Goal: Task Accomplishment & Management: Complete application form

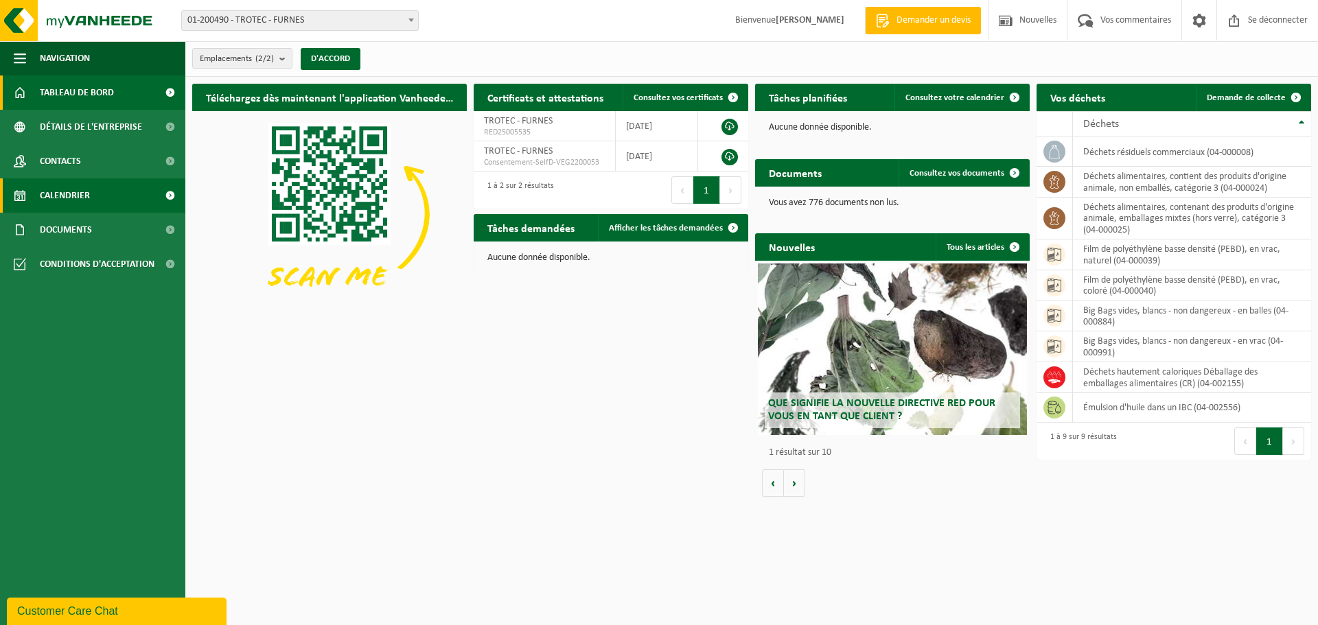
click at [56, 195] on font "Calendrier" at bounding box center [65, 196] width 50 height 10
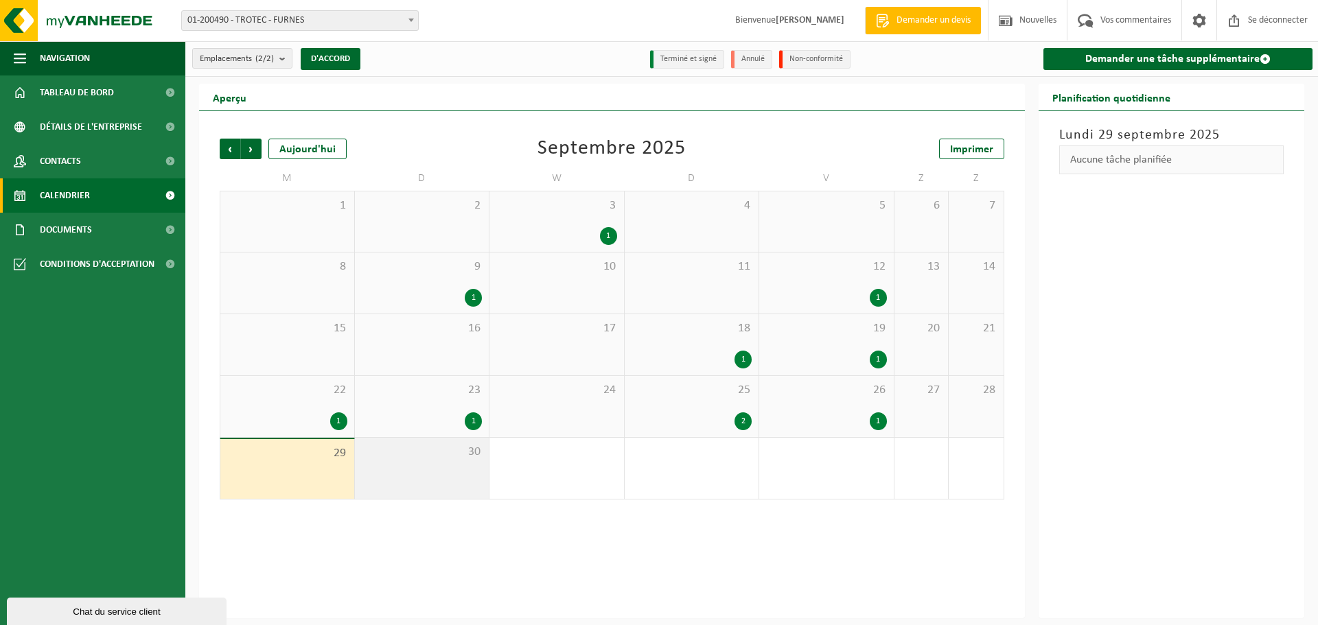
click at [435, 476] on div "30" at bounding box center [422, 468] width 135 height 61
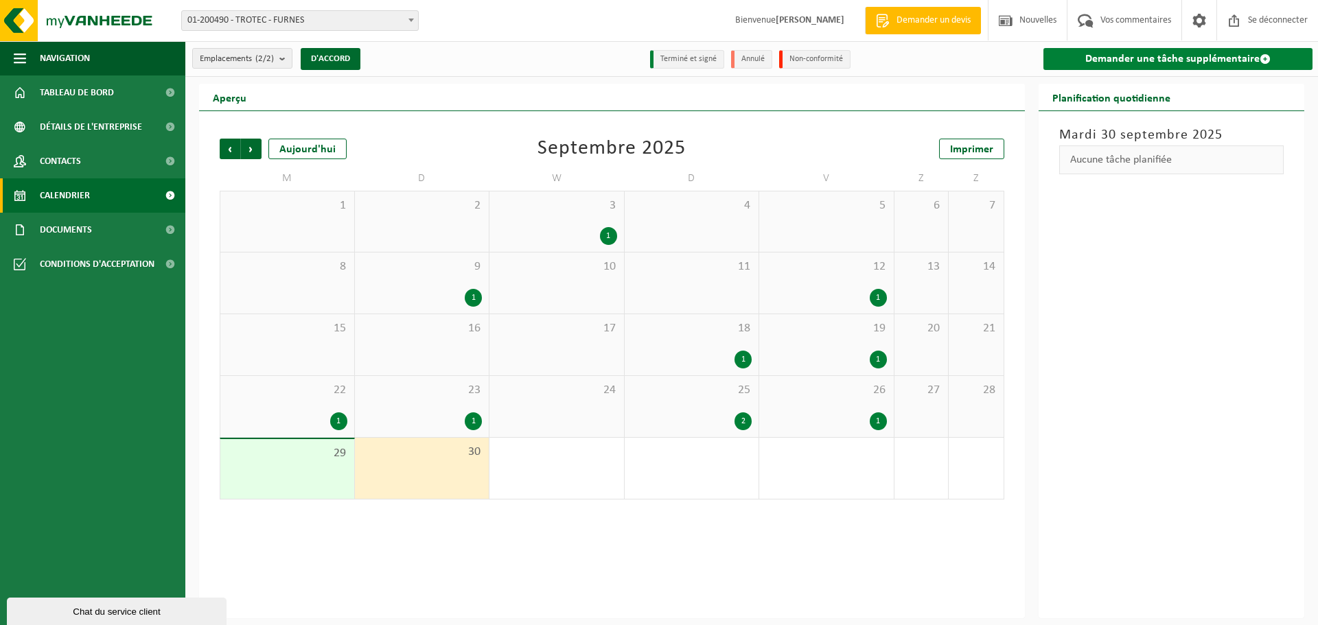
click at [1122, 61] on font "Demander une tâche supplémentaire" at bounding box center [1172, 59] width 174 height 11
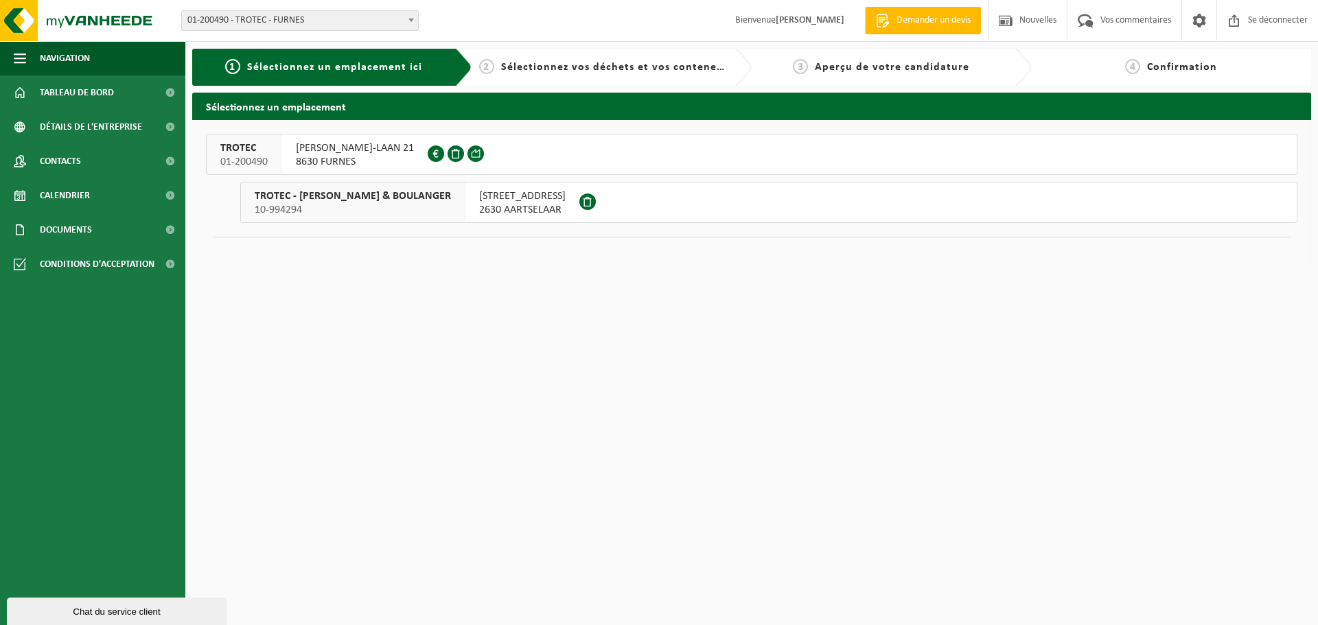
click at [327, 145] on font "ALBERT I-LAAN 21" at bounding box center [355, 148] width 118 height 11
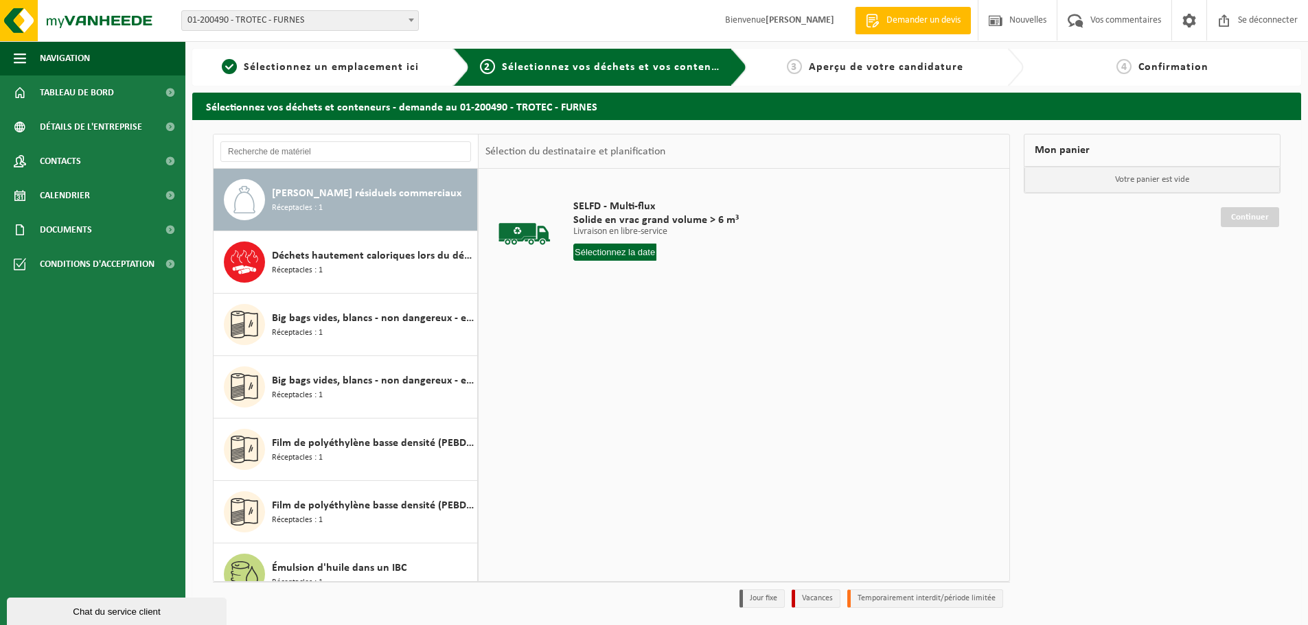
click at [627, 410] on div "SELFD - Multi-flux Solide en vrac grand volume > 6 m³ Livraison en libre-servic…" at bounding box center [743, 375] width 531 height 412
click at [45, 86] on span "Tableau de bord" at bounding box center [77, 93] width 74 height 34
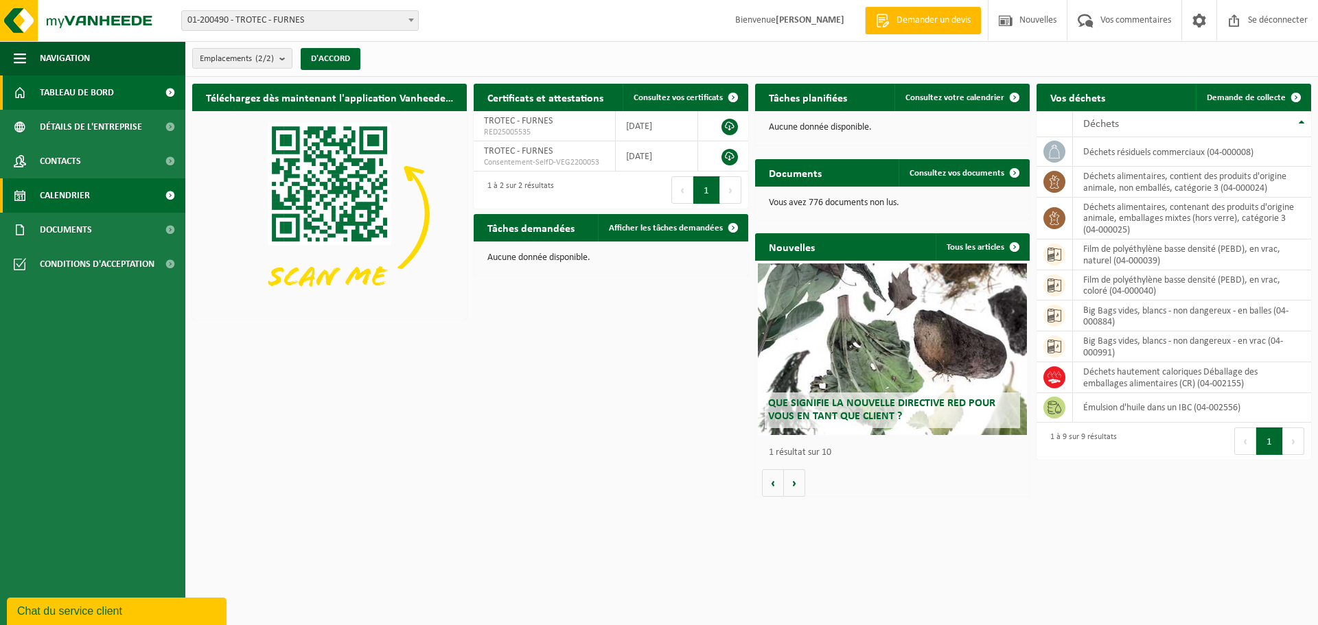
click at [57, 184] on span "Calendrier" at bounding box center [65, 195] width 50 height 34
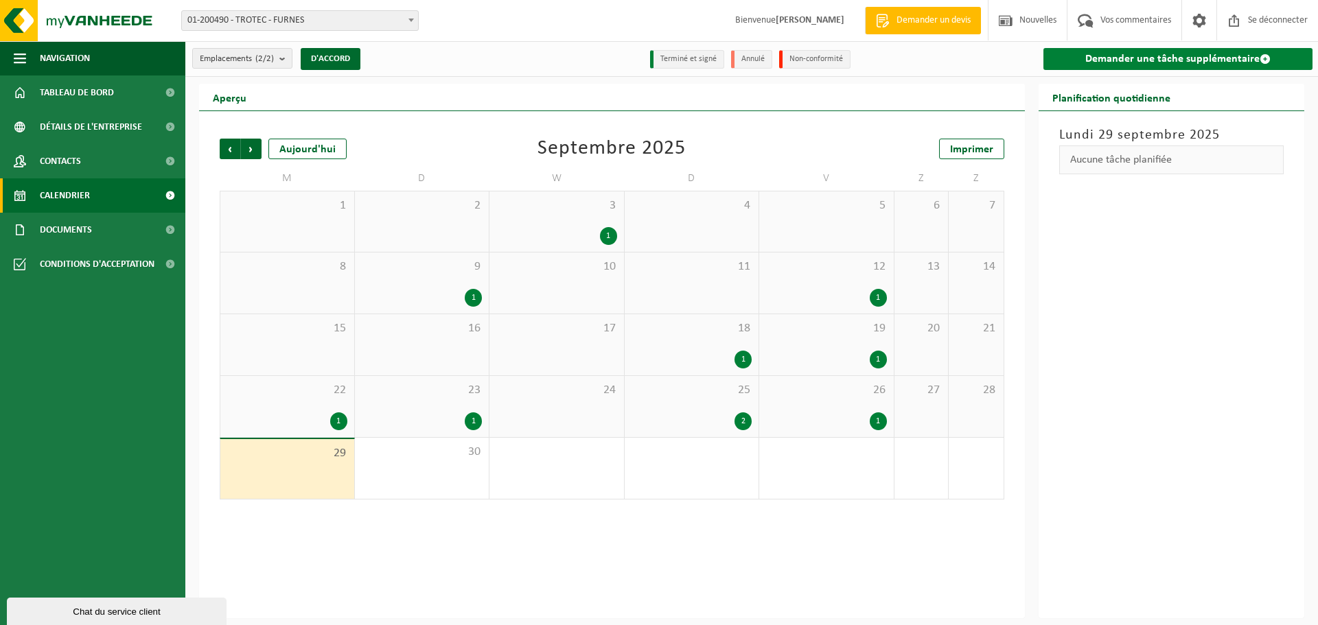
click at [1126, 67] on link "Demander une tâche supplémentaire" at bounding box center [1178, 59] width 270 height 22
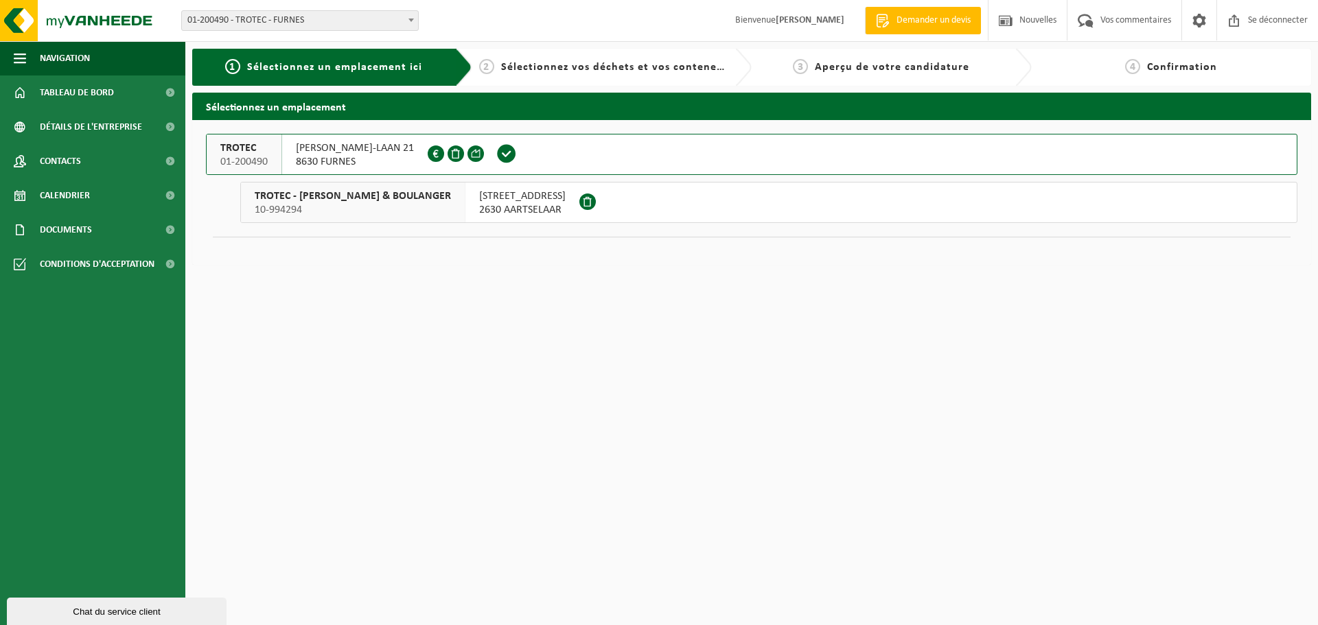
click at [313, 152] on font "ALBERT I-LAAN 21" at bounding box center [355, 148] width 118 height 11
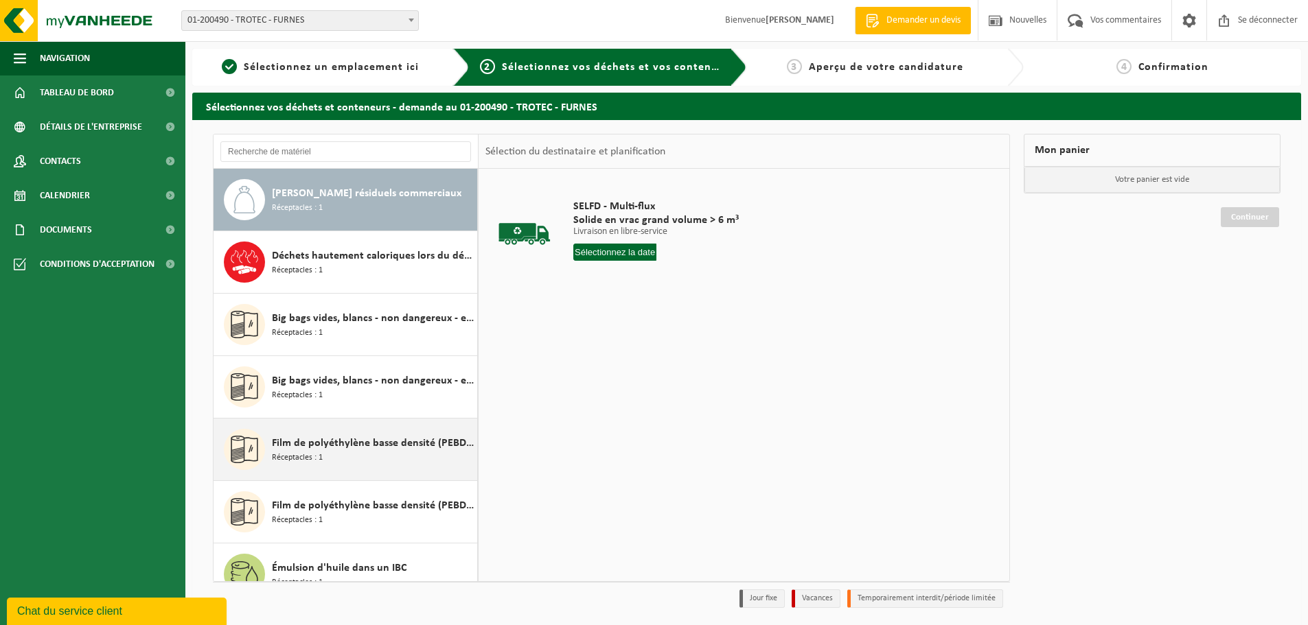
scroll to position [69, 0]
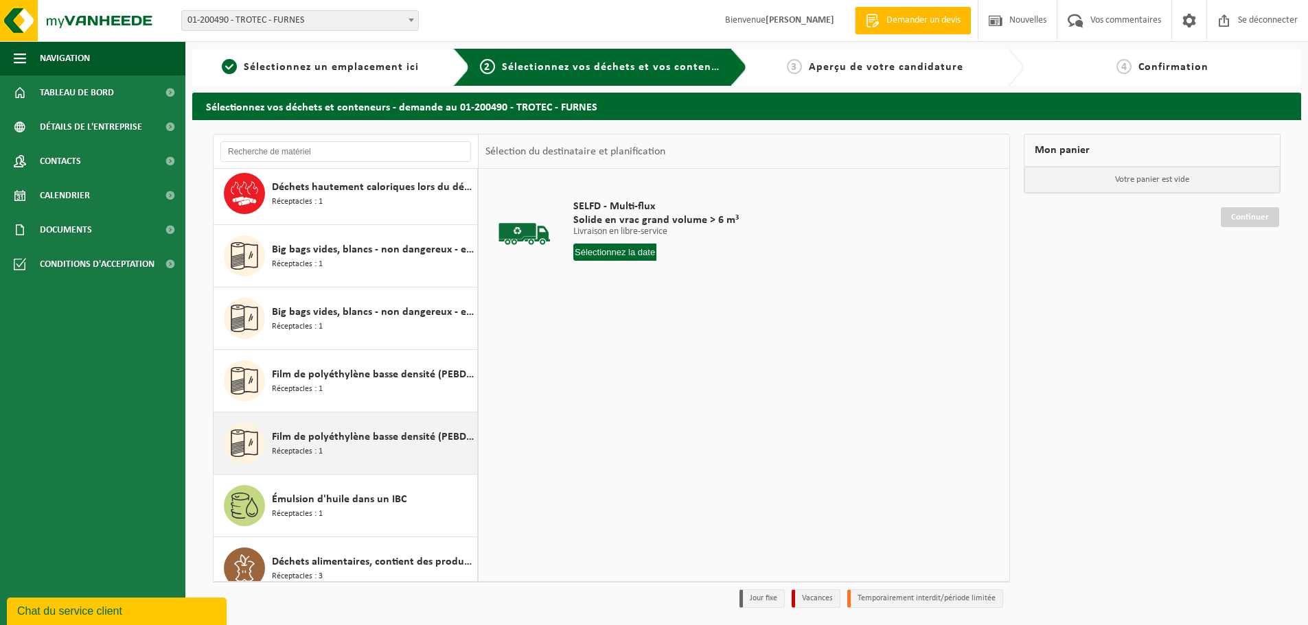
click at [446, 439] on font "Film de polyéthylène basse densité (PEBD), en vrac, naturel" at bounding box center [410, 437] width 277 height 11
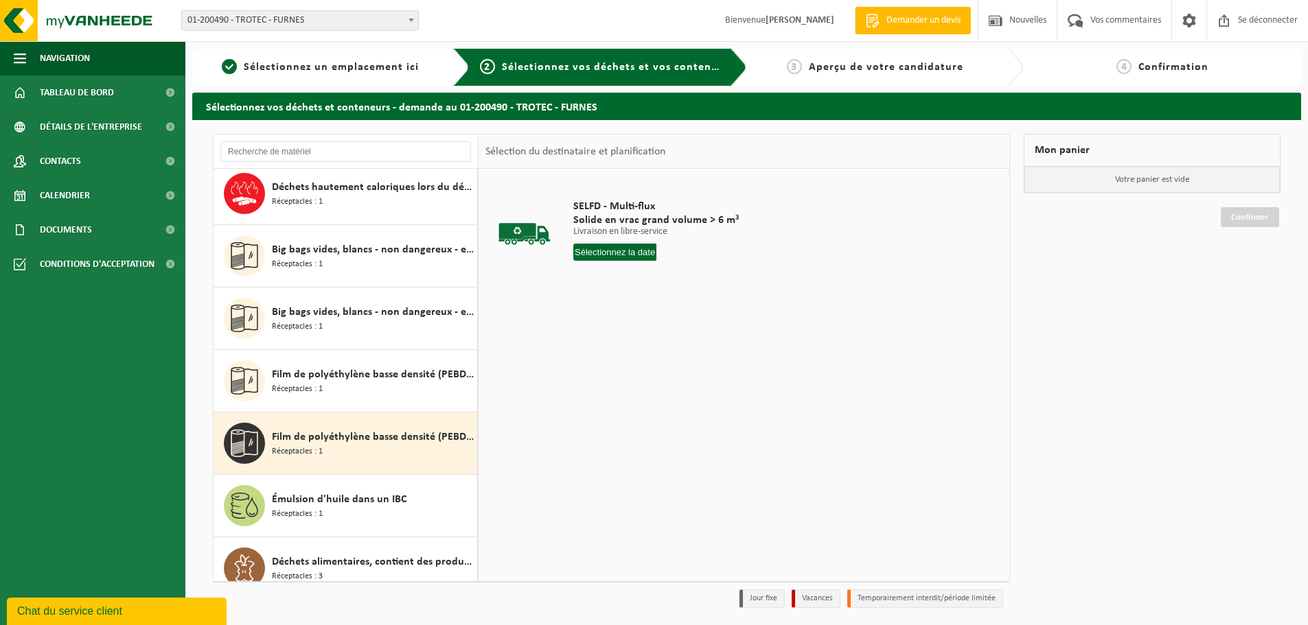
scroll to position [149, 0]
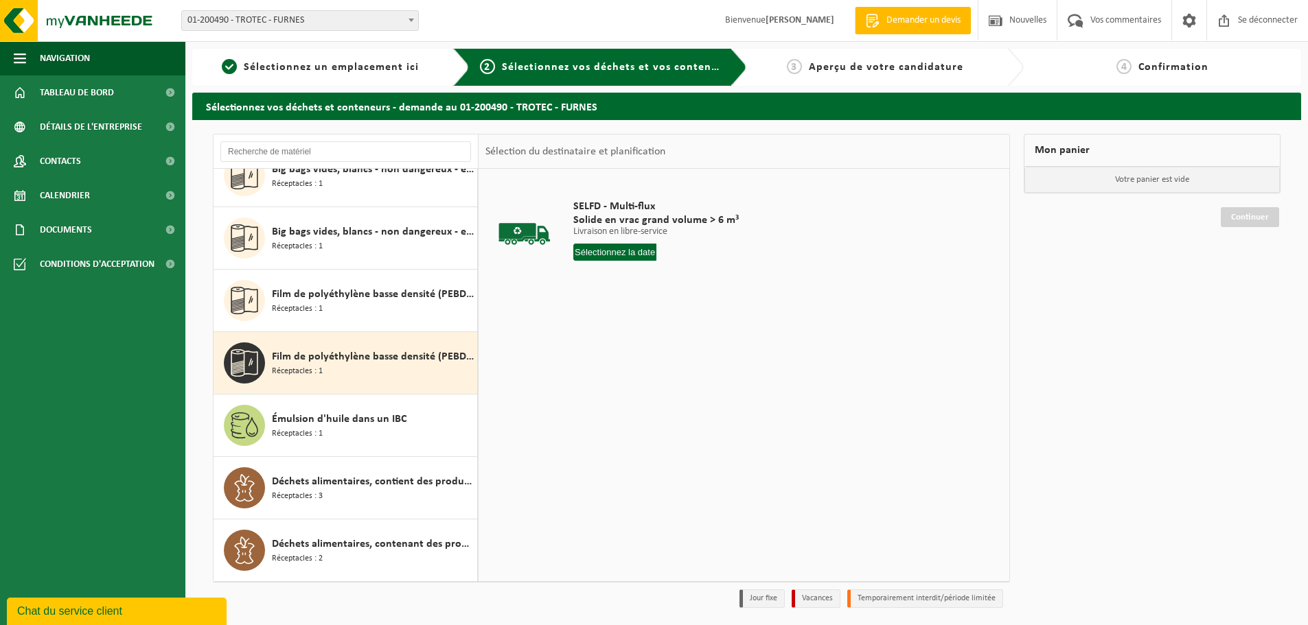
drag, startPoint x: 370, startPoint y: 342, endPoint x: 361, endPoint y: 357, distance: 17.5
drag, startPoint x: 361, startPoint y: 357, endPoint x: 334, endPoint y: 353, distance: 27.7
click at [334, 353] on font "Film de polyéthylène basse densité (PEBD), en vrac, naturel" at bounding box center [410, 356] width 277 height 11
click at [604, 258] on input "text" at bounding box center [614, 252] width 83 height 17
click at [608, 437] on font "30" at bounding box center [611, 431] width 11 height 11
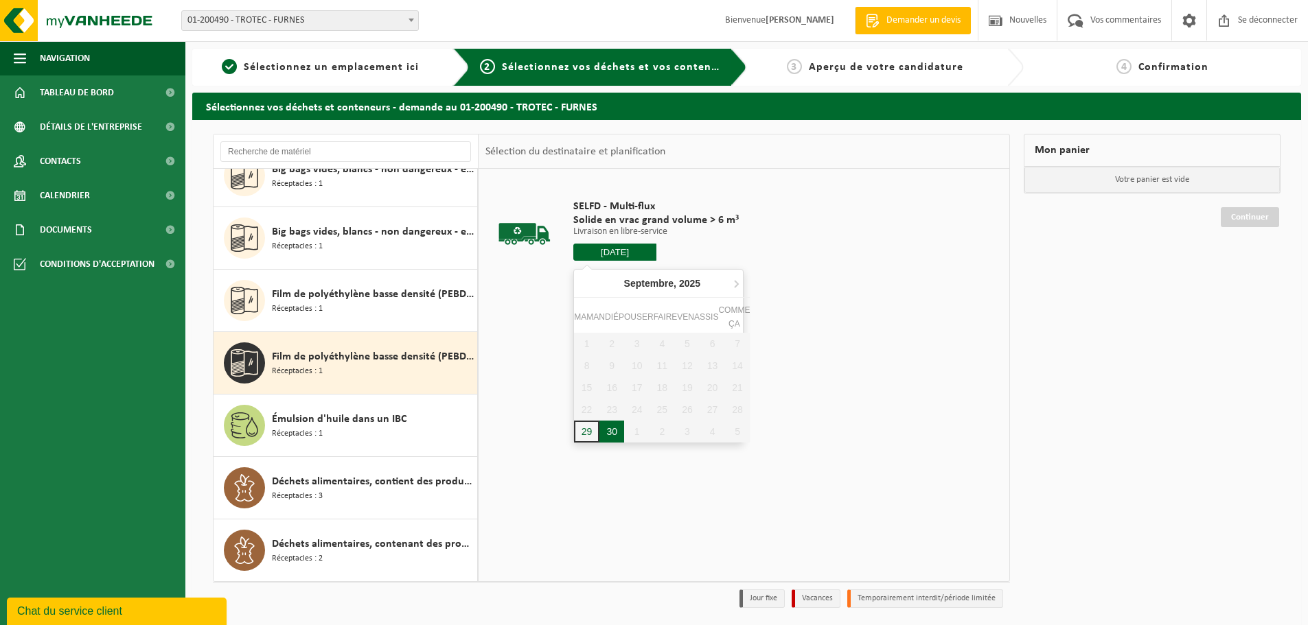
type input "Van 2025-09-30"
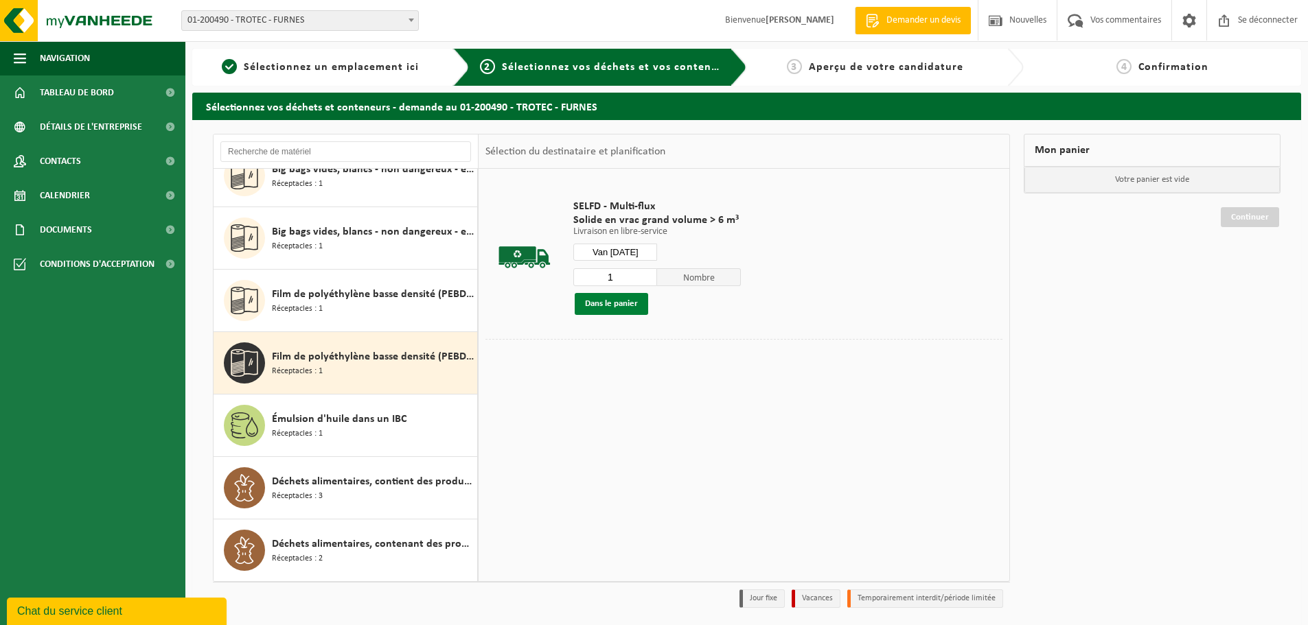
click at [605, 311] on button "Dans le panier" at bounding box center [610, 304] width 73 height 22
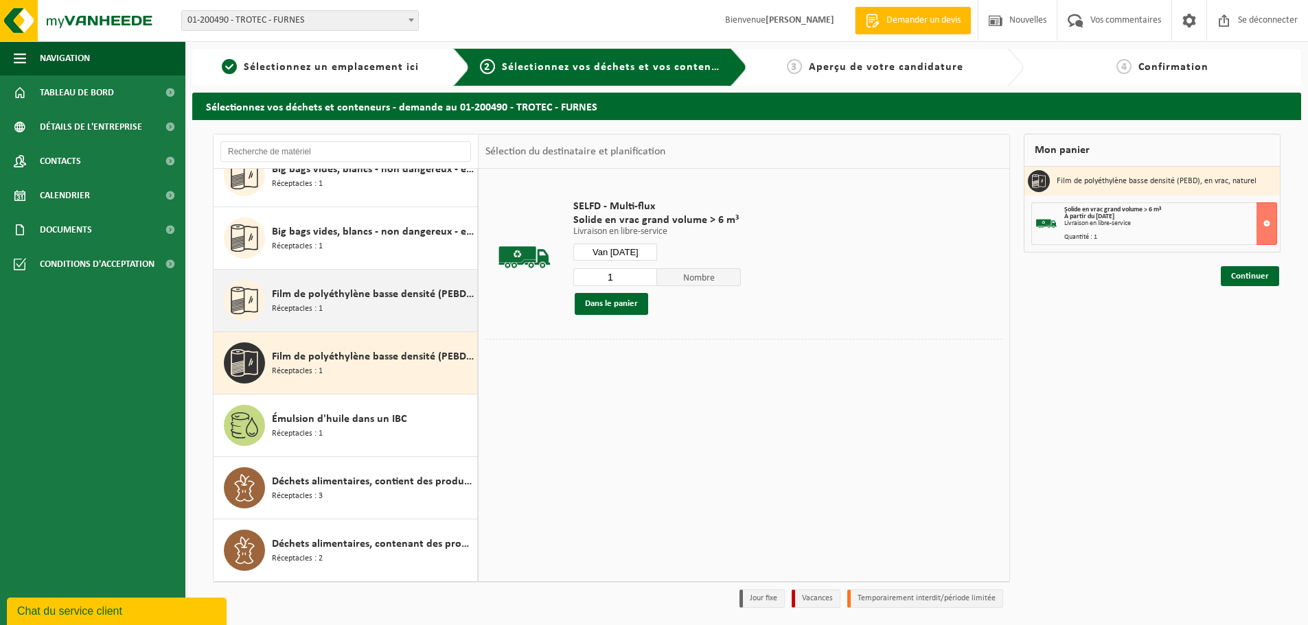
drag, startPoint x: 293, startPoint y: 329, endPoint x: 281, endPoint y: 312, distance: 21.3
click at [293, 329] on div "Film de polyéthylène basse densité (PEBD), en vrac, coloré Réceptacles : 1" at bounding box center [345, 301] width 264 height 62
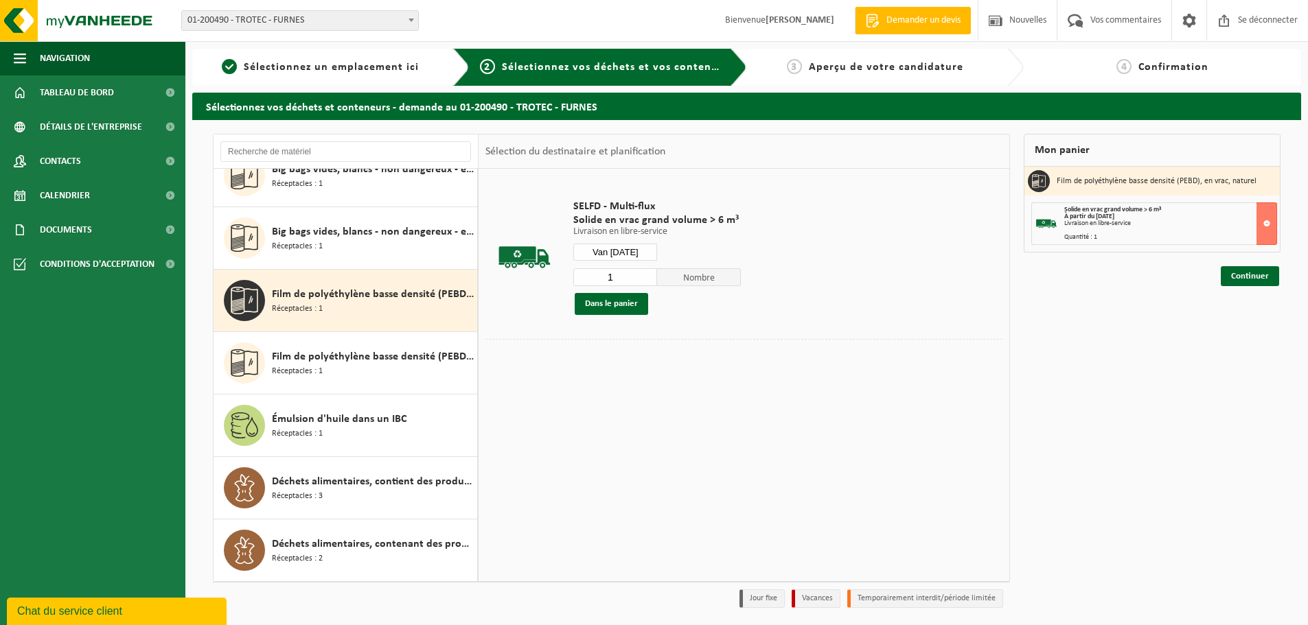
click at [281, 310] on font "Réceptacles : 1" at bounding box center [297, 309] width 51 height 8
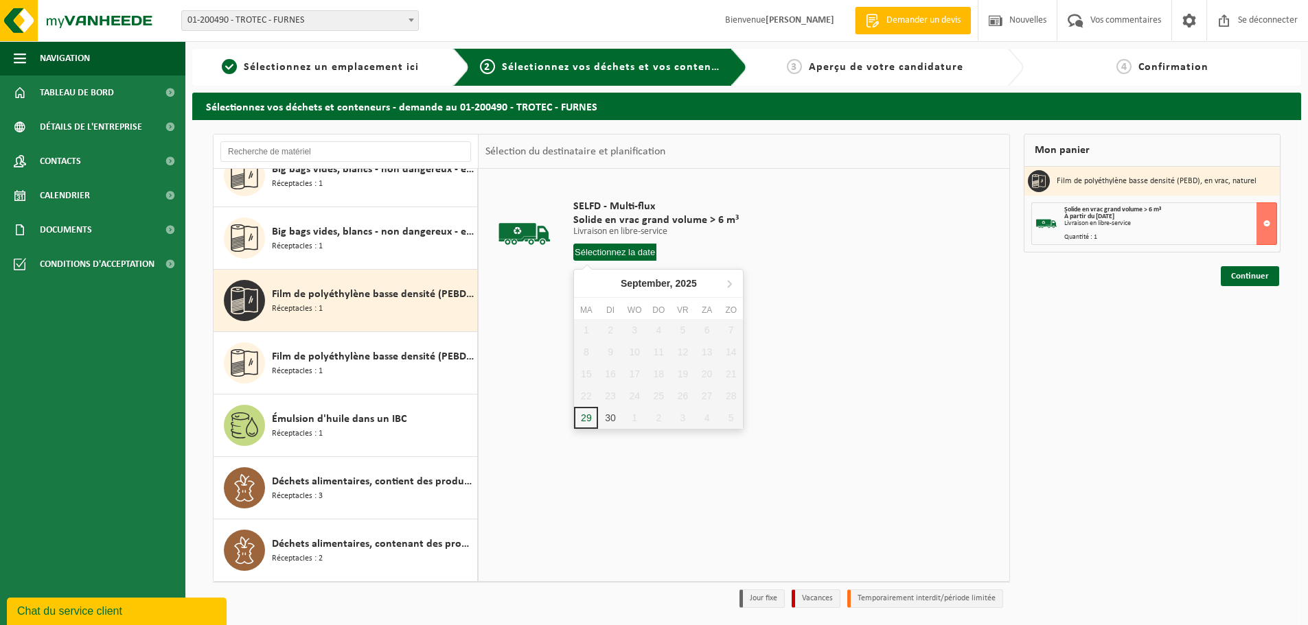
click at [620, 253] on input "text" at bounding box center [614, 252] width 83 height 17
click at [611, 430] on font "30" at bounding box center [611, 431] width 11 height 11
type input "Van [DATE]"
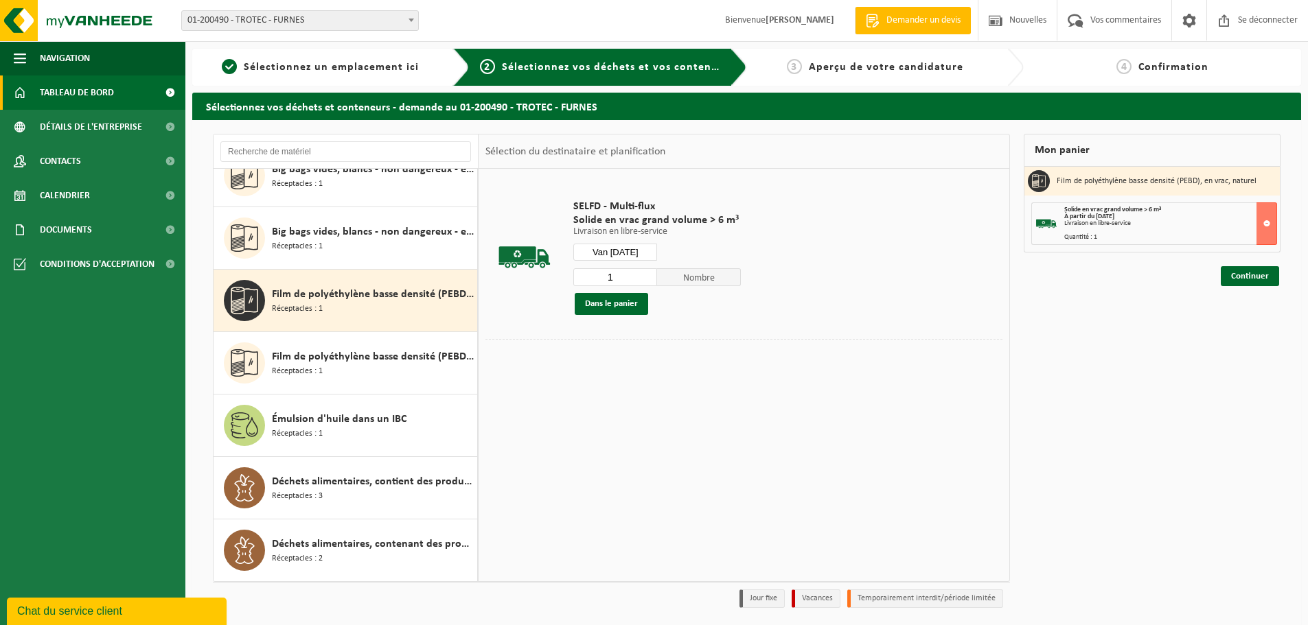
click at [106, 90] on font "Tableau de bord" at bounding box center [77, 93] width 74 height 10
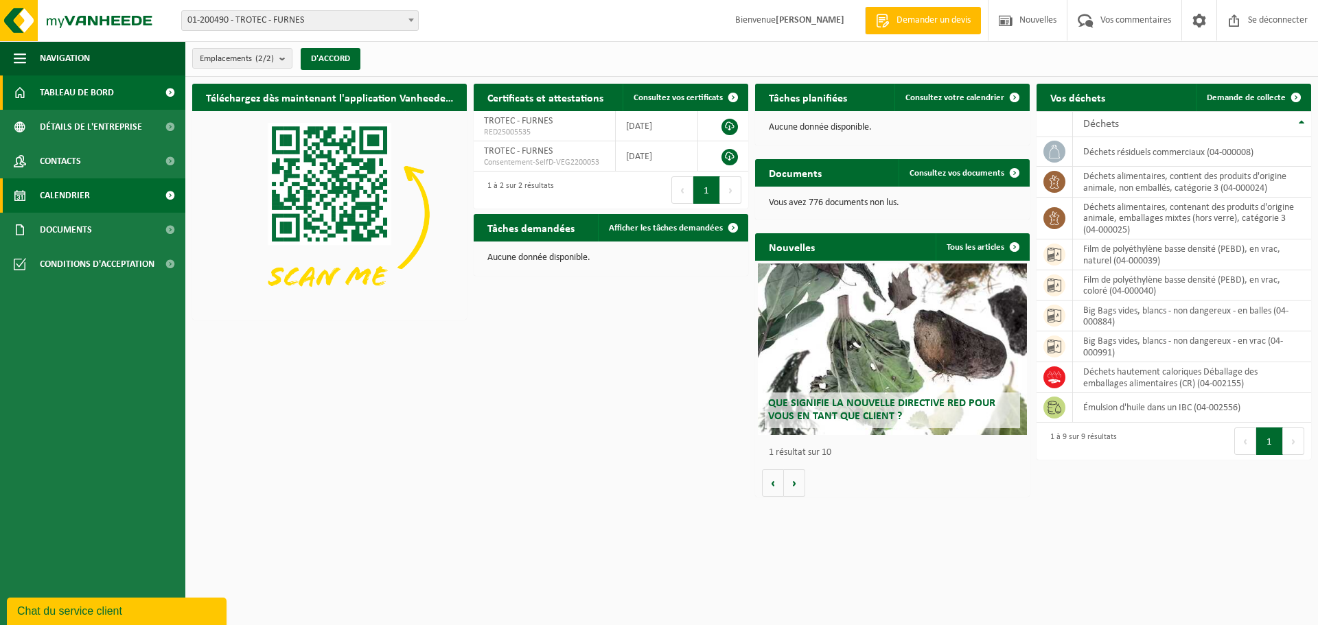
click at [80, 195] on font "Calendrier" at bounding box center [65, 196] width 50 height 10
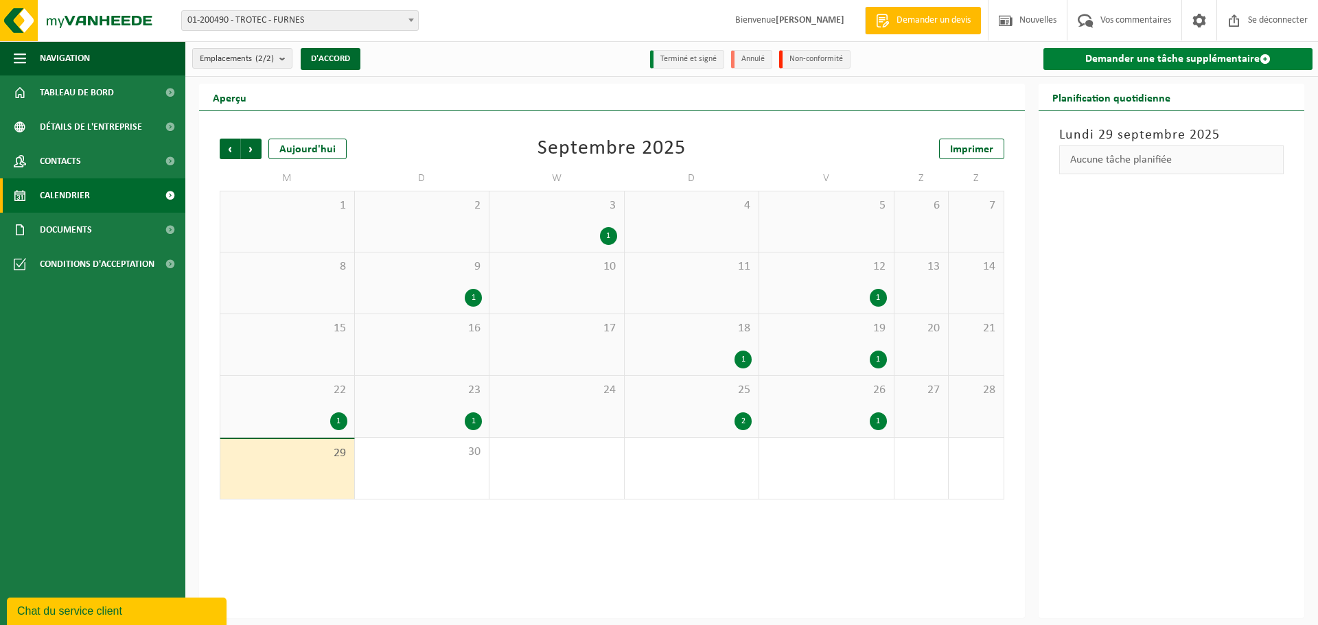
click at [1098, 54] on font "Demander une tâche supplémentaire" at bounding box center [1172, 59] width 174 height 11
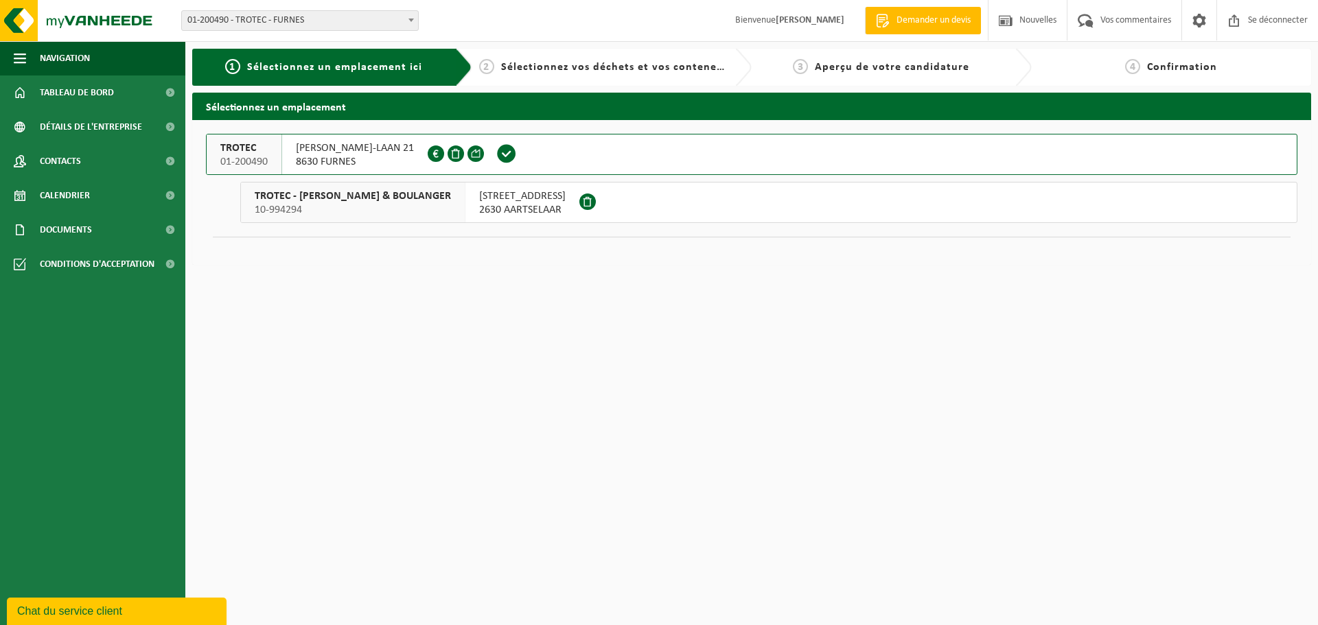
click at [262, 156] on font "01-200490" at bounding box center [243, 161] width 47 height 11
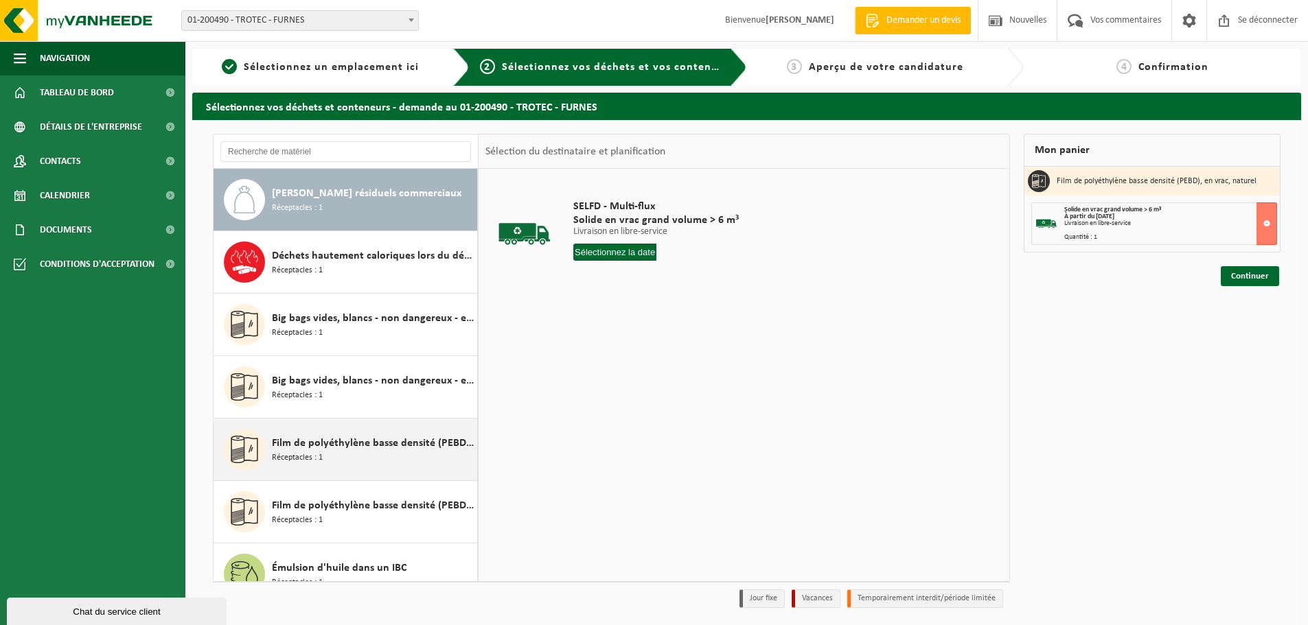
click at [294, 454] on font "Réceptacles : 1" at bounding box center [297, 458] width 51 height 8
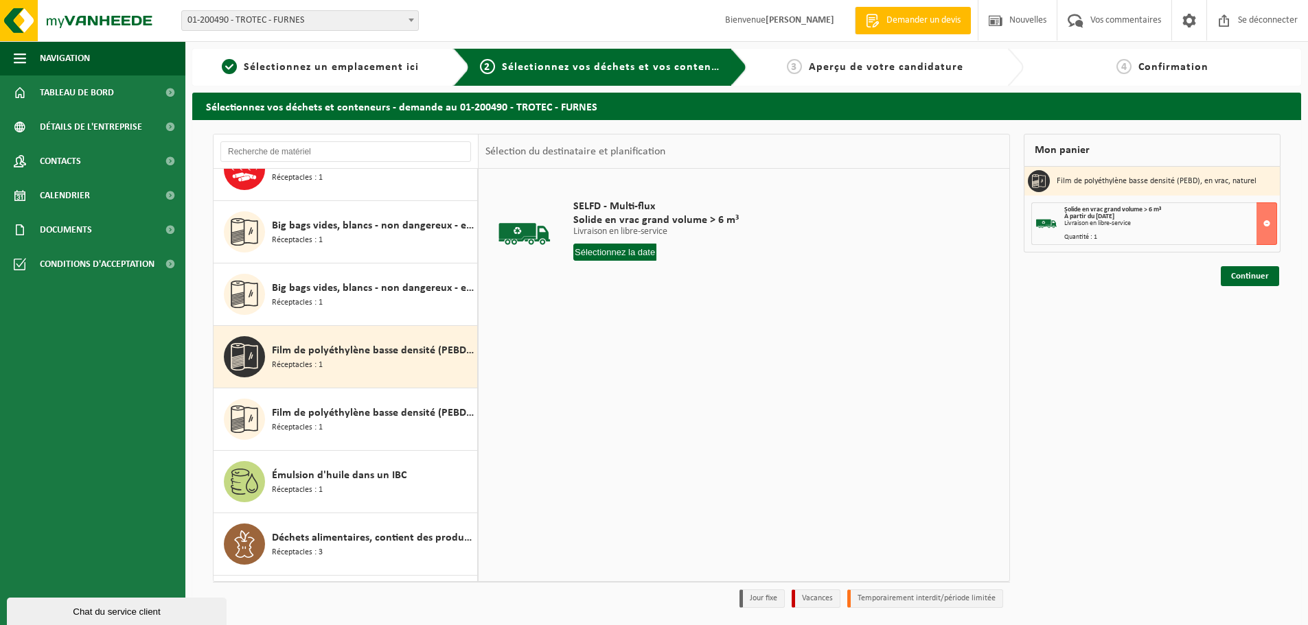
scroll to position [149, 0]
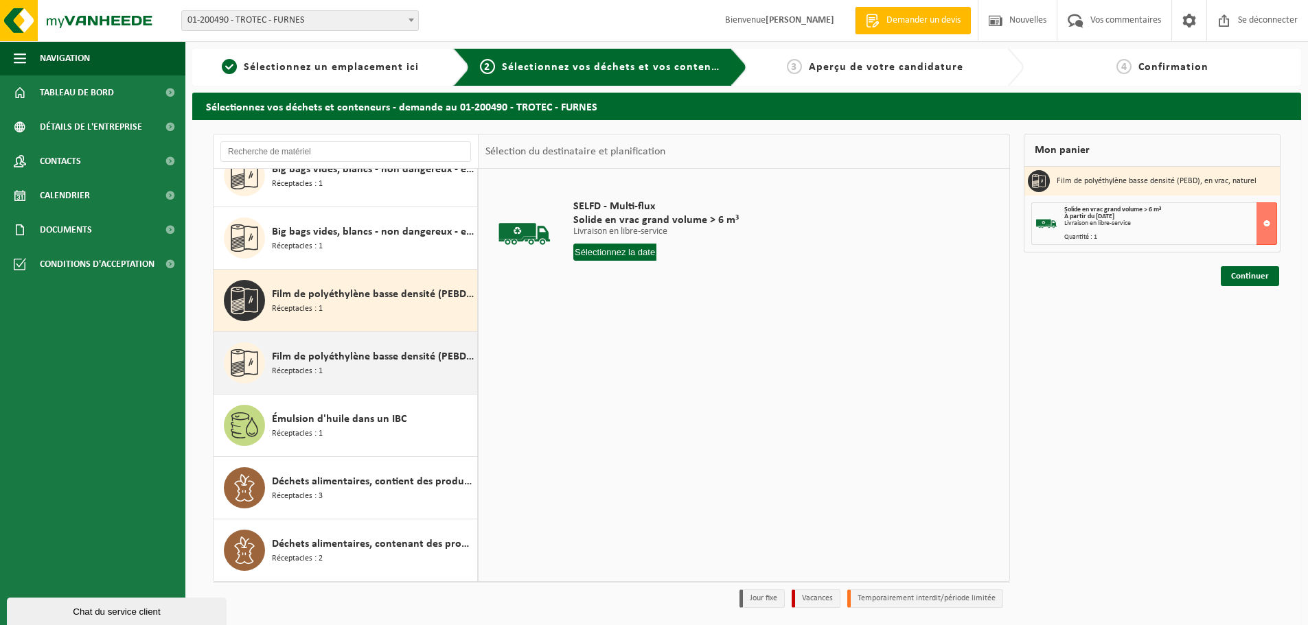
click at [272, 358] on font "Film de polyéthylène basse densité (PEBD), en vrac, naturel" at bounding box center [410, 356] width 277 height 11
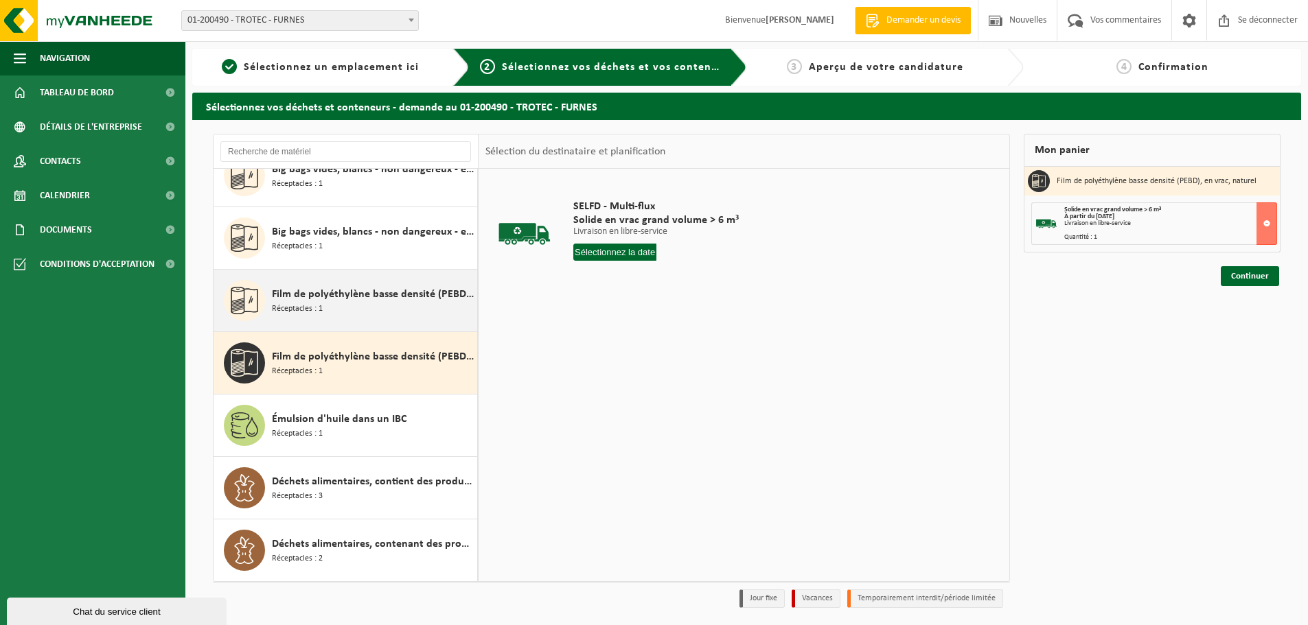
click at [365, 314] on div "Film de polyéthylène basse densité (PEBD), en vrac, coloré Réceptacles : 1" at bounding box center [373, 300] width 202 height 41
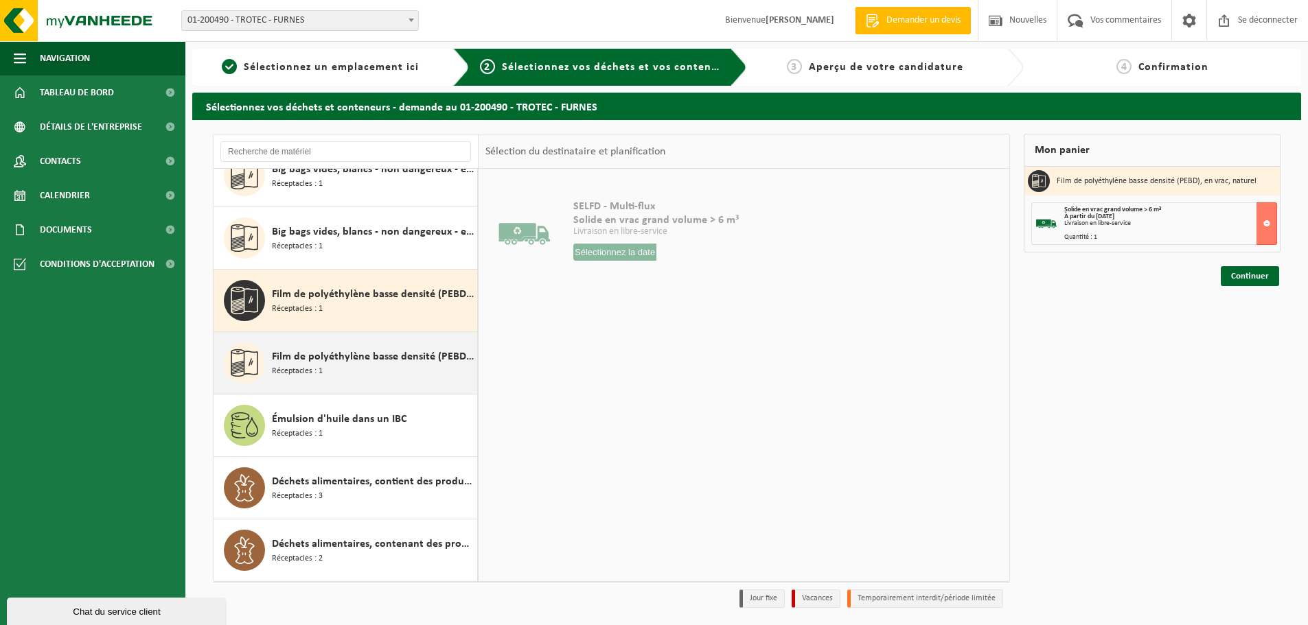
click at [373, 344] on div "Film de polyéthylène basse densité (PEBD), en vrac, naturel Réceptacles : 1" at bounding box center [373, 363] width 202 height 41
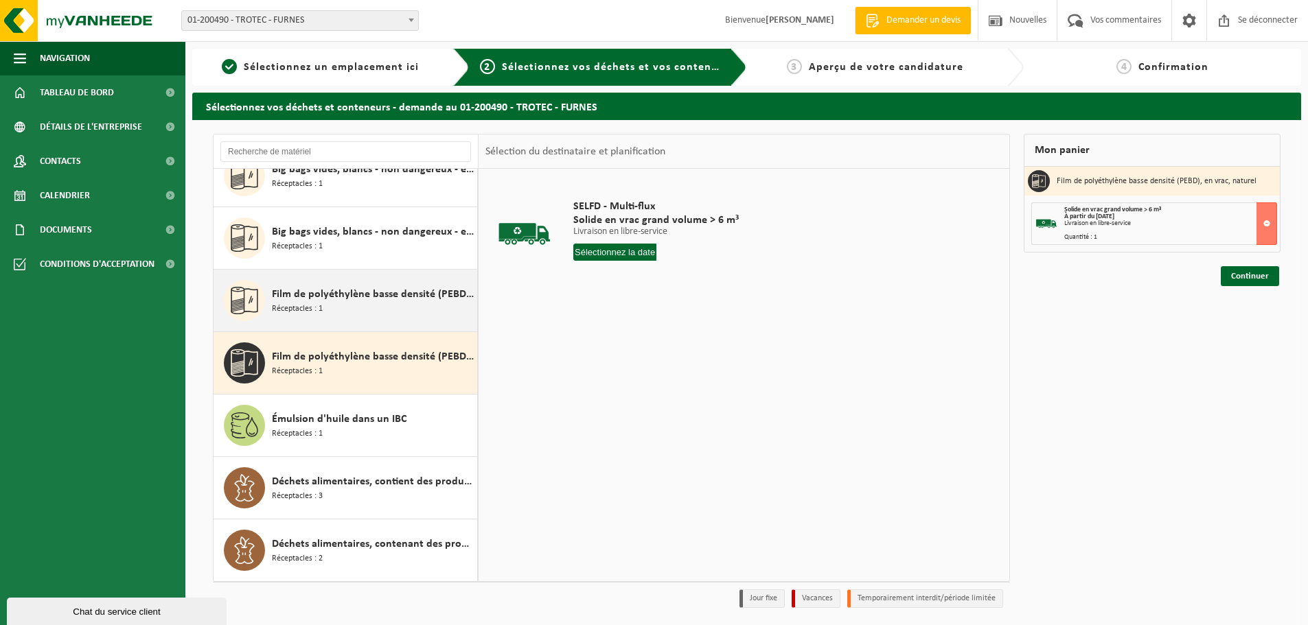
click at [364, 300] on font "Film de polyéthylène basse densité (PEBD), en vrac, coloré" at bounding box center [408, 294] width 272 height 11
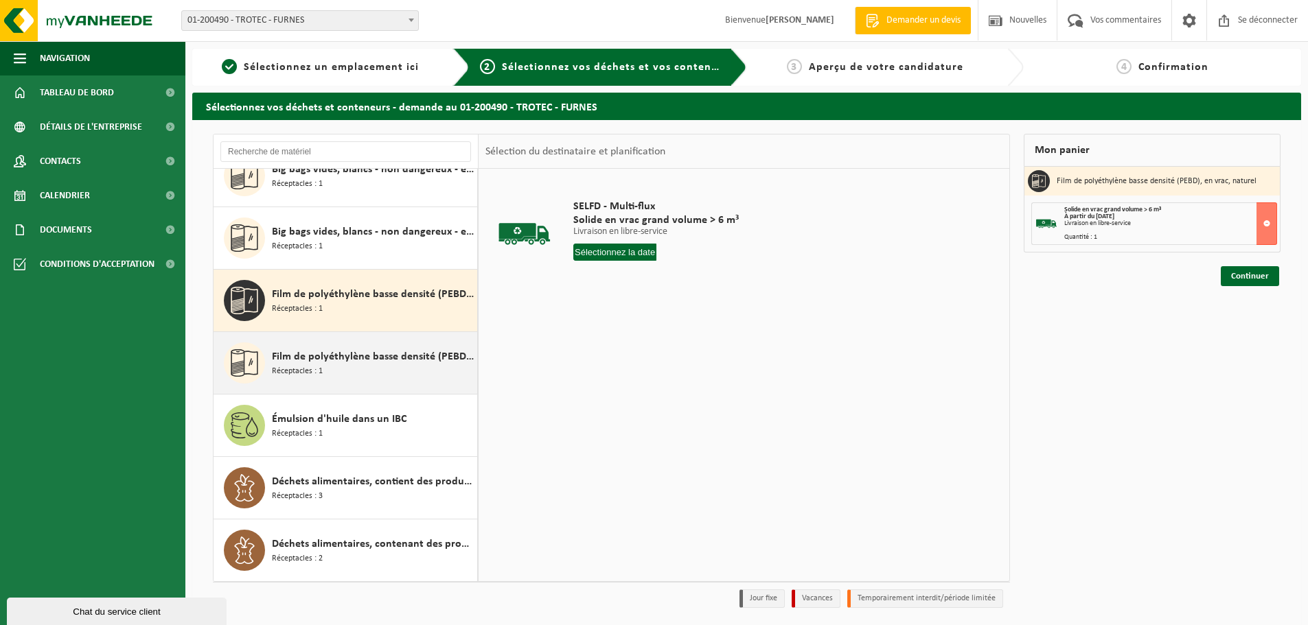
click at [372, 341] on div "Film de polyéthylène basse densité (PEBD), en vrac, naturel Réceptacles : 1" at bounding box center [345, 363] width 264 height 62
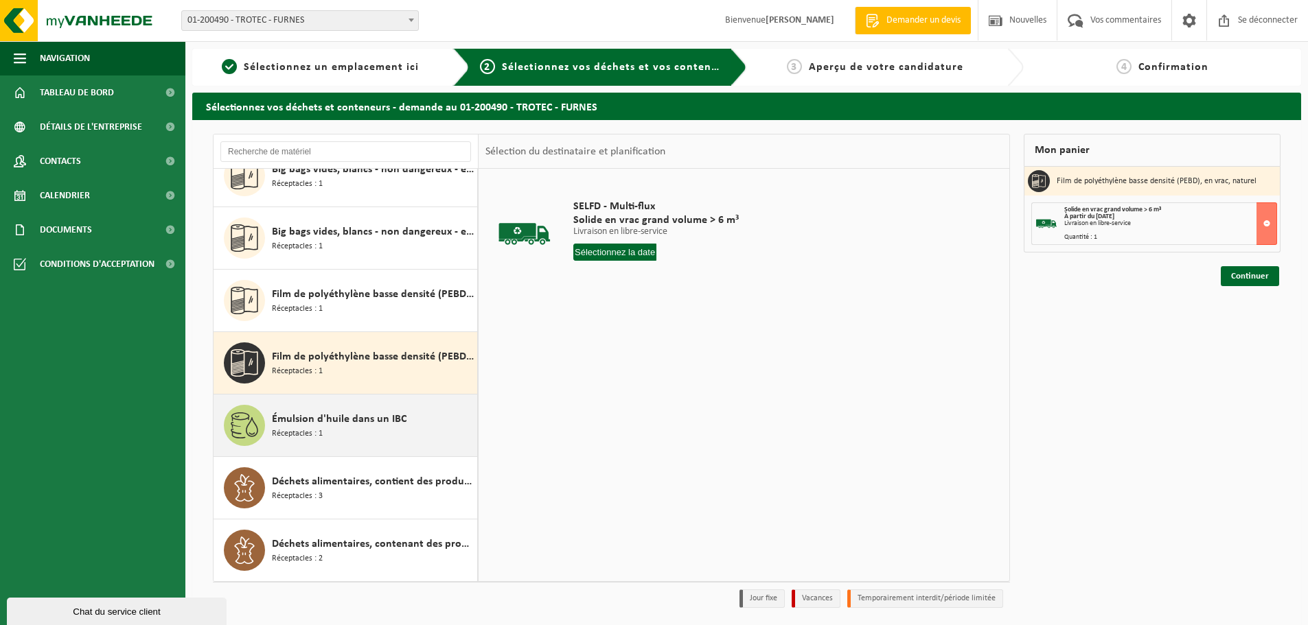
click at [375, 399] on div "Émulsion d'huile dans un IBC Réceptacles : 1" at bounding box center [345, 426] width 264 height 62
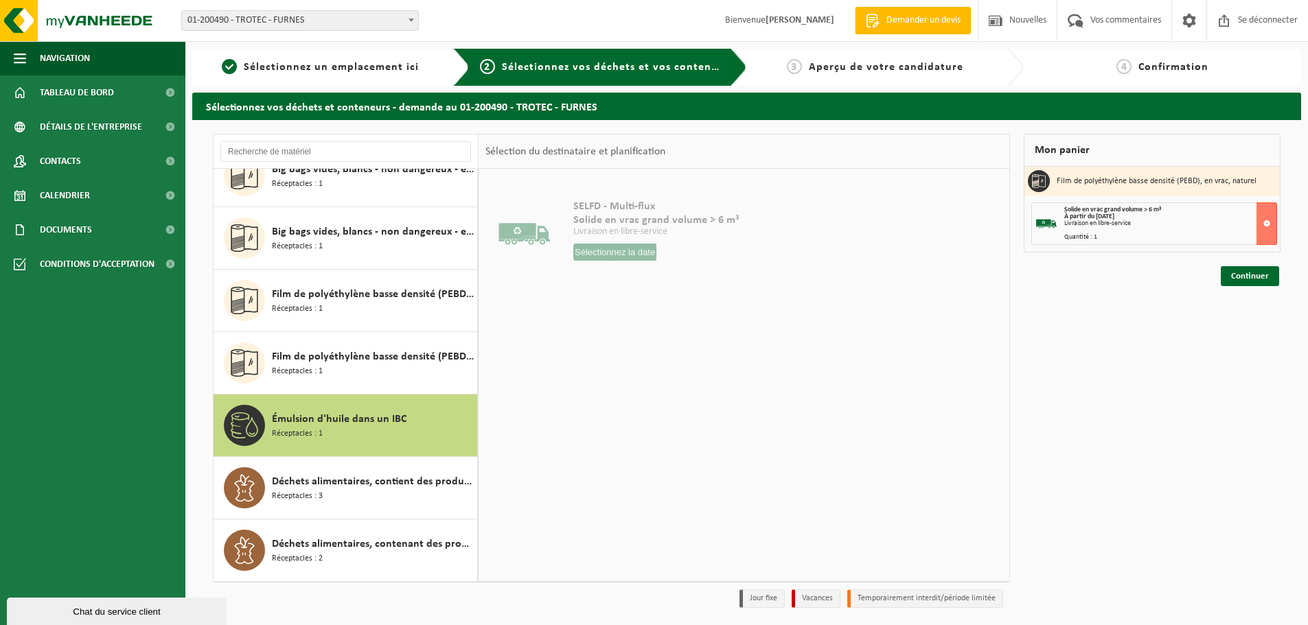
click at [378, 441] on div "Émulsion d'huile dans un IBC Réceptacles : 1" at bounding box center [373, 425] width 202 height 41
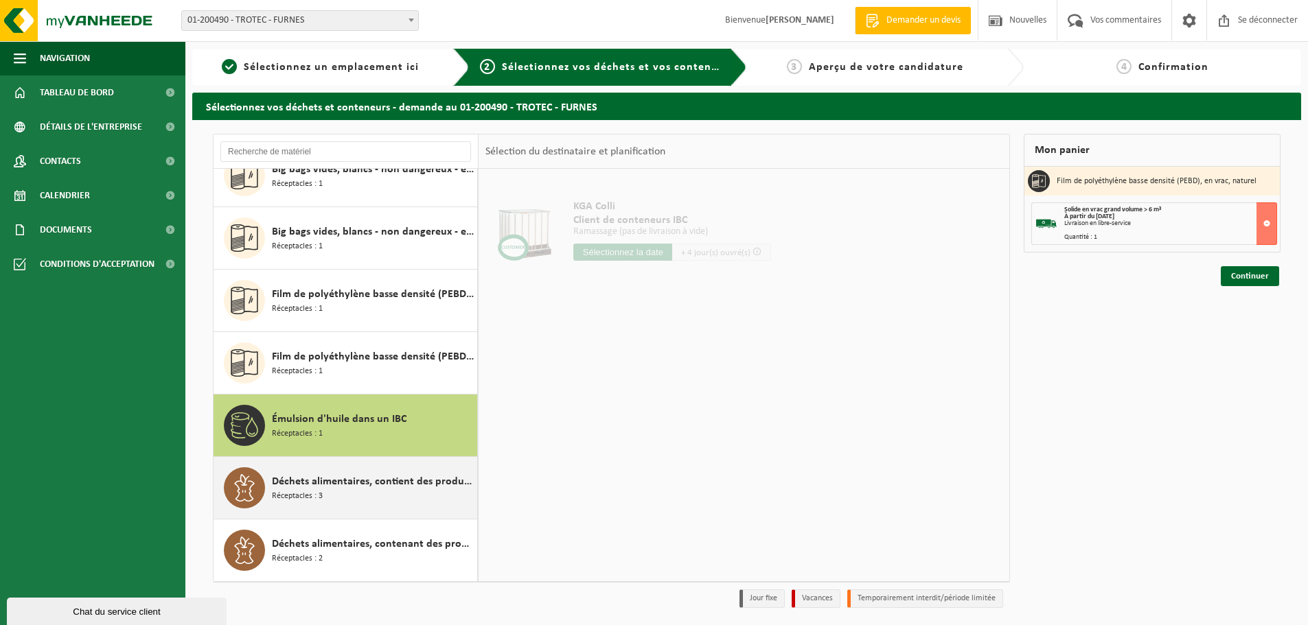
click at [378, 467] on div "Déchets alimentaires, contient des produits d'origine animale, emballages mixte…" at bounding box center [345, 488] width 264 height 62
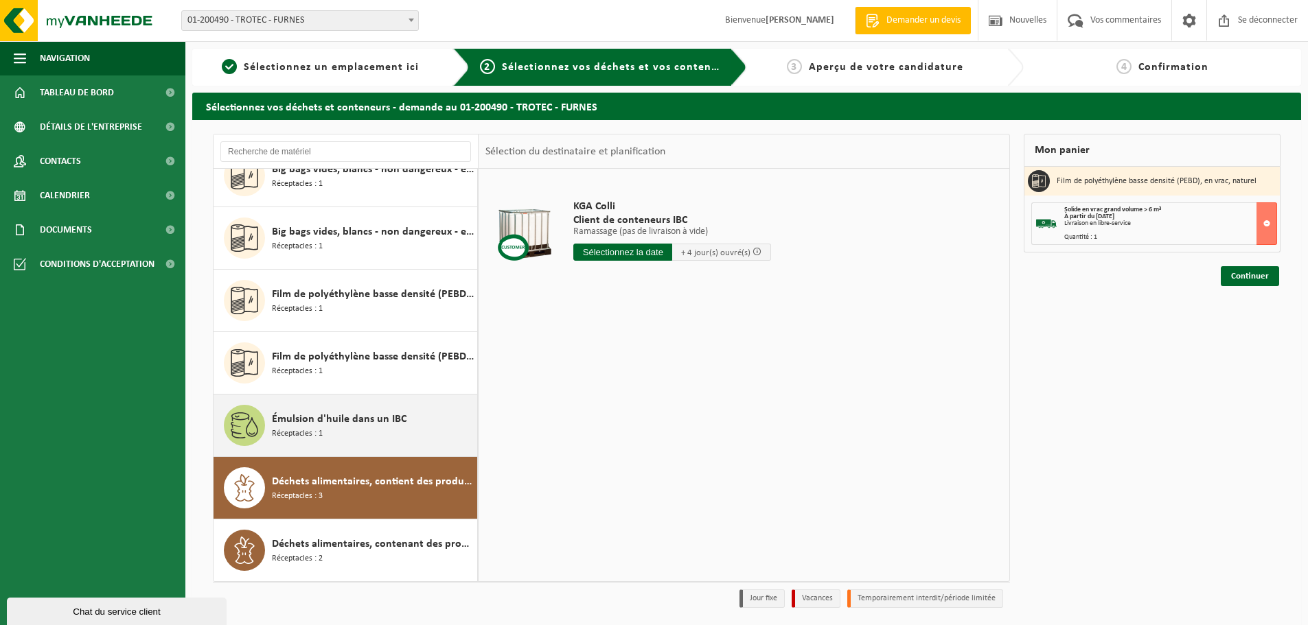
click at [367, 405] on div "Émulsion d'huile dans un IBC Réceptacles : 1" at bounding box center [373, 425] width 202 height 41
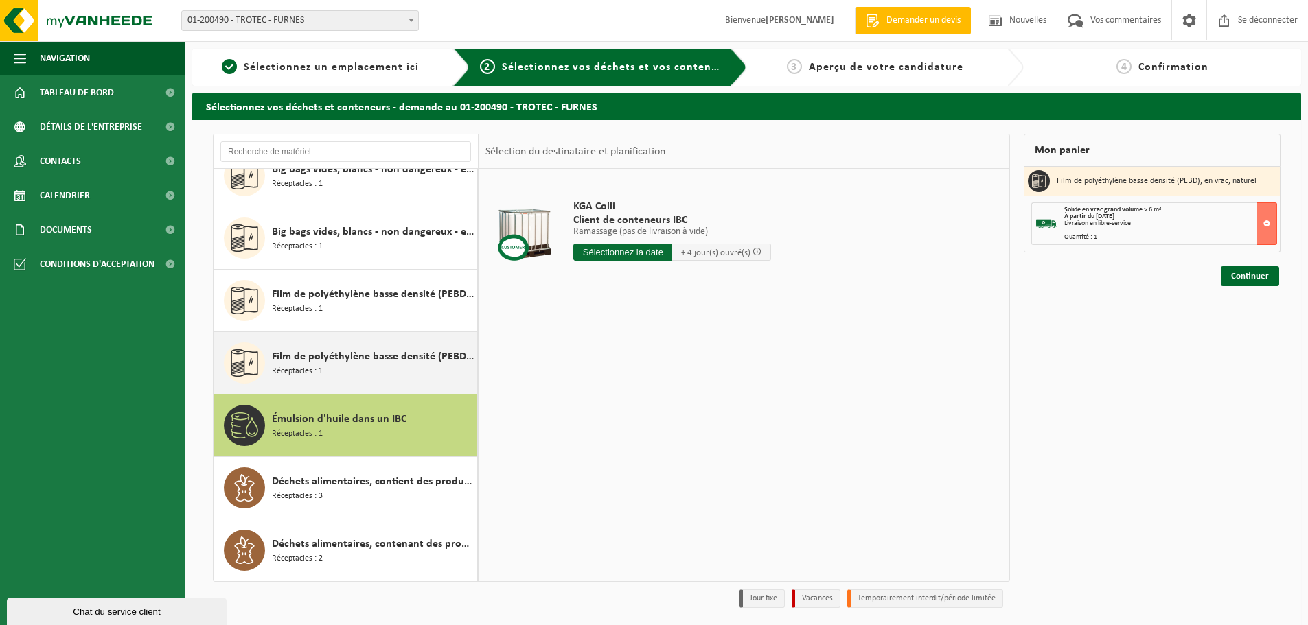
click at [359, 358] on font "Film de polyéthylène basse densité (PEBD), en vrac, naturel" at bounding box center [410, 356] width 277 height 11
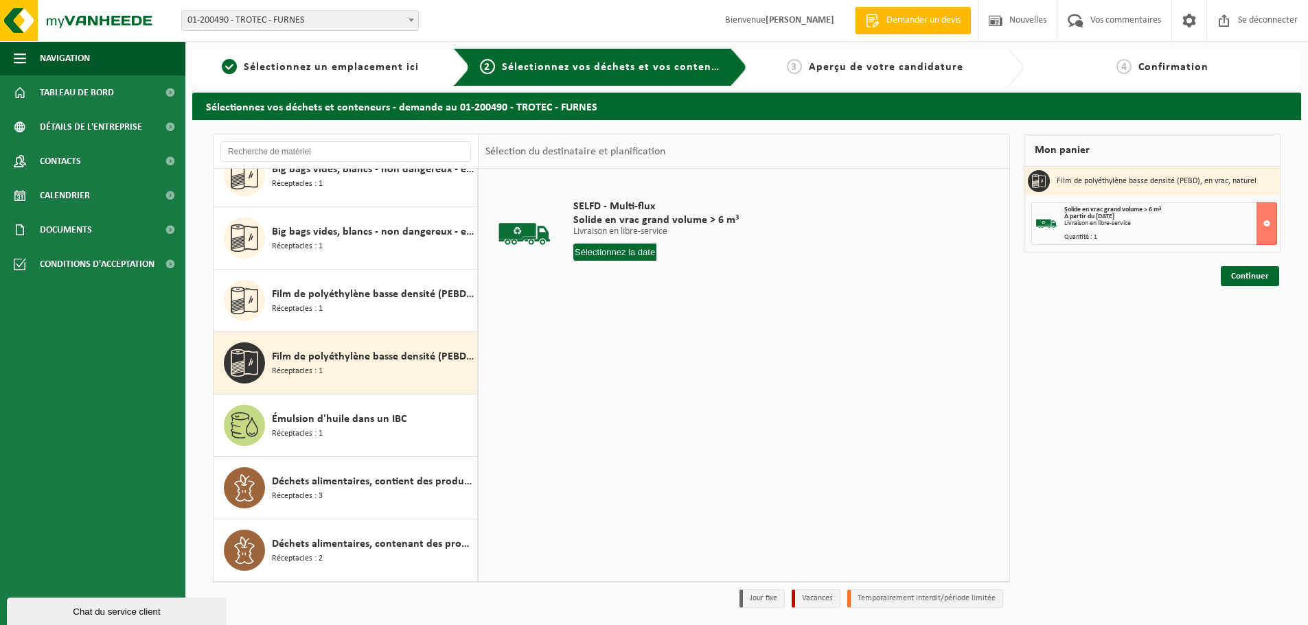
drag, startPoint x: 831, startPoint y: 277, endPoint x: 924, endPoint y: 159, distance: 150.1
click at [833, 275] on td "SELFD - Multi-flux Solide en vrac grand volume > 6 m³ Livraison en libre-servic…" at bounding box center [782, 234] width 439 height 116
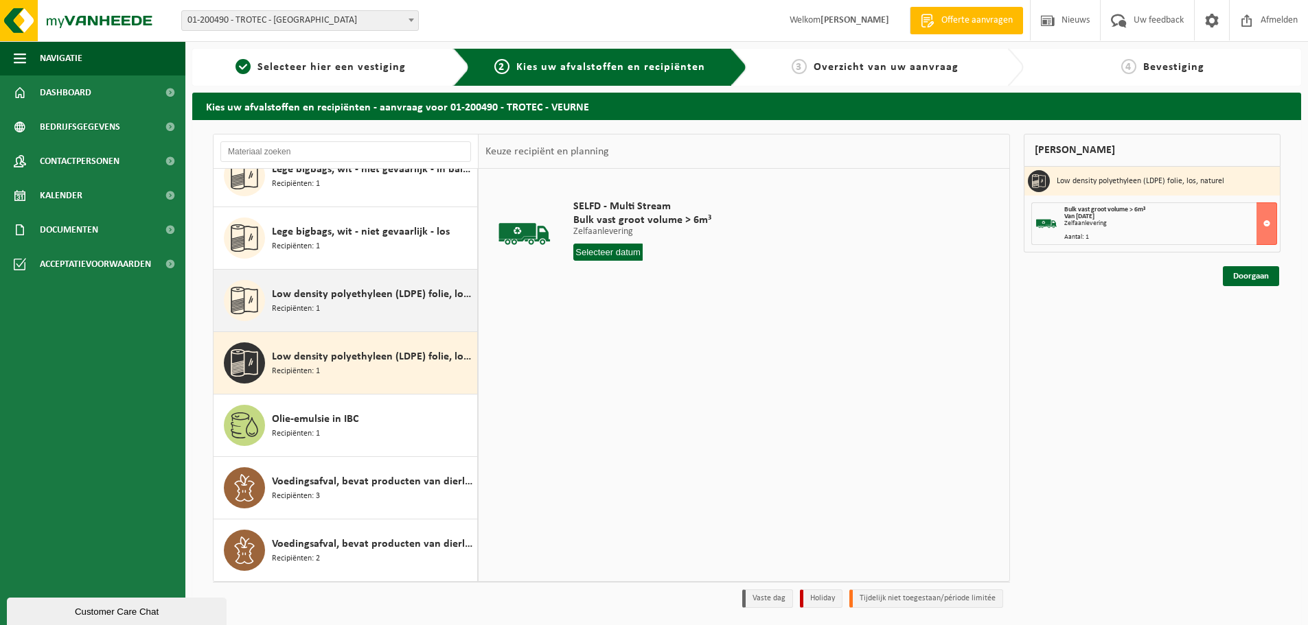
click at [423, 305] on div "Low density polyethyleen (LDPE) folie, los, gekleurd Recipiënten: 1" at bounding box center [373, 300] width 202 height 41
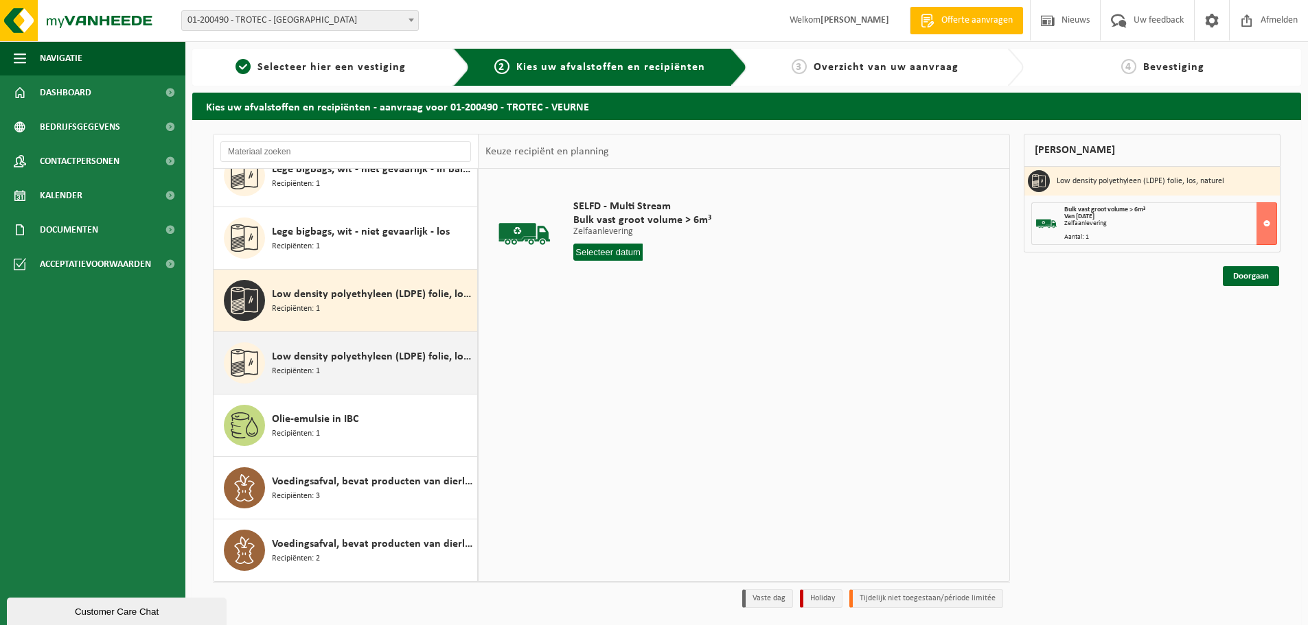
click at [415, 355] on span "Low density polyethyleen (LDPE) folie, los, naturel" at bounding box center [373, 357] width 202 height 16
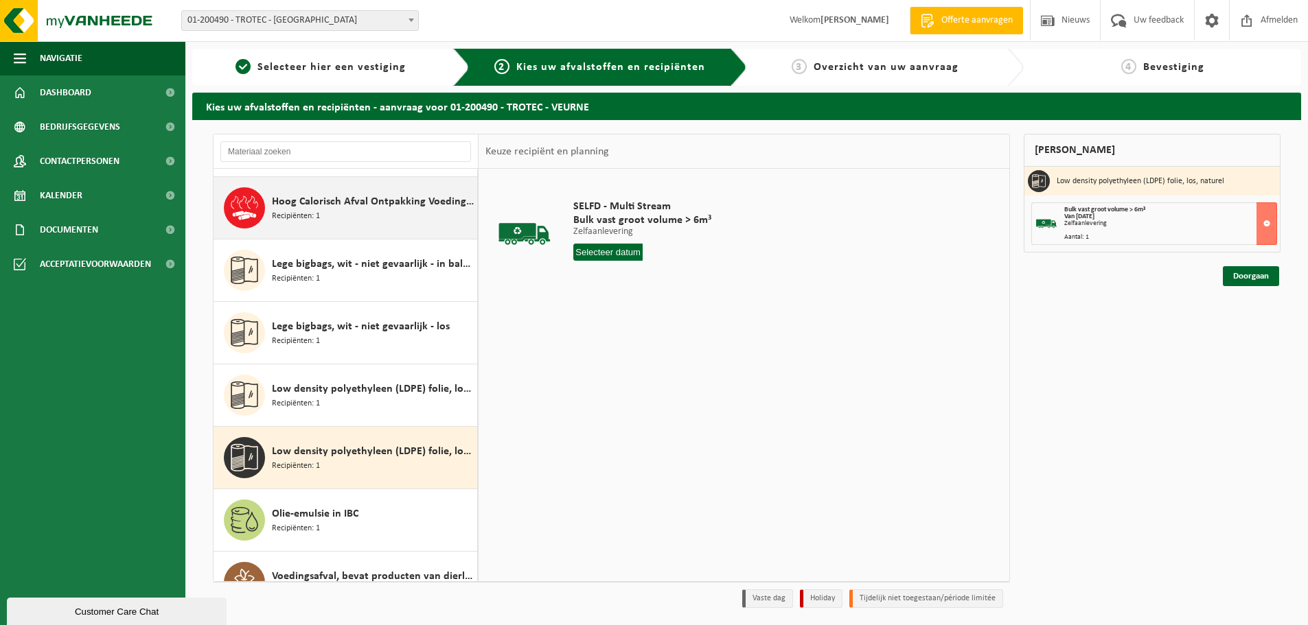
scroll to position [0, 0]
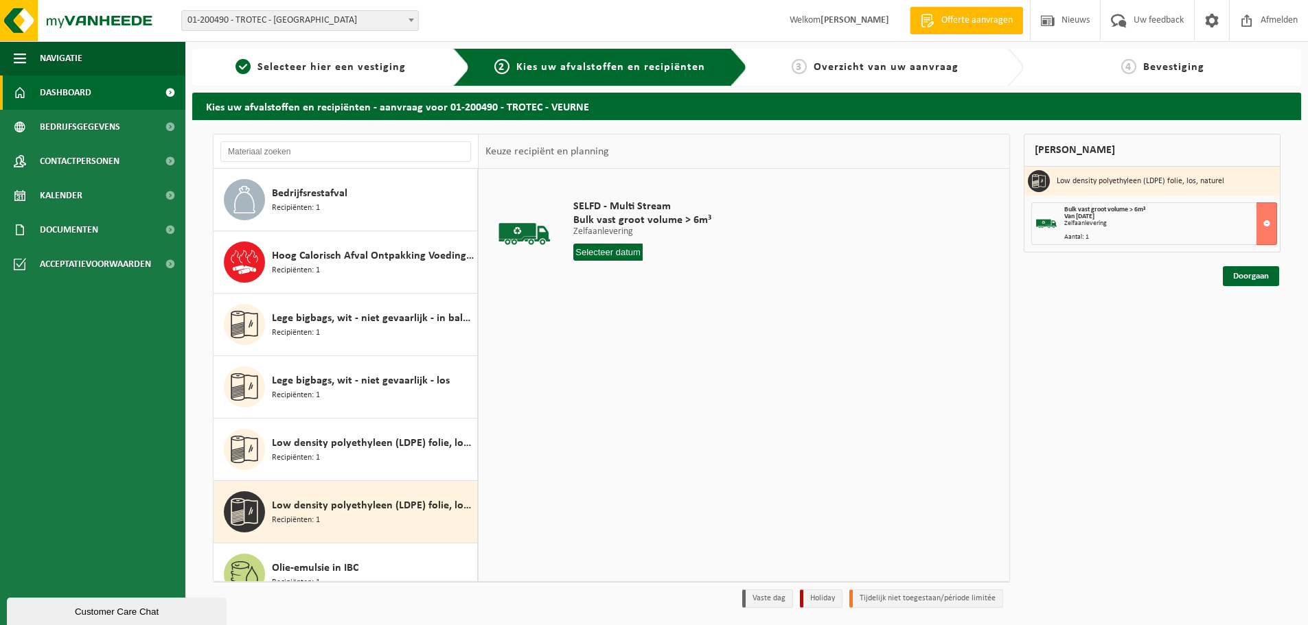
click at [54, 86] on span "Dashboard" at bounding box center [65, 93] width 51 height 34
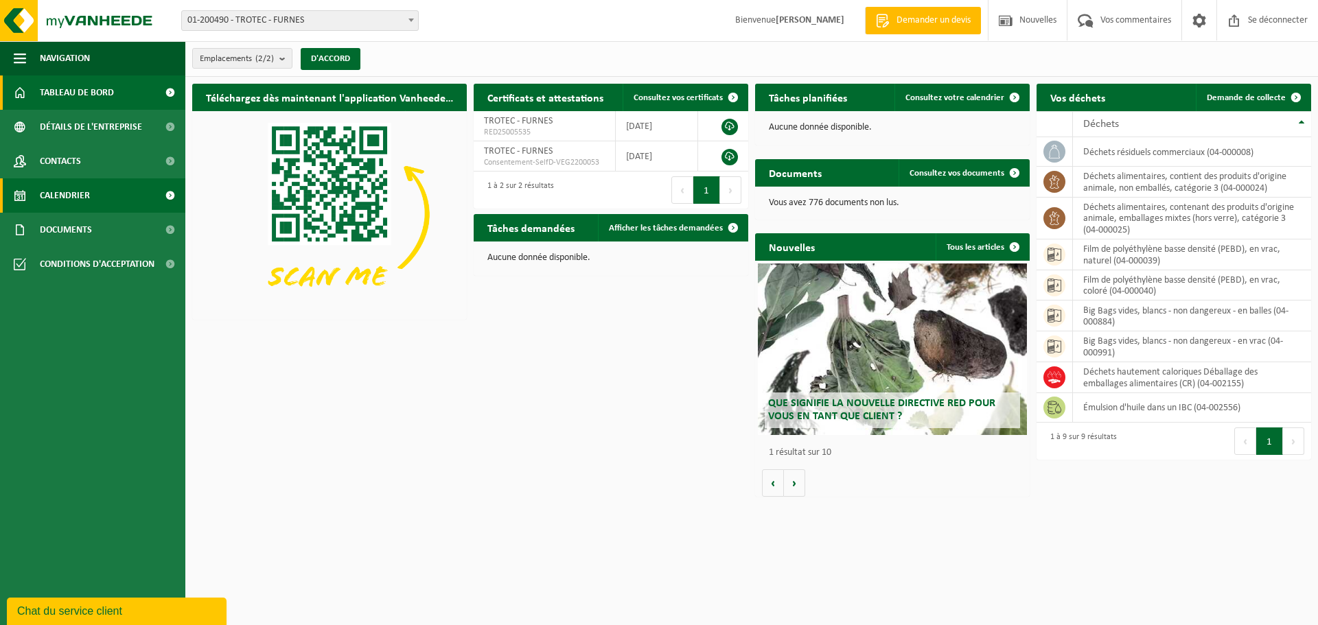
click at [80, 205] on span "Calendrier" at bounding box center [65, 195] width 50 height 34
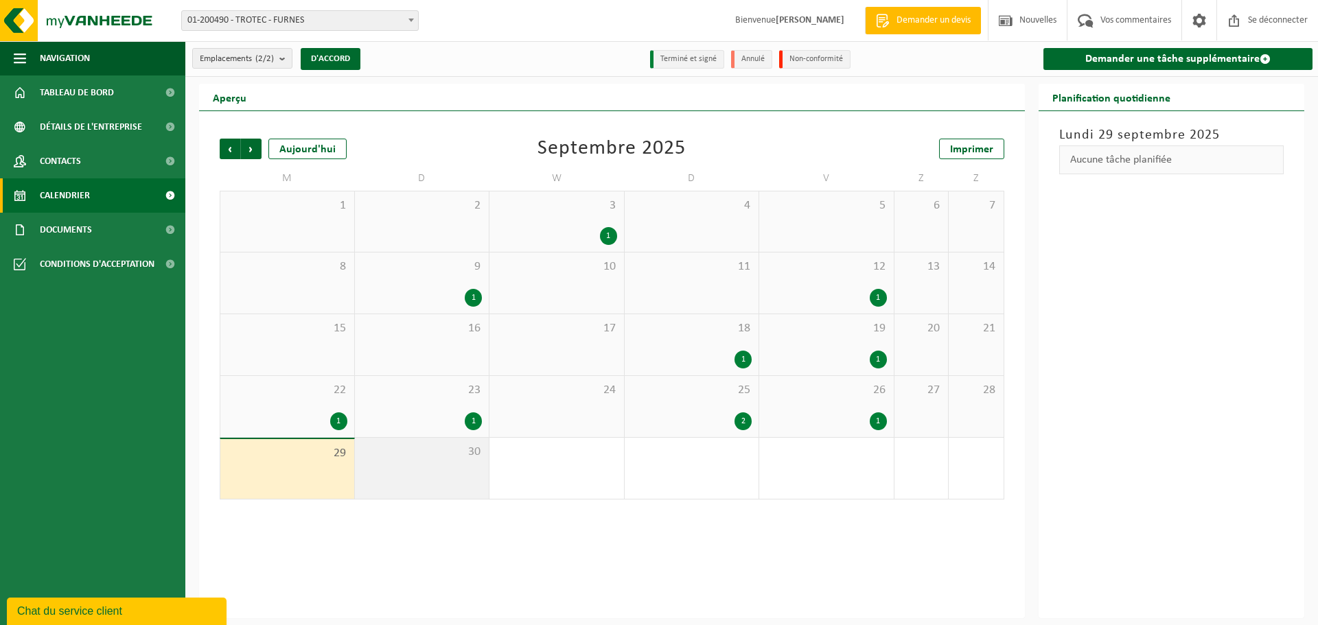
click at [429, 448] on span "30" at bounding box center [422, 452] width 121 height 15
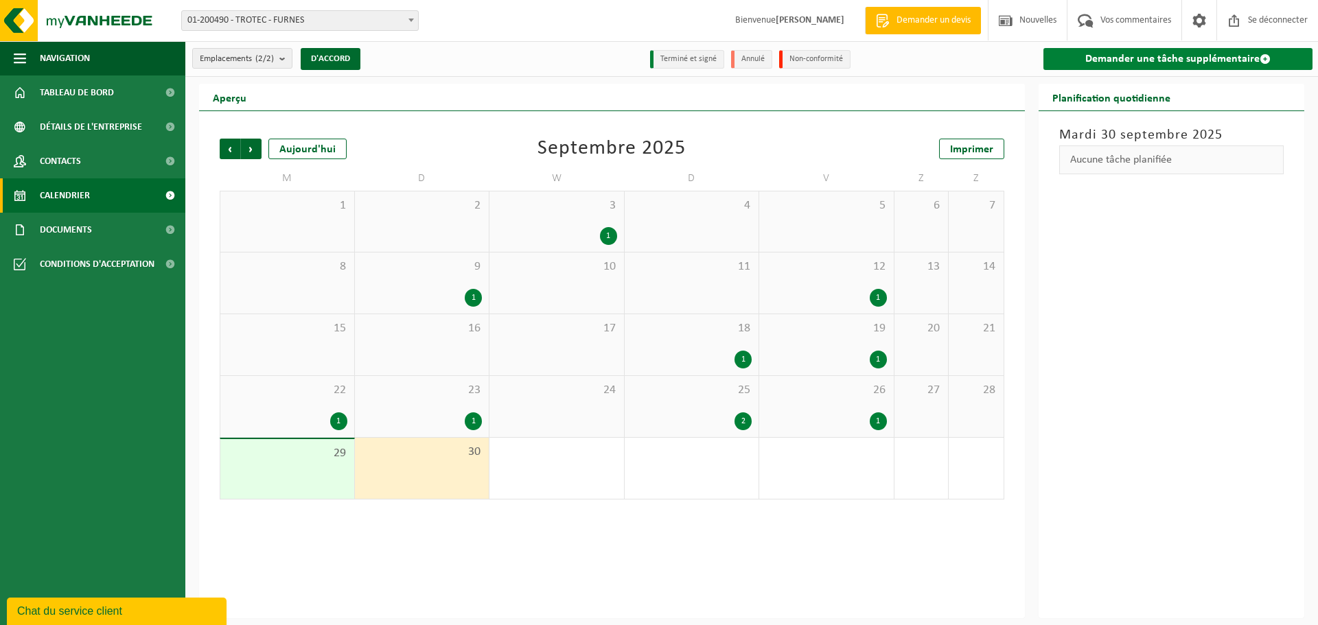
click at [1084, 56] on link "Demander une tâche supplémentaire" at bounding box center [1178, 59] width 270 height 22
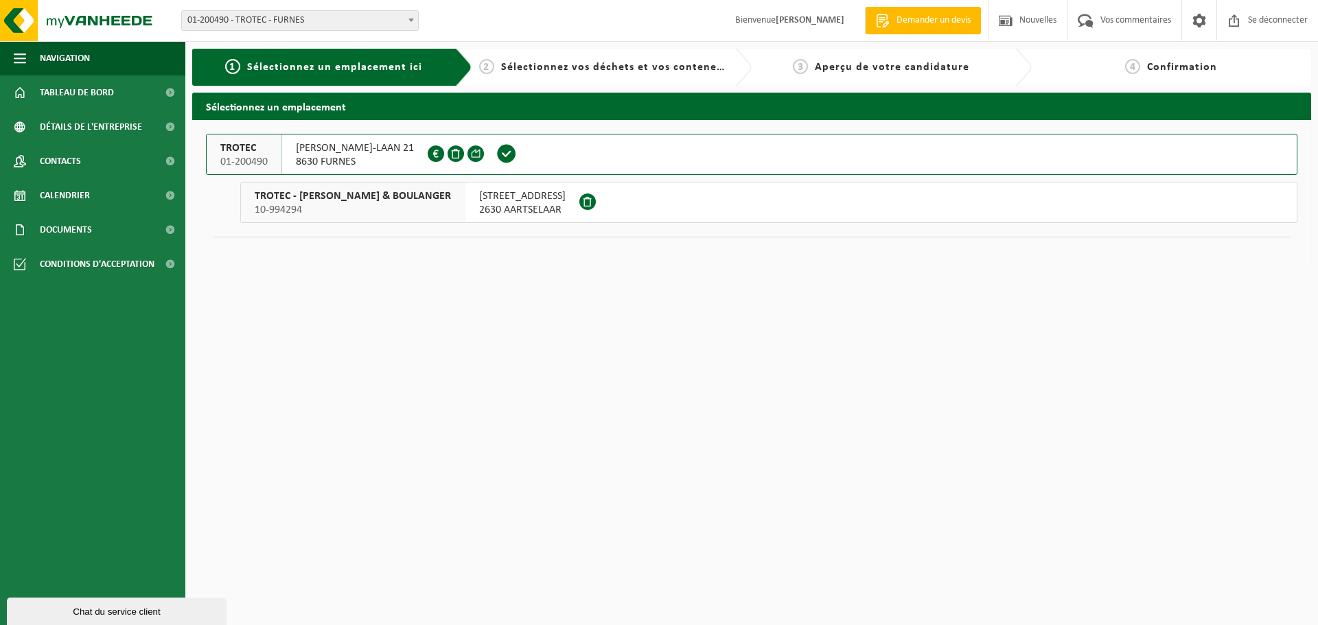
click at [428, 146] on span at bounding box center [436, 154] width 16 height 16
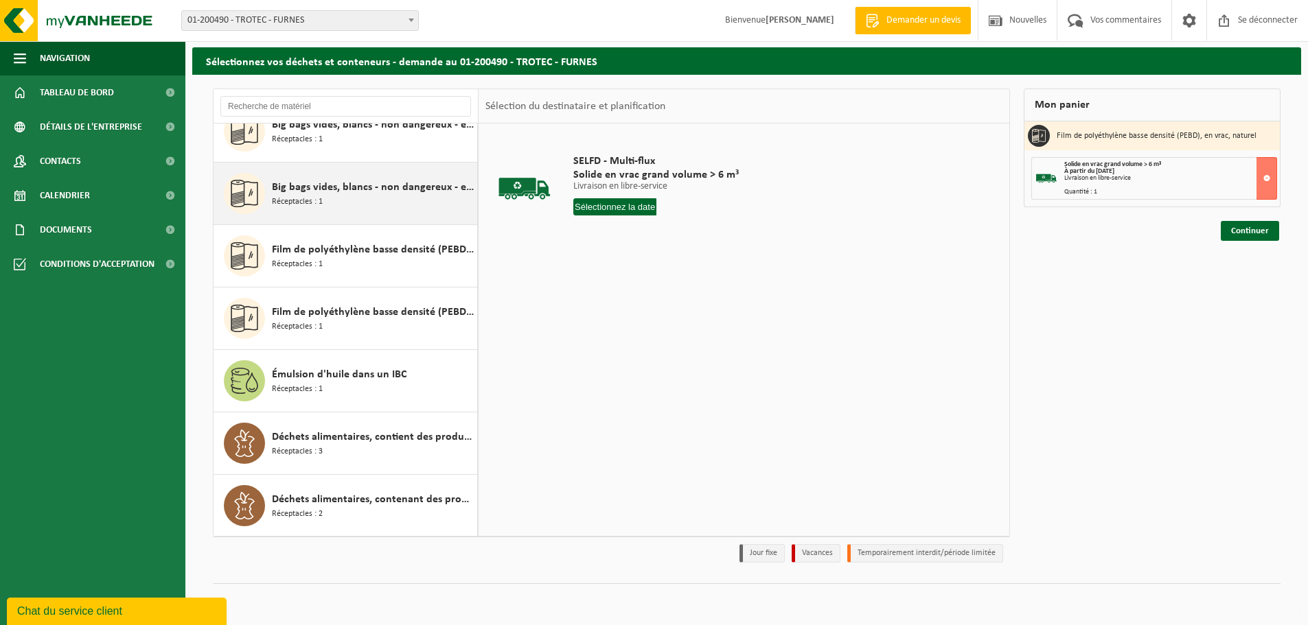
scroll to position [149, 0]
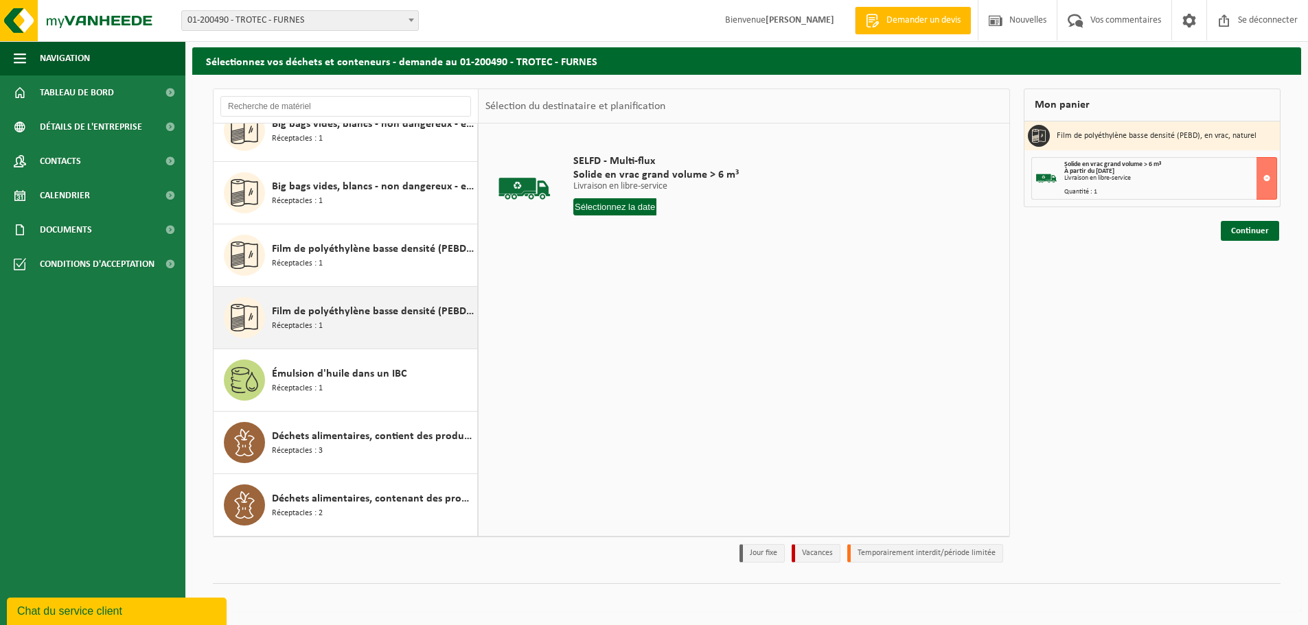
click at [298, 334] on div "Film de polyéthylène basse densité (PEBD), en vrac, naturel Réceptacles : 1" at bounding box center [373, 317] width 202 height 41
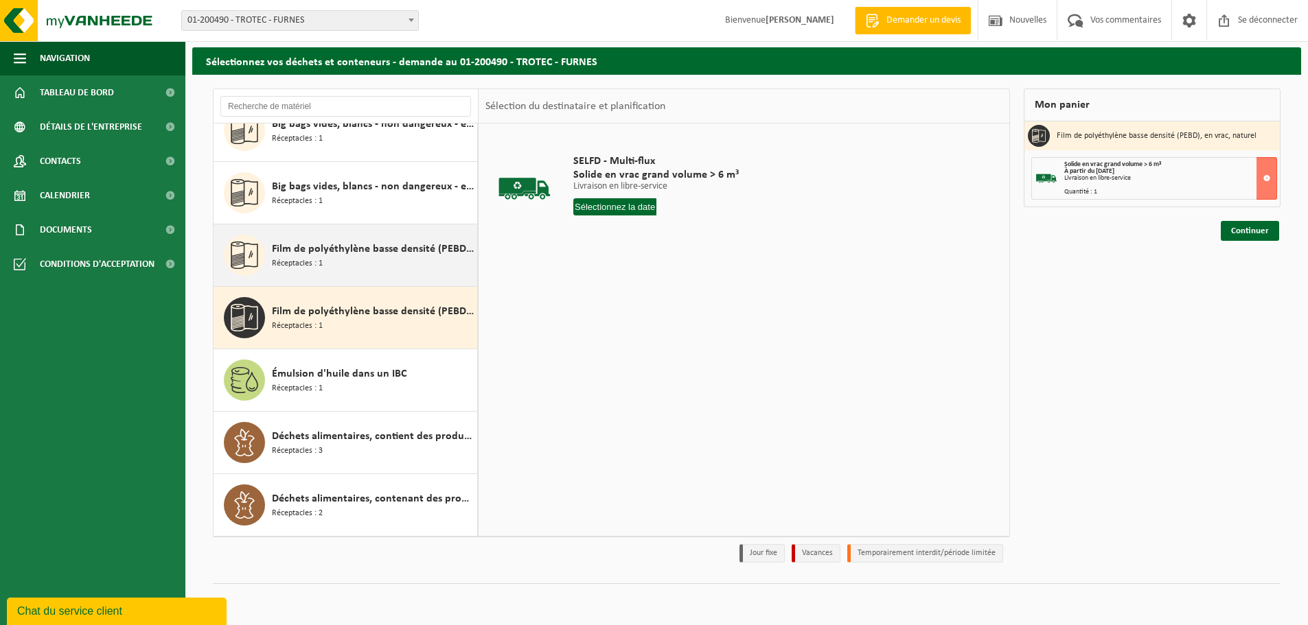
click at [294, 266] on font "Réceptacles : 1" at bounding box center [297, 263] width 51 height 8
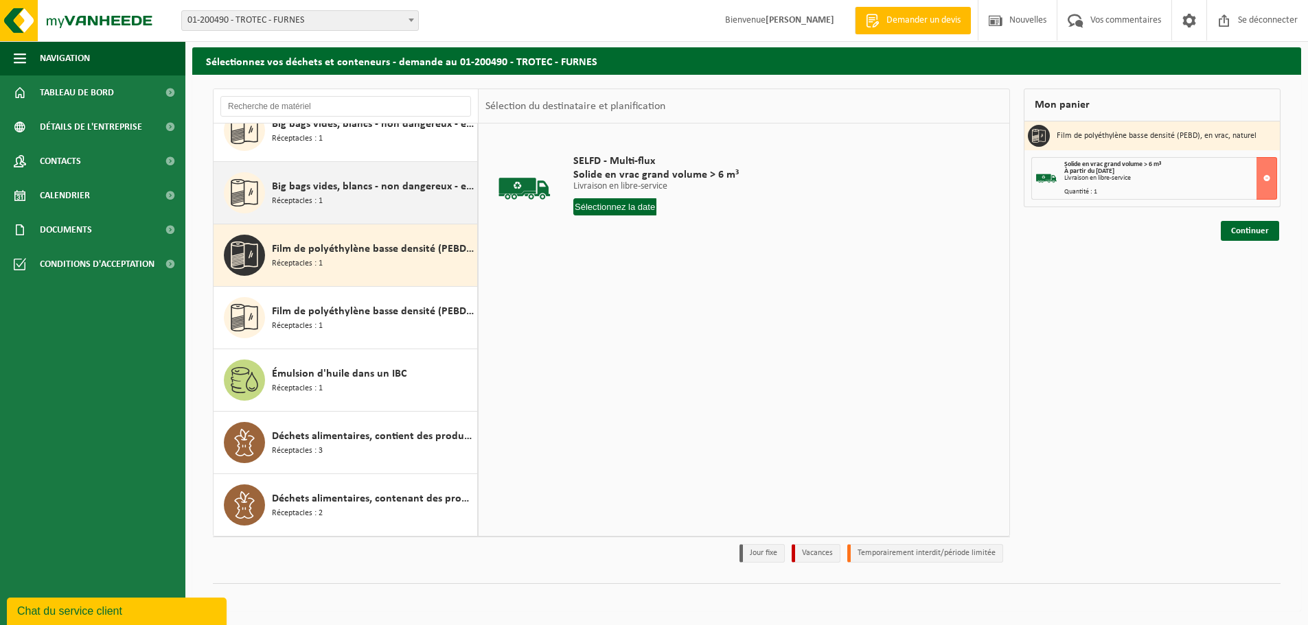
click at [288, 212] on div "Big bags vides, blancs - non dangereux - en vrac Réceptacles : 1" at bounding box center [373, 192] width 202 height 41
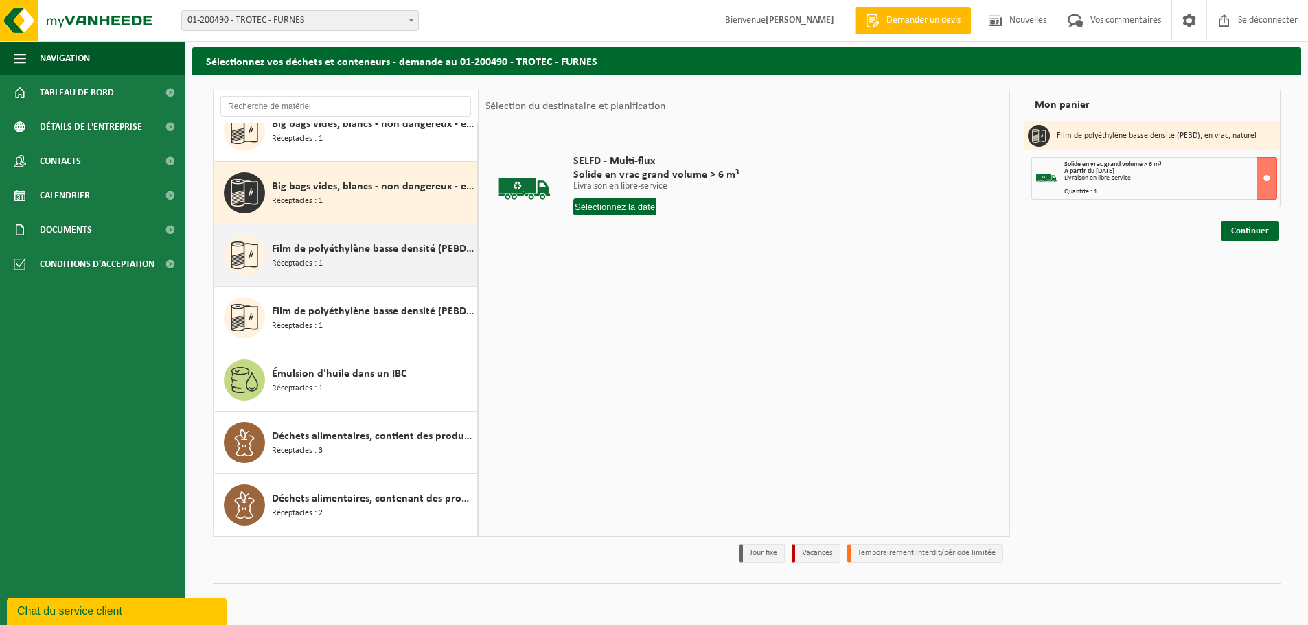
click at [298, 271] on div "Film de polyéthylène basse densité (PEBD), en vrac, coloré Réceptacles : 1" at bounding box center [373, 255] width 202 height 41
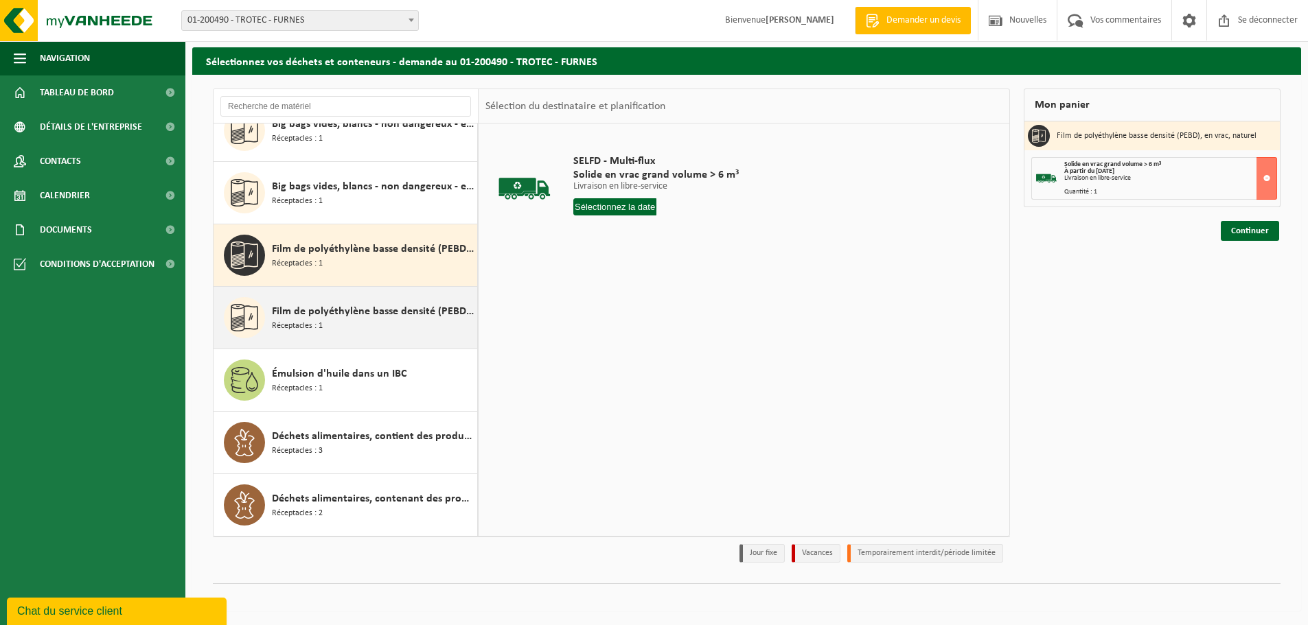
click at [302, 318] on span "Film de polyéthylène basse densité (PEBD), en vrac, naturel" at bounding box center [373, 311] width 202 height 16
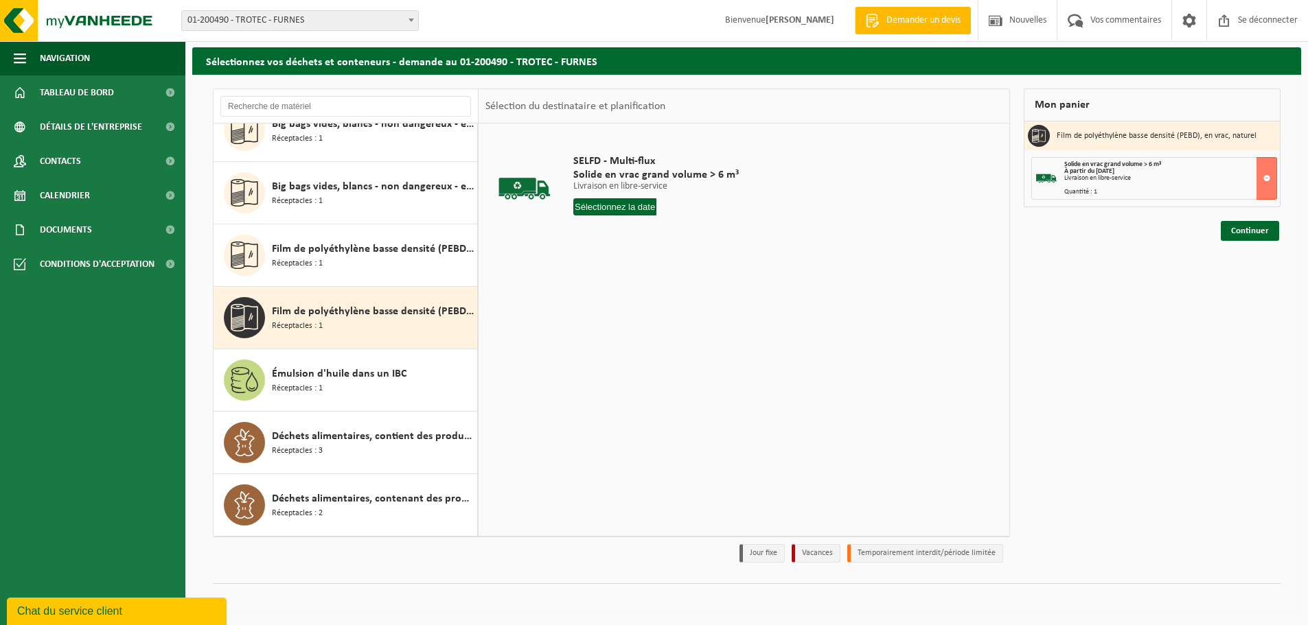
click at [461, 315] on font "Film de polyéthylène basse densité (PEBD), en vrac, naturel" at bounding box center [410, 311] width 277 height 11
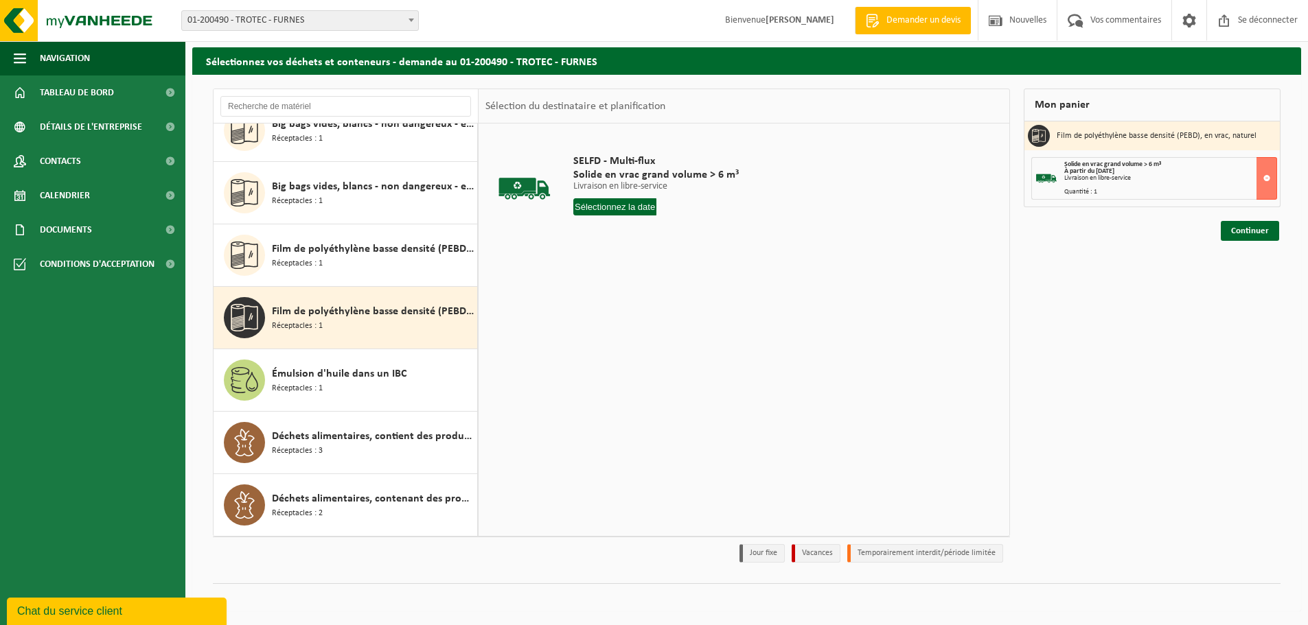
click at [461, 315] on font "Film de polyéthylène basse densité (PEBD), en vrac, naturel" at bounding box center [410, 311] width 277 height 11
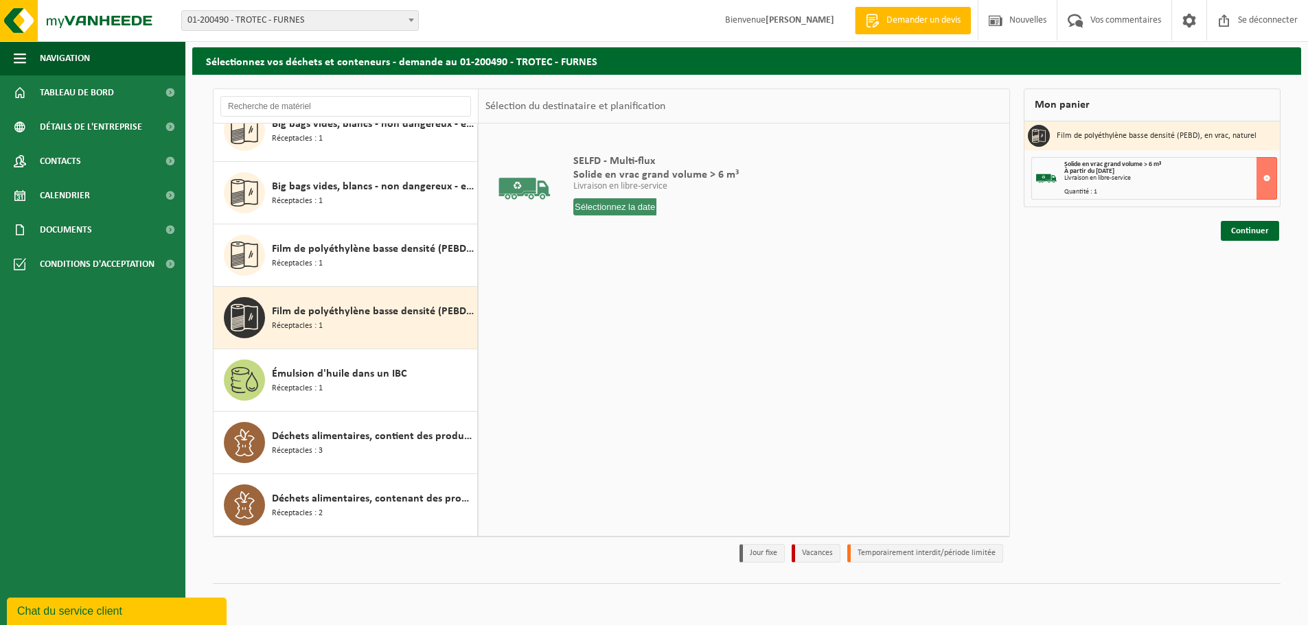
click at [461, 315] on font "Film de polyéthylène basse densité (PEBD), en vrac, naturel" at bounding box center [410, 311] width 277 height 11
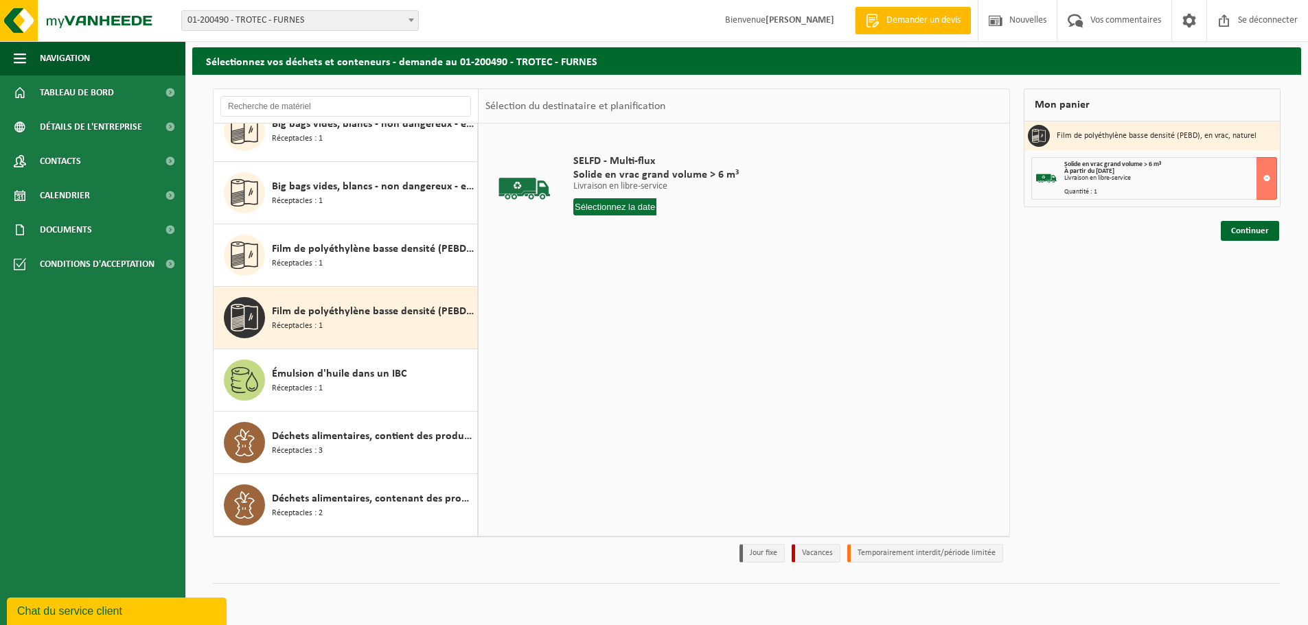
click at [461, 315] on font "Film de polyéthylène basse densité (PEBD), en vrac, naturel" at bounding box center [410, 311] width 277 height 11
click at [362, 248] on font "Film de polyéthylène basse densité (PEBD), en vrac, coloré" at bounding box center [408, 249] width 272 height 11
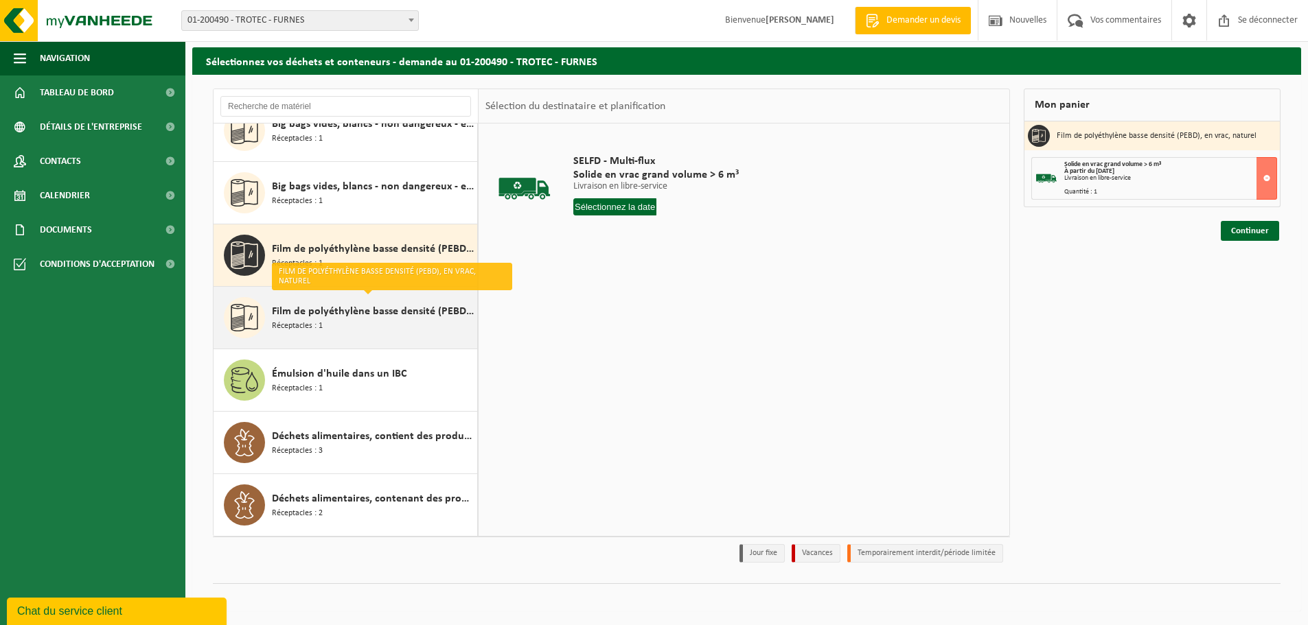
click at [327, 312] on font "Film de polyéthylène basse densité (PEBD), en vrac, naturel" at bounding box center [410, 311] width 277 height 11
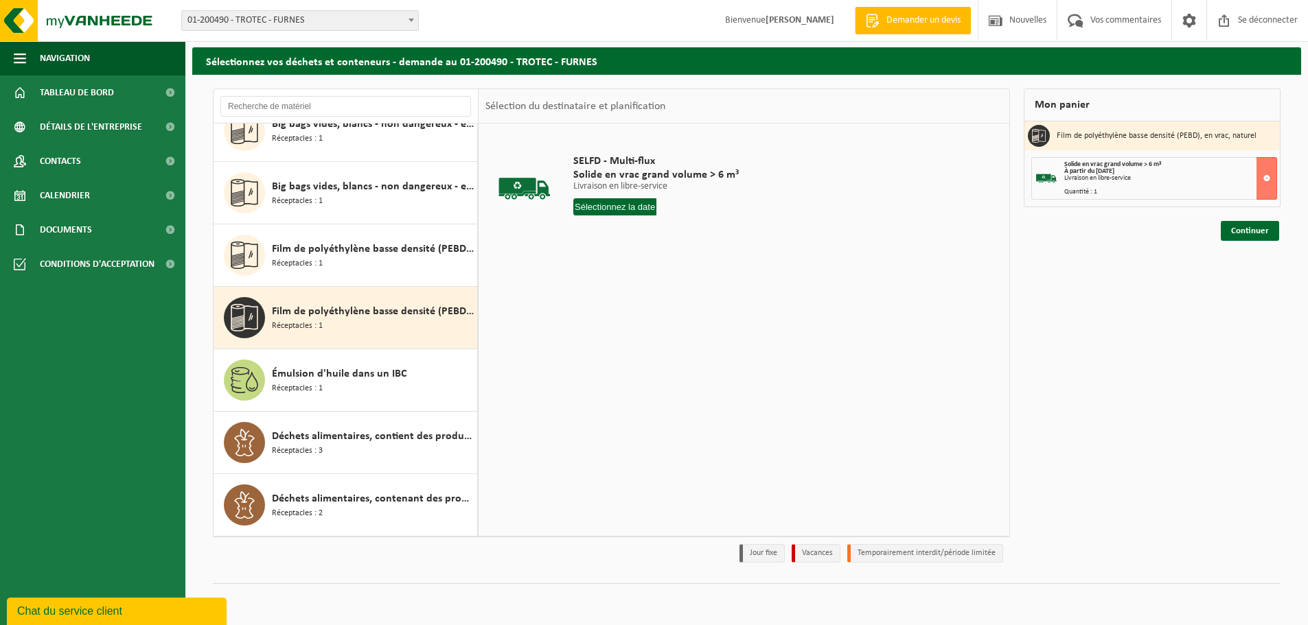
click at [376, 312] on font "Film de polyéthylène basse densité (PEBD), en vrac, naturel" at bounding box center [410, 311] width 277 height 11
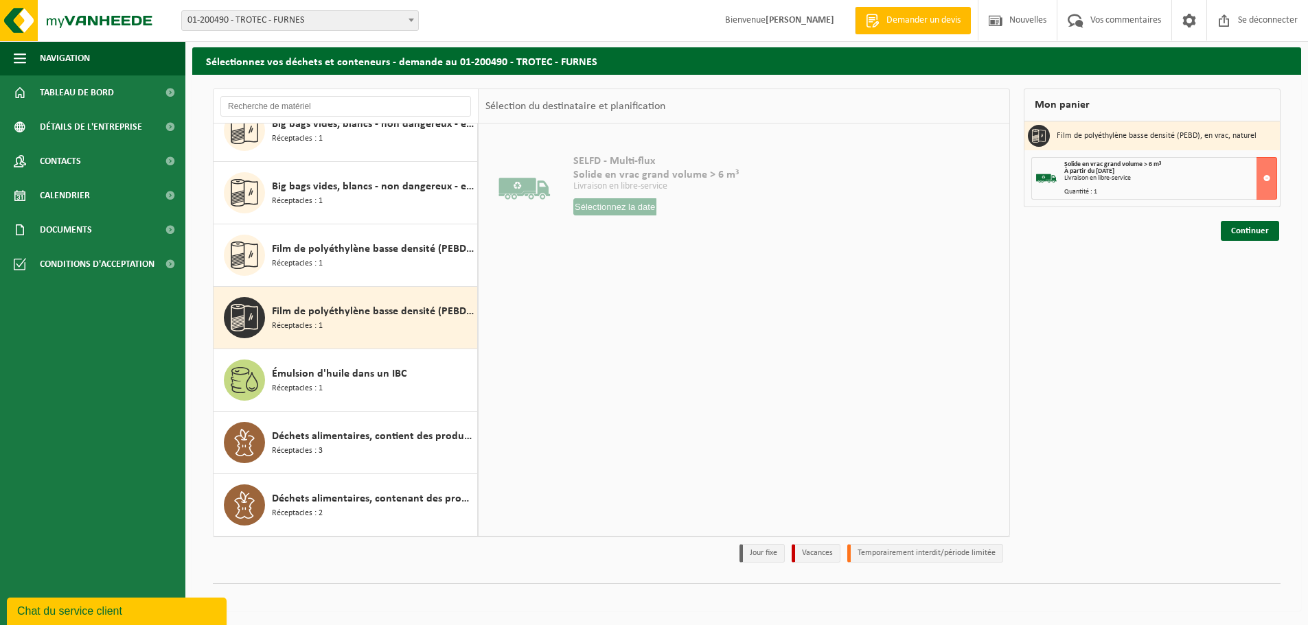
click at [376, 312] on font "Film de polyéthylène basse densité (PEBD), en vrac, naturel" at bounding box center [410, 311] width 277 height 11
click at [377, 317] on font "Film de polyéthylène basse densité (PEBD), en vrac, naturel" at bounding box center [410, 311] width 277 height 11
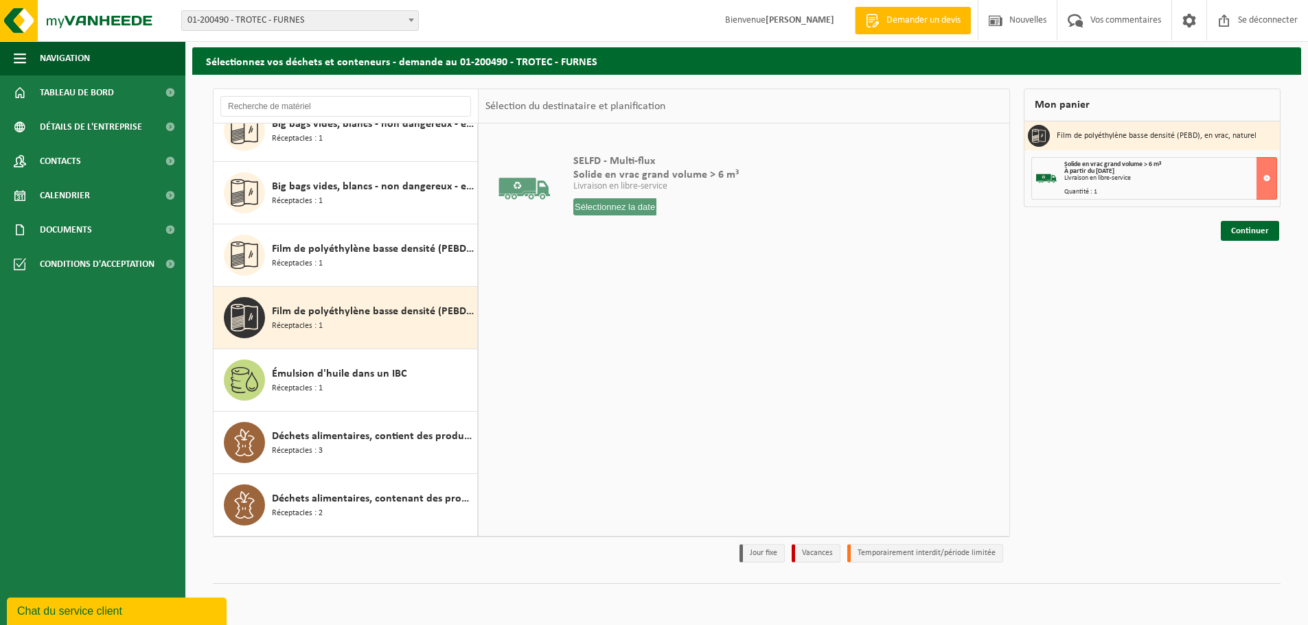
click at [377, 317] on font "Film de polyéthylène basse densité (PEBD), en vrac, naturel" at bounding box center [410, 311] width 277 height 11
click at [350, 314] on font "Film de polyéthylène basse densité (PEBD), en vrac, naturel" at bounding box center [410, 311] width 277 height 11
click at [353, 317] on font "Film de polyéthylène basse densité (PEBD), en vrac, naturel" at bounding box center [410, 311] width 277 height 11
click at [329, 316] on font "Film de polyéthylène basse densité (PEBD), en vrac, naturel" at bounding box center [410, 311] width 277 height 11
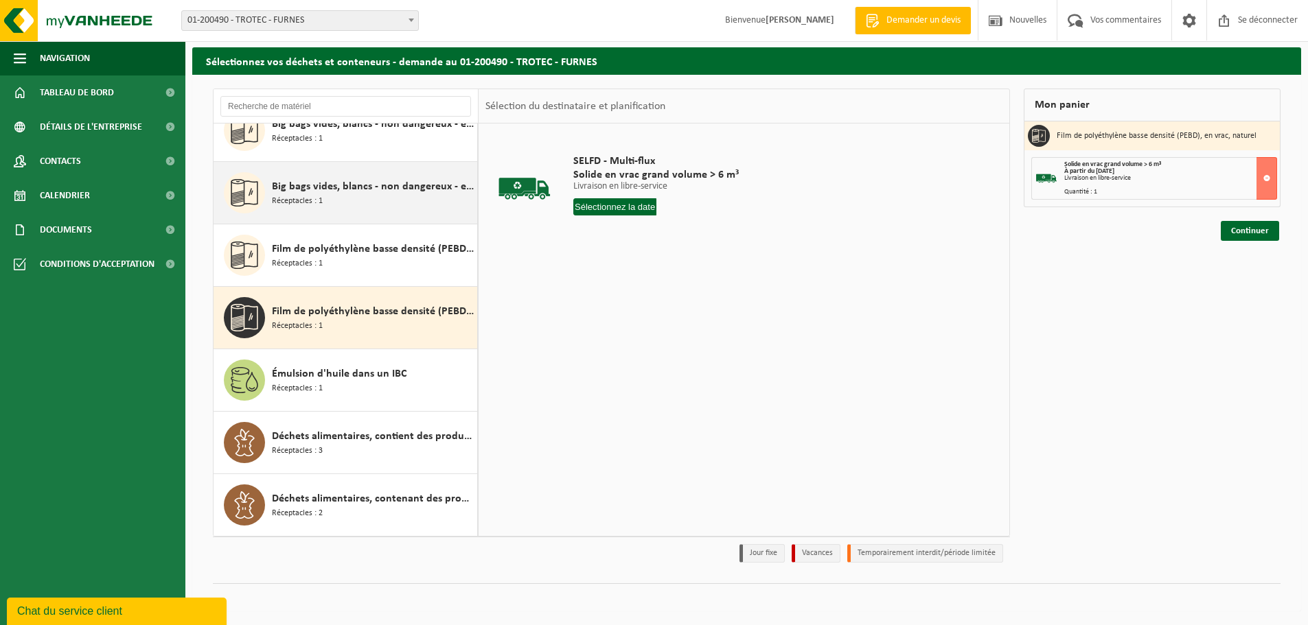
click at [315, 187] on font "Big bags vides, blancs - non dangereux - en vrac" at bounding box center [383, 186] width 223 height 11
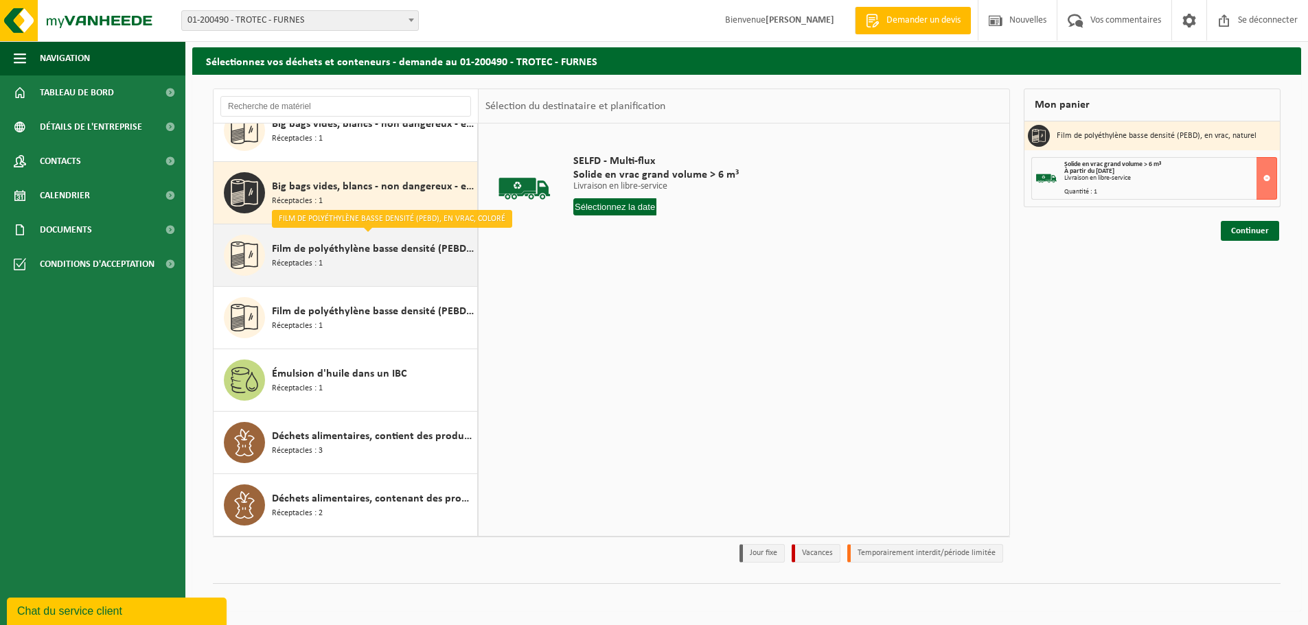
click at [456, 254] on font "Film de polyéthylène basse densité (PEBD), en vrac, coloré" at bounding box center [408, 249] width 272 height 11
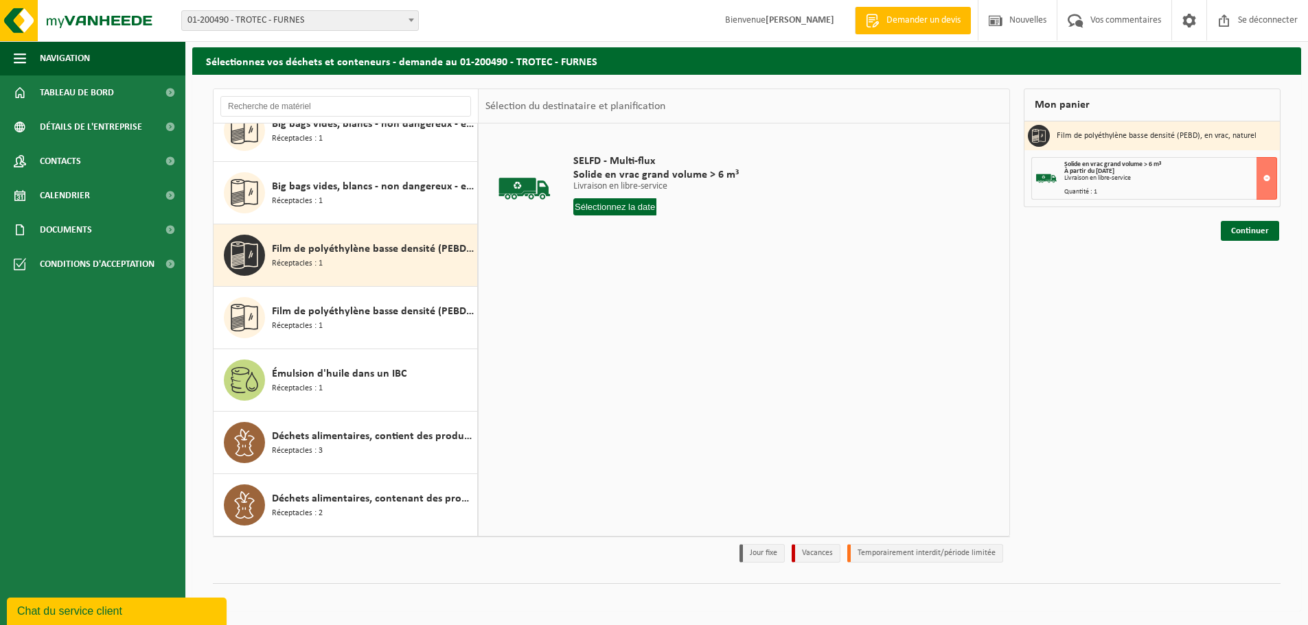
click at [588, 208] on input "text" at bounding box center [614, 206] width 83 height 17
click at [616, 388] on font "30" at bounding box center [611, 386] width 11 height 11
type input "Van [DATE]"
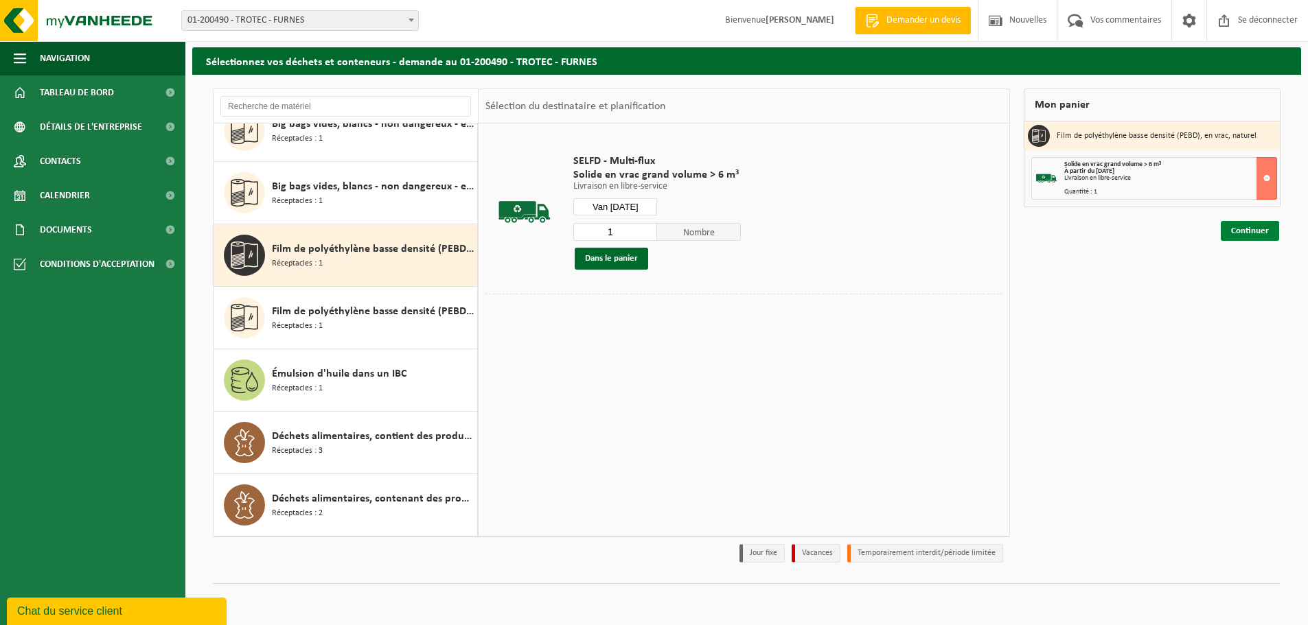
click at [1235, 230] on font "Continuer" at bounding box center [1250, 231] width 38 height 9
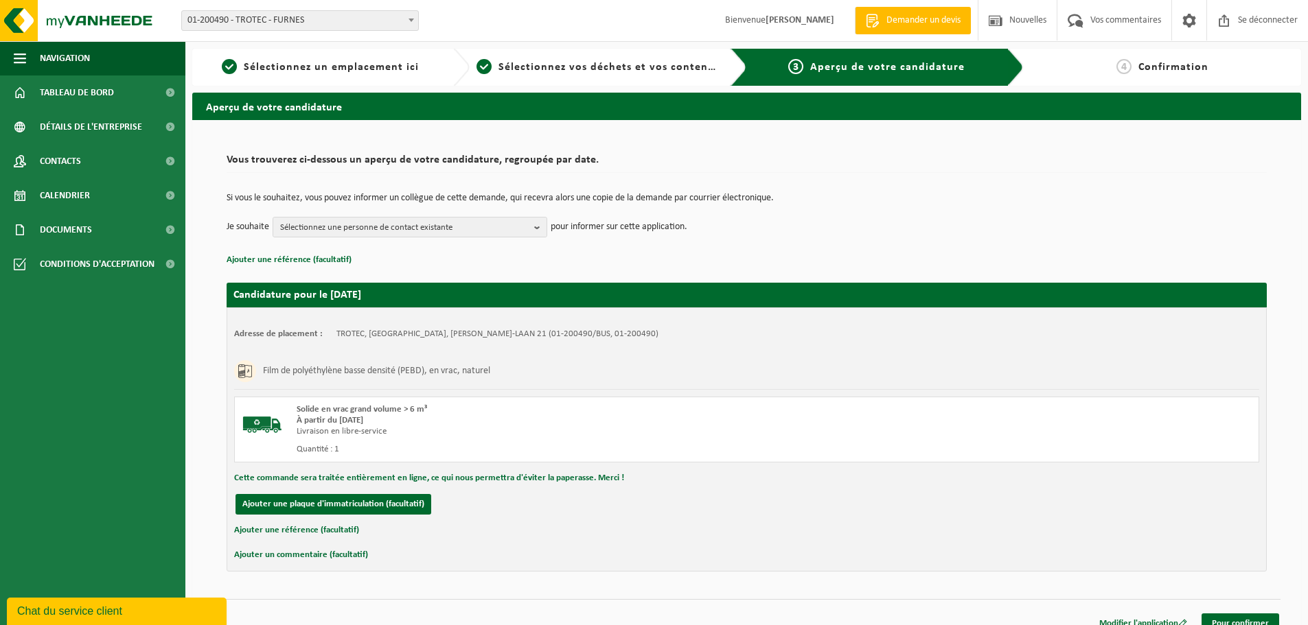
scroll to position [17, 0]
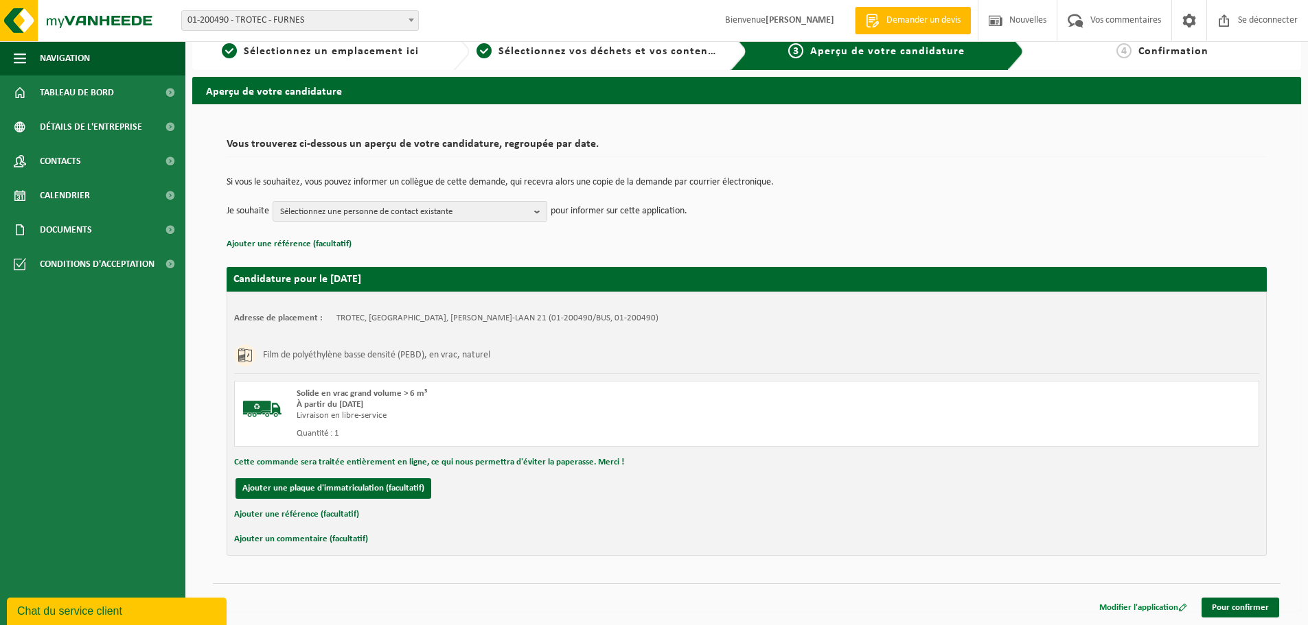
click at [1122, 607] on font "Modifier l'application" at bounding box center [1138, 607] width 79 height 9
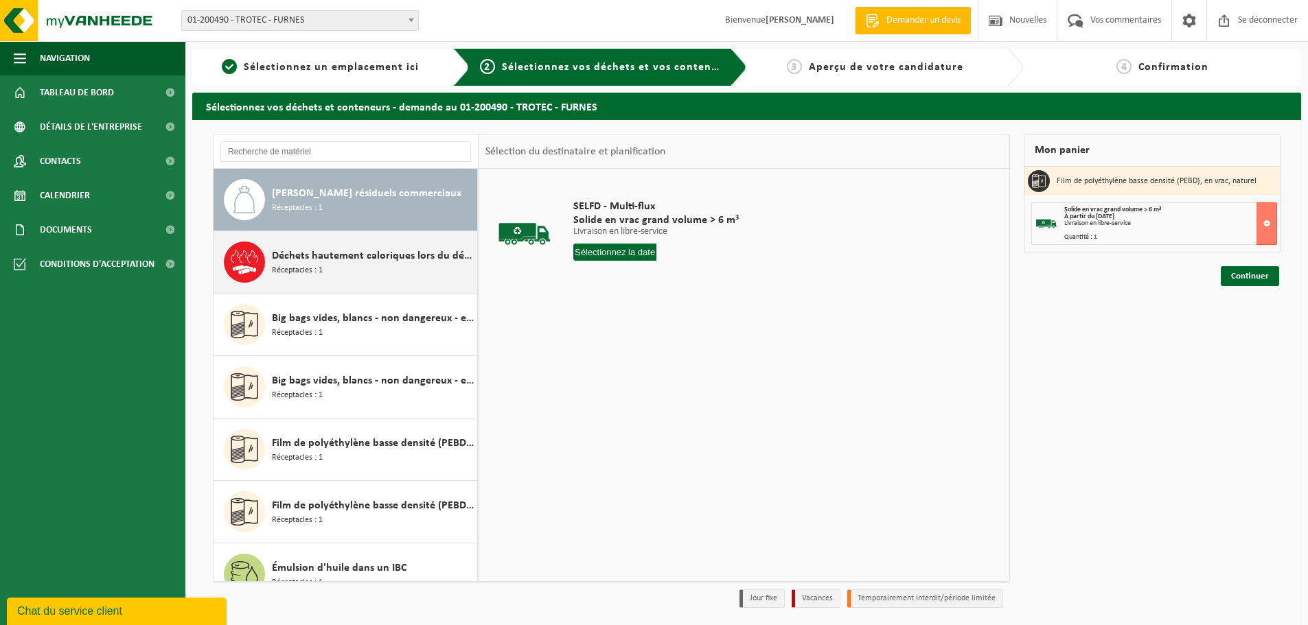
click at [380, 258] on font "Déchets hautement caloriques lors du déballage des emballages alimentaires (CR)" at bounding box center [462, 256] width 381 height 11
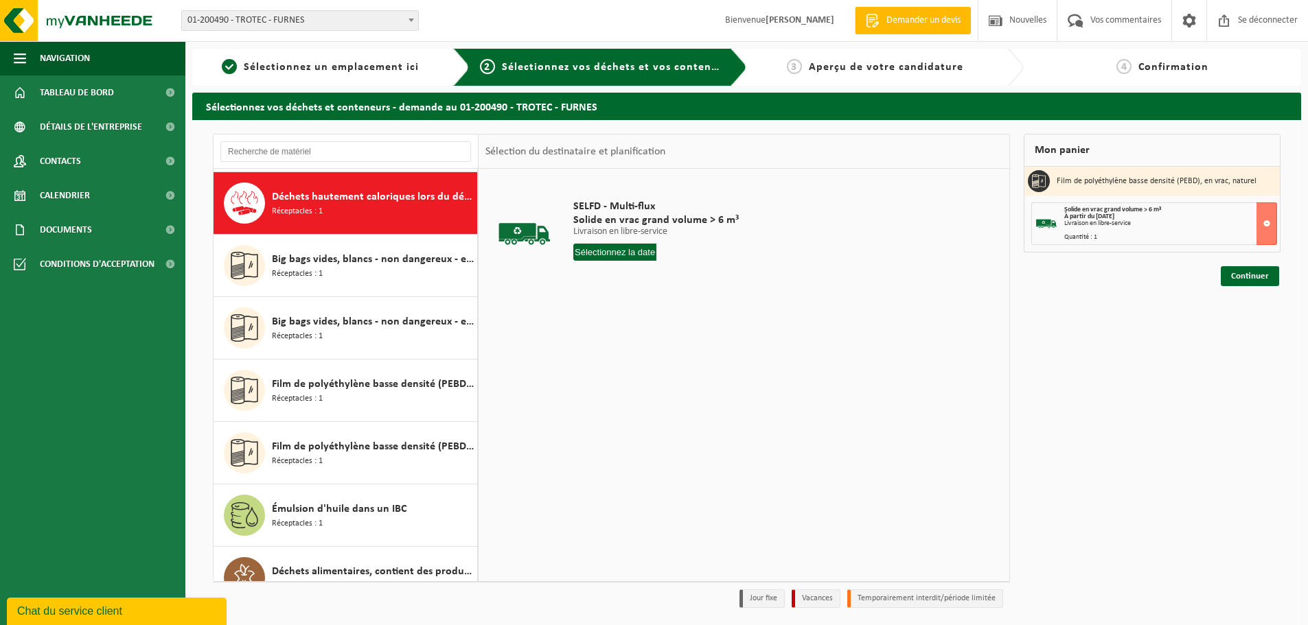
scroll to position [62, 0]
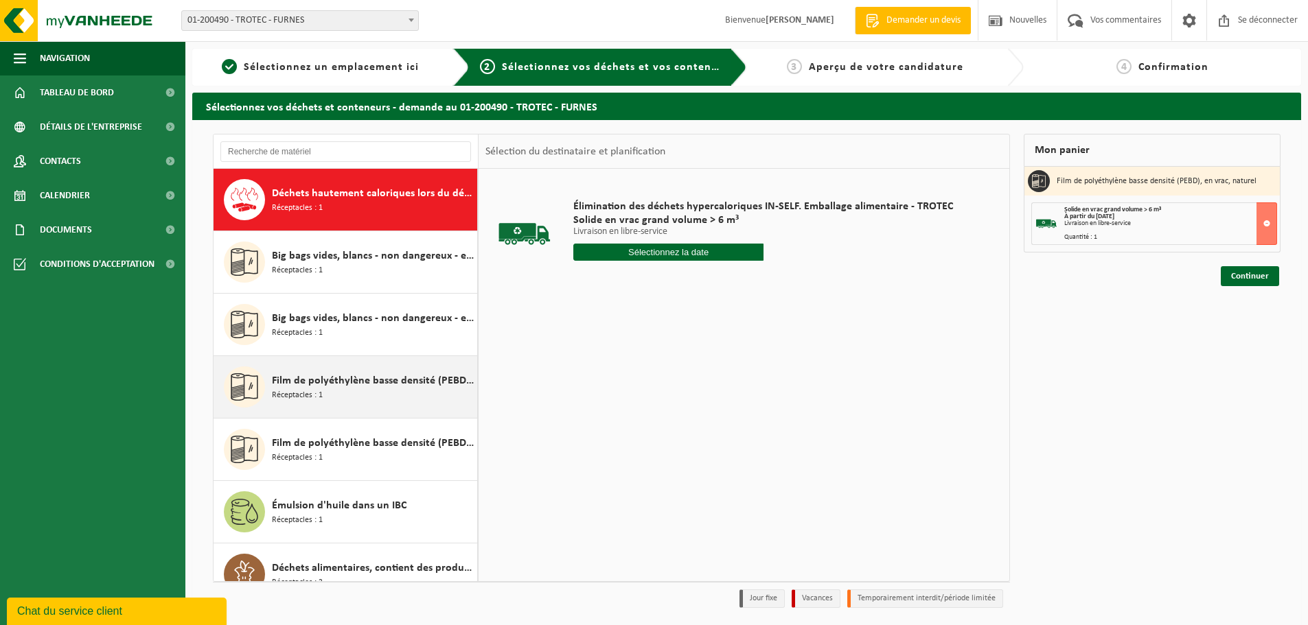
click at [369, 385] on font "Film de polyéthylène basse densité (PEBD), en vrac, coloré" at bounding box center [408, 380] width 272 height 11
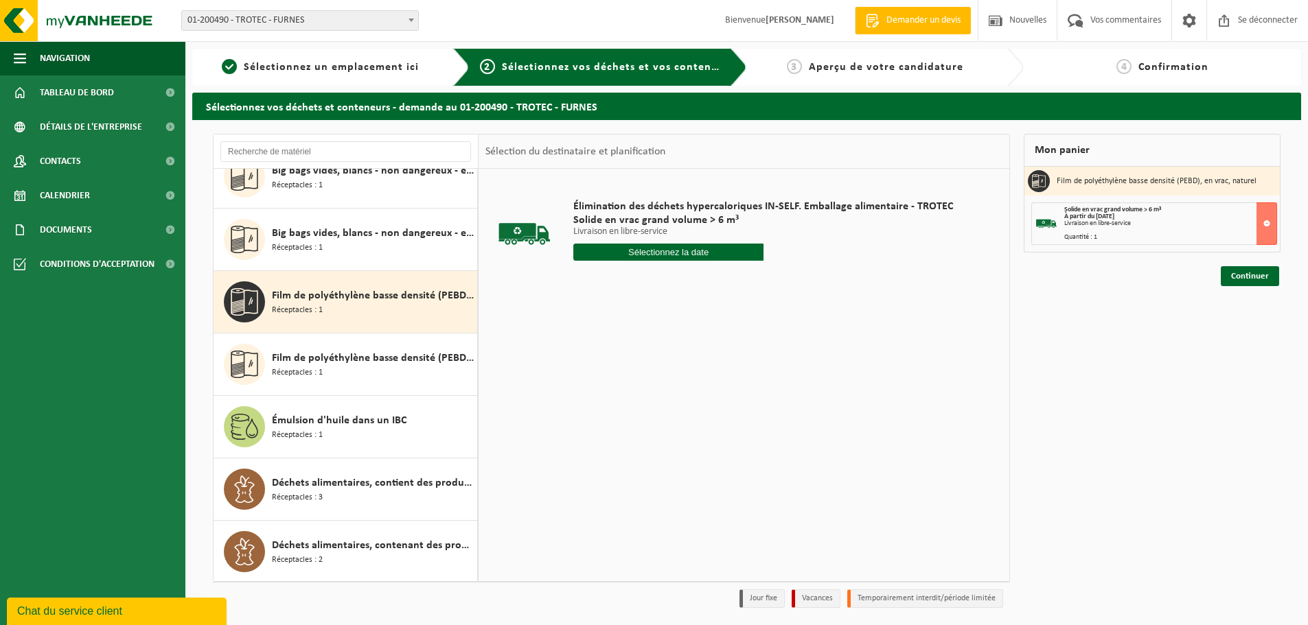
scroll to position [149, 0]
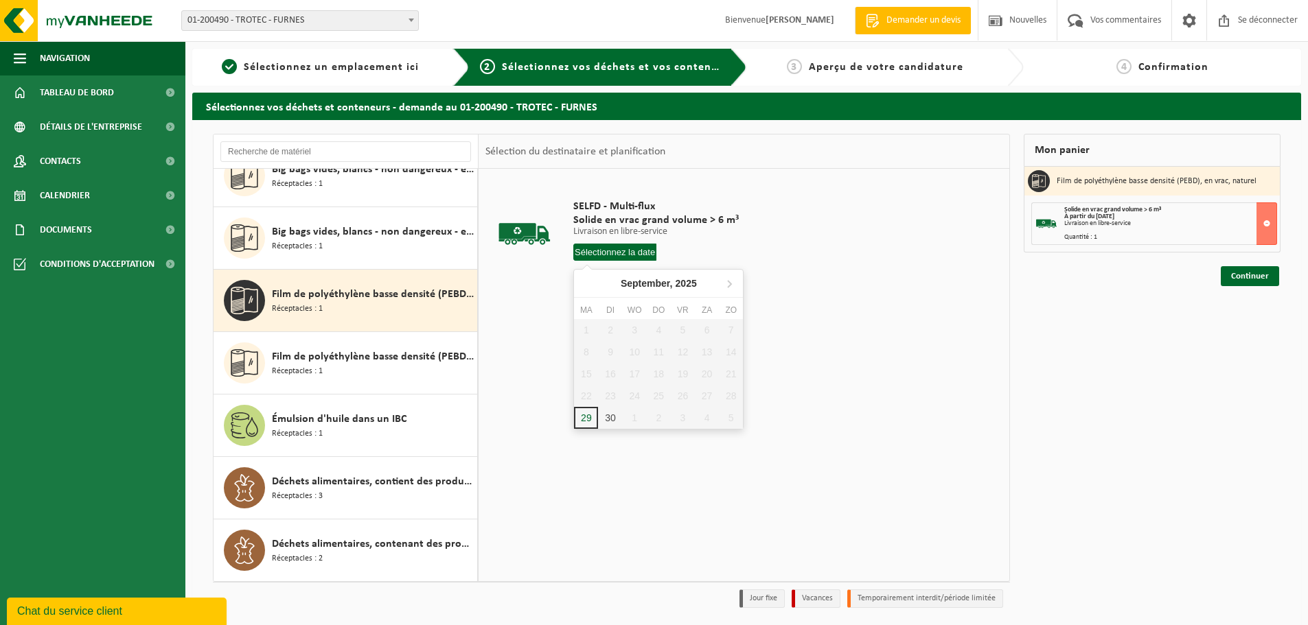
click at [605, 248] on input "text" at bounding box center [614, 252] width 83 height 17
click at [614, 432] on font "30" at bounding box center [611, 431] width 11 height 11
type input "Van 2025-09-30"
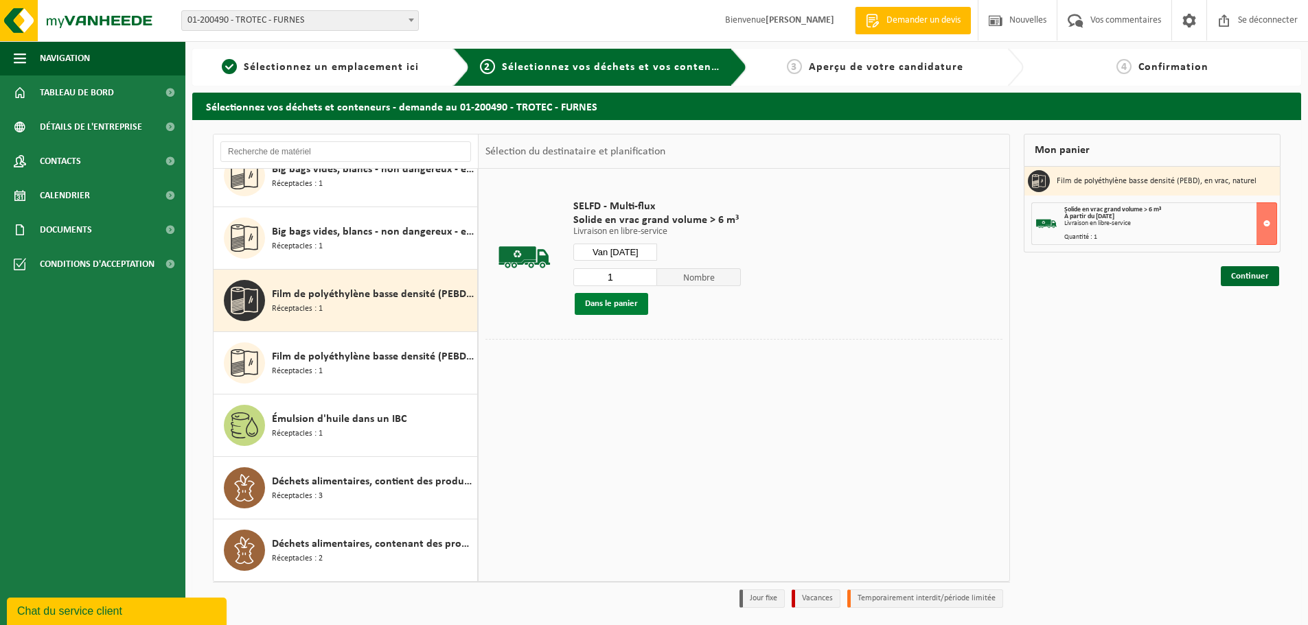
click at [620, 303] on font "Dans le panier" at bounding box center [611, 303] width 53 height 9
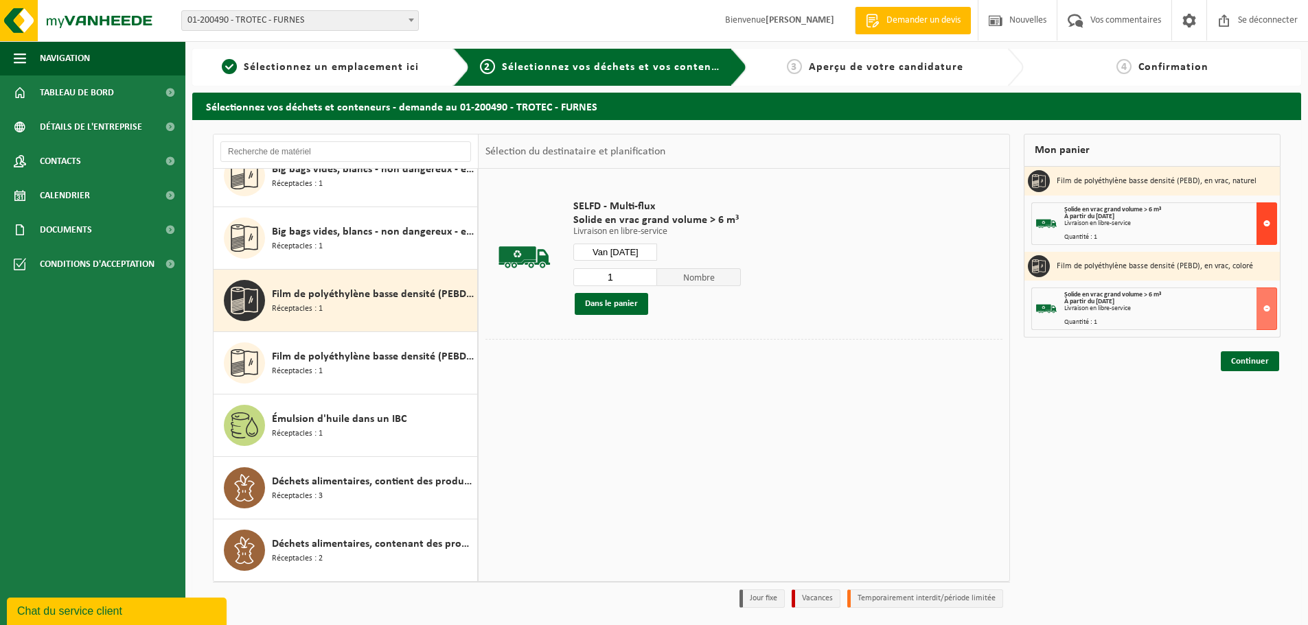
click at [1270, 225] on button at bounding box center [1266, 223] width 21 height 43
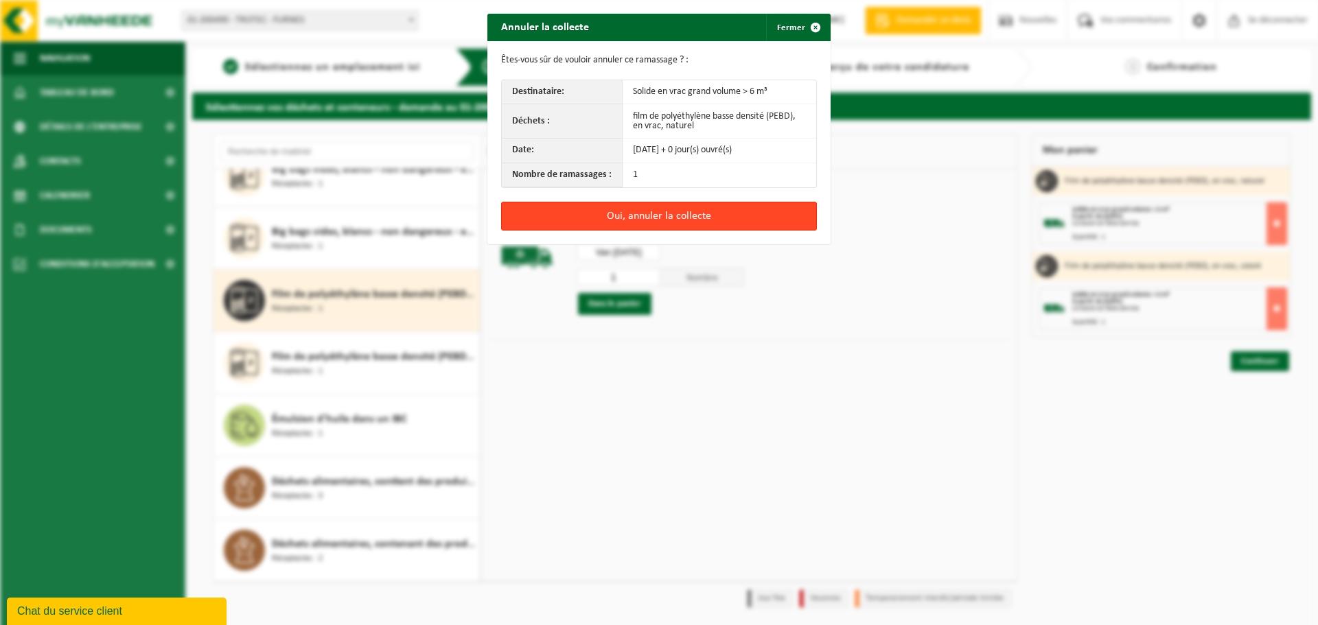
click at [590, 219] on button "Oui, annuler la collecte" at bounding box center [659, 216] width 316 height 29
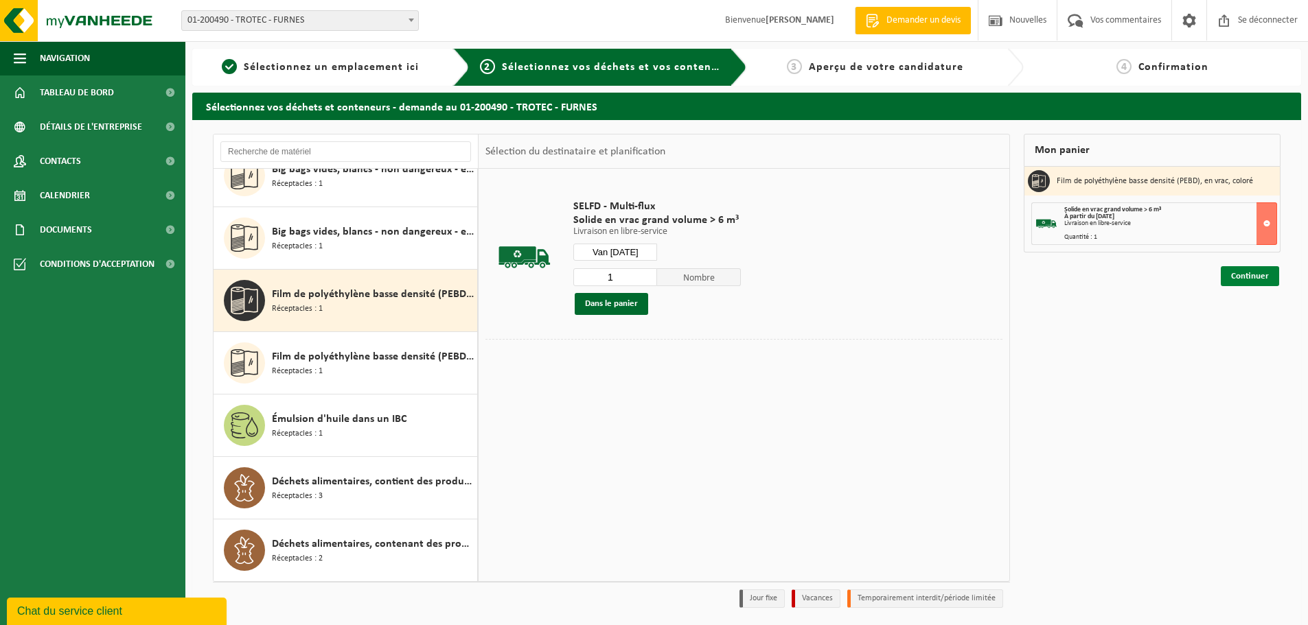
click at [1238, 277] on font "Continuer" at bounding box center [1250, 276] width 38 height 9
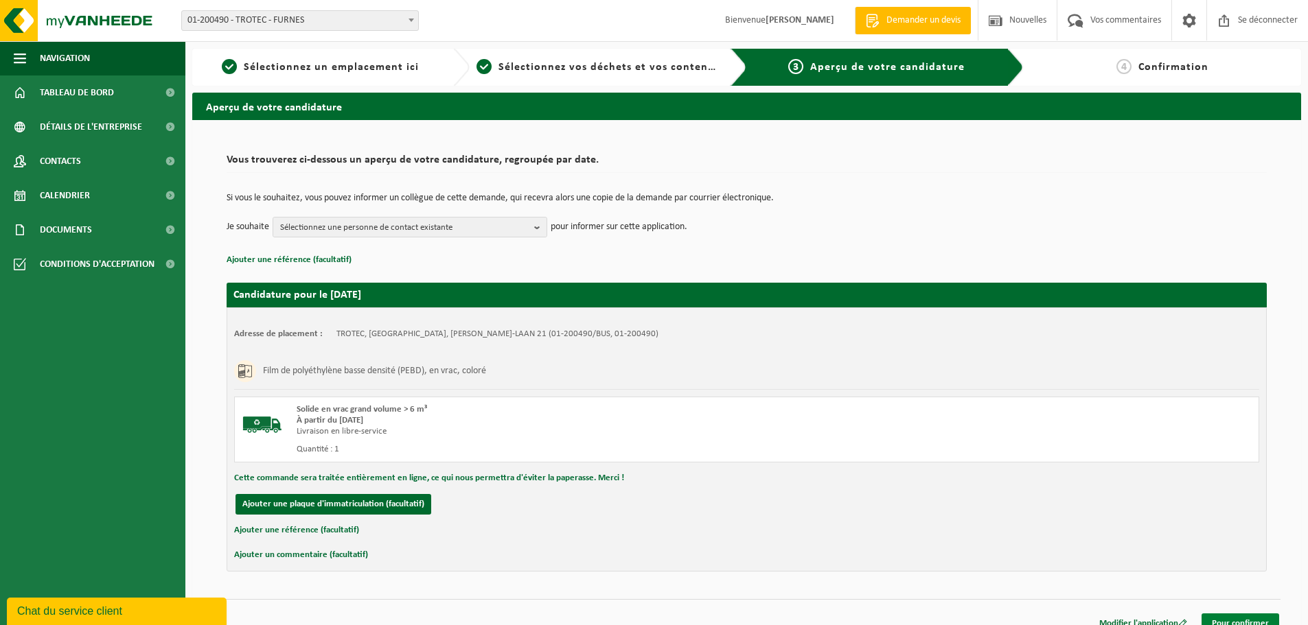
click at [1244, 620] on font "Pour confirmer" at bounding box center [1239, 623] width 57 height 9
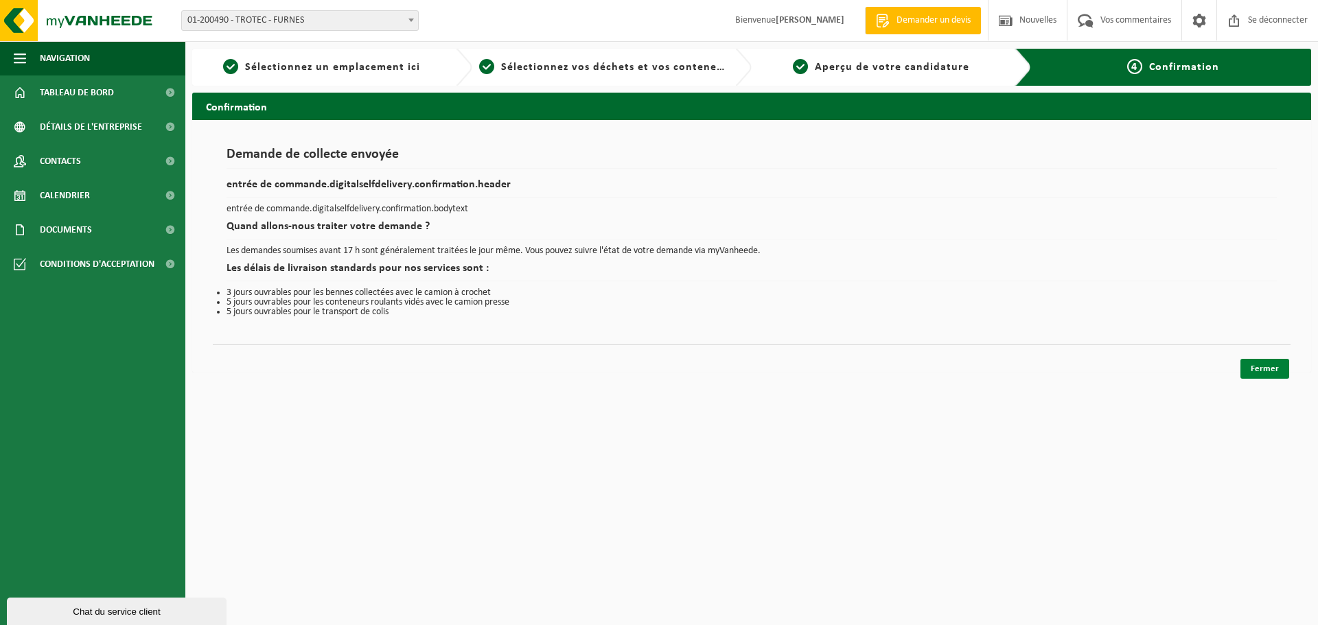
click at [1268, 361] on link "Fermer" at bounding box center [1264, 369] width 49 height 20
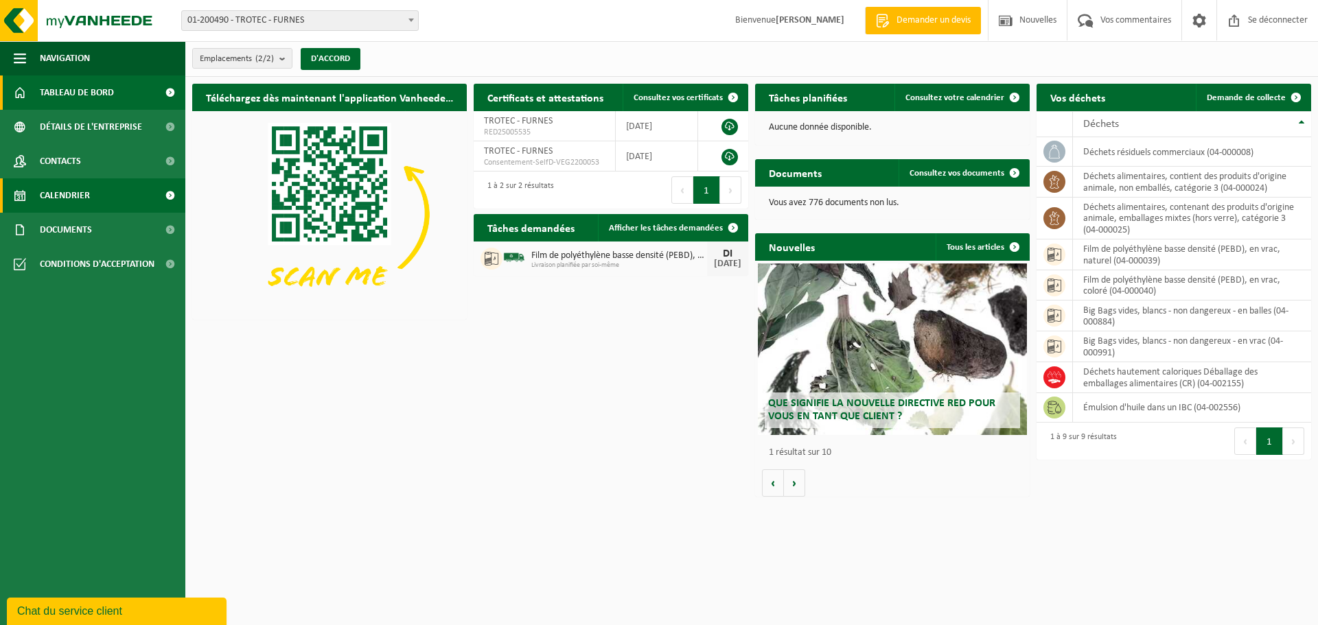
click at [63, 200] on font "Calendrier" at bounding box center [65, 196] width 50 height 10
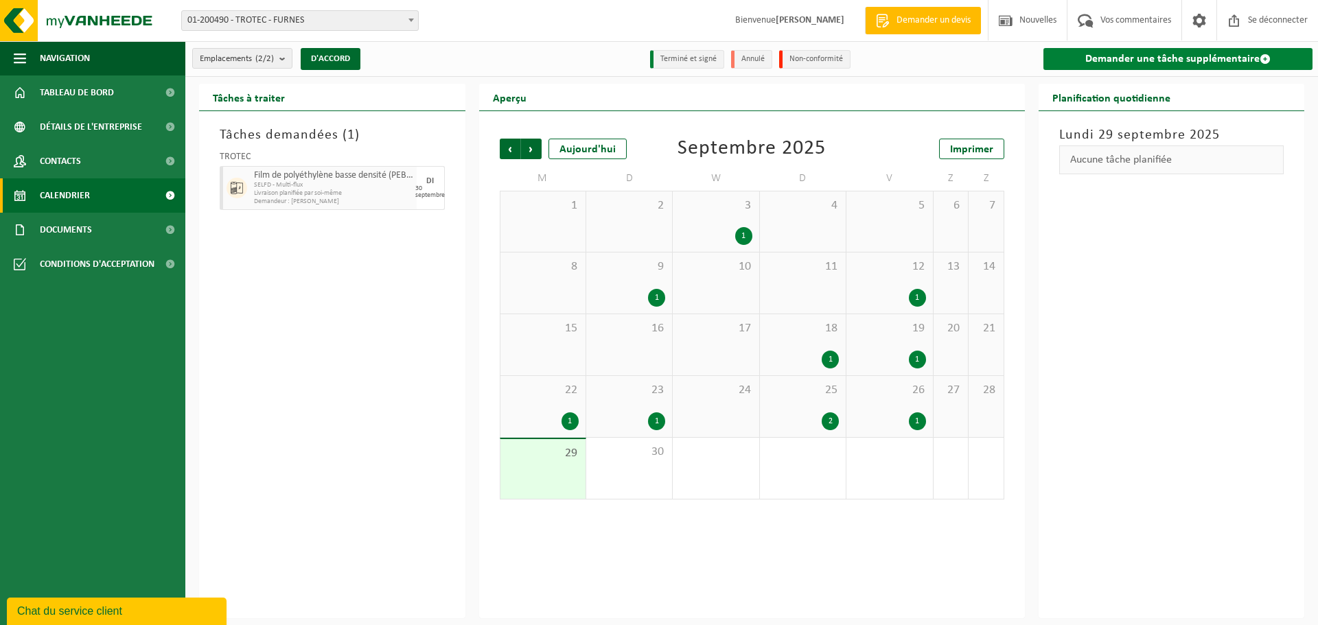
click at [1095, 67] on link "Demander une tâche supplémentaire" at bounding box center [1178, 59] width 270 height 22
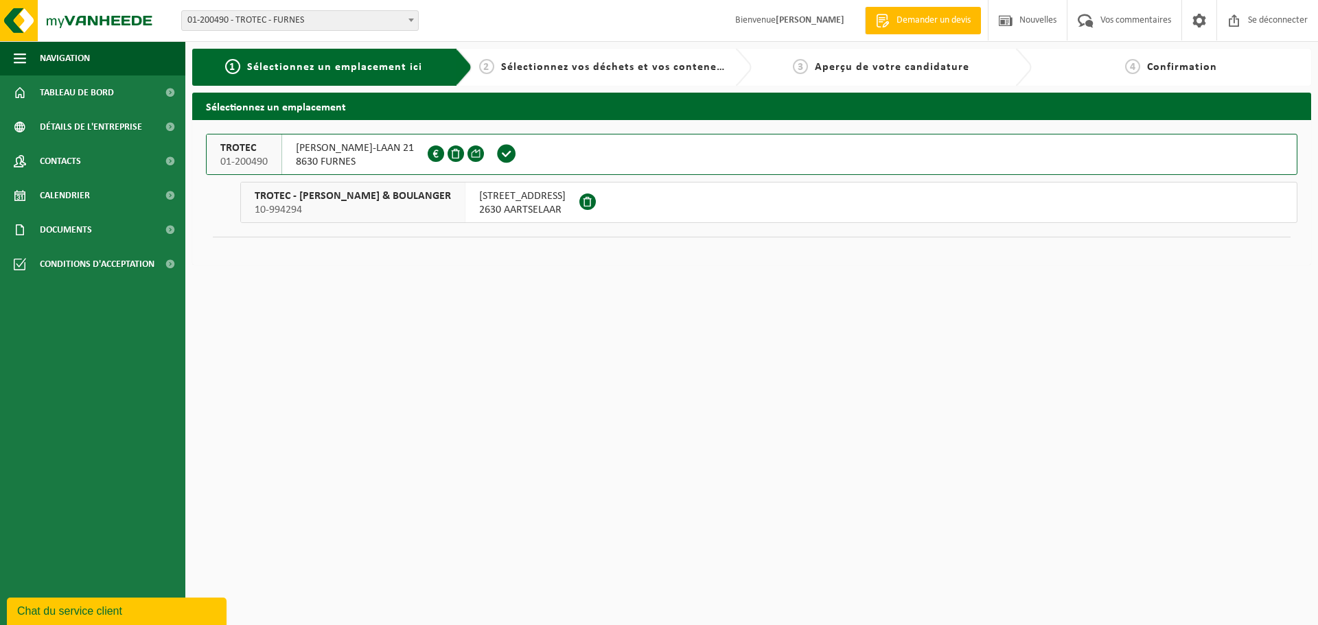
click at [327, 164] on font "8630 FURNES" at bounding box center [326, 161] width 60 height 11
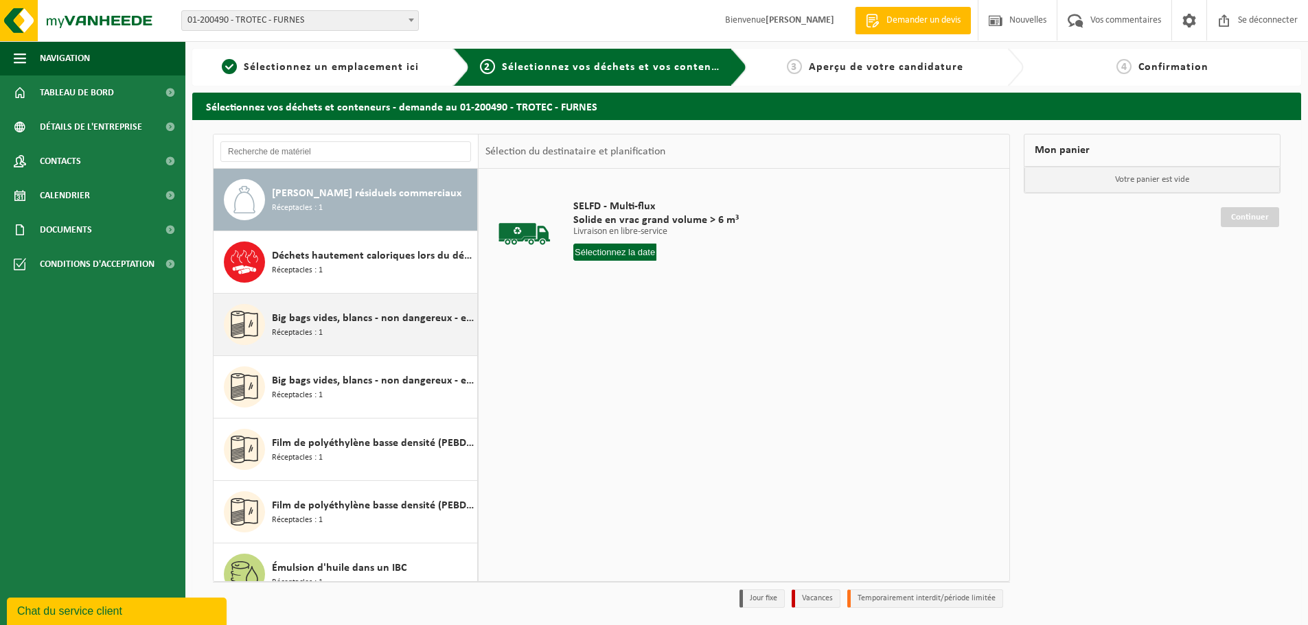
click at [359, 318] on font "Big bags vides, blancs - non dangereux - en balles" at bounding box center [387, 318] width 230 height 11
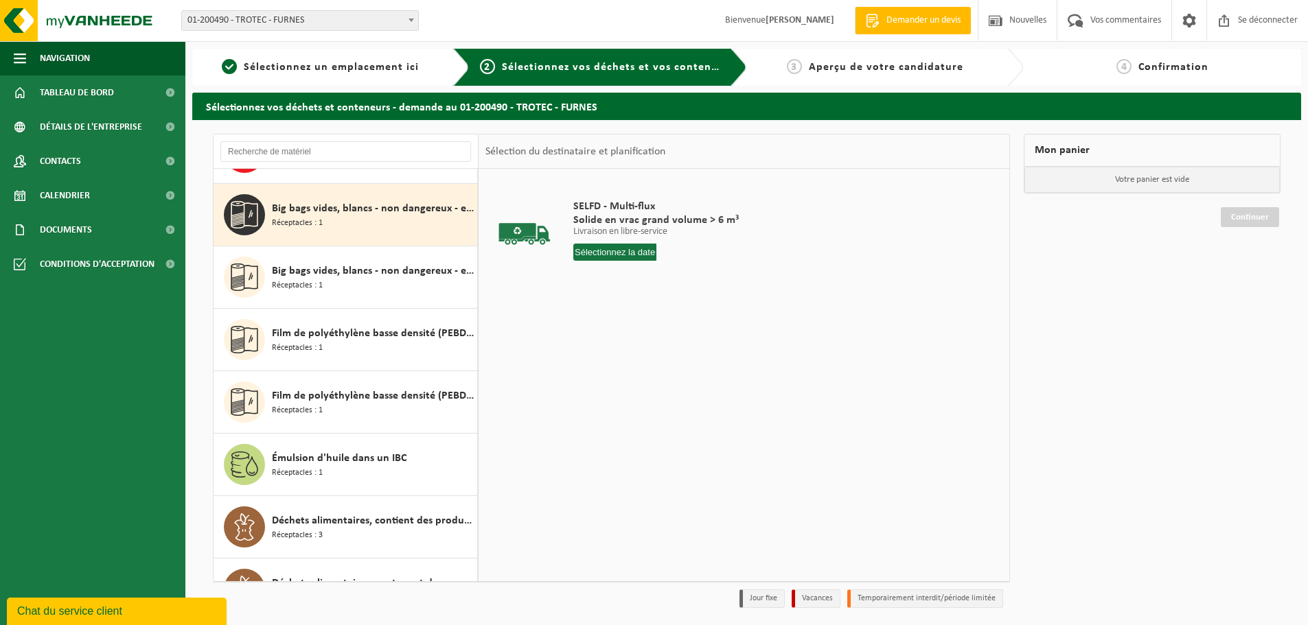
scroll to position [125, 0]
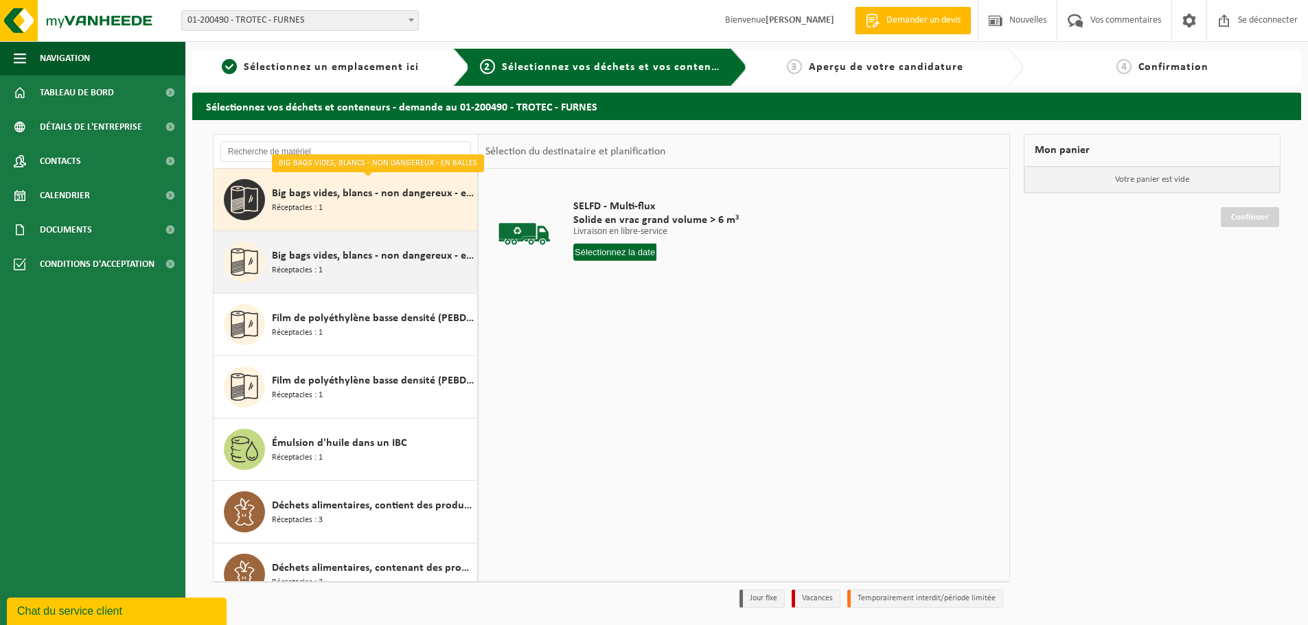
click at [377, 260] on font "Big bags vides, blancs - non dangereux - en vrac" at bounding box center [383, 256] width 223 height 11
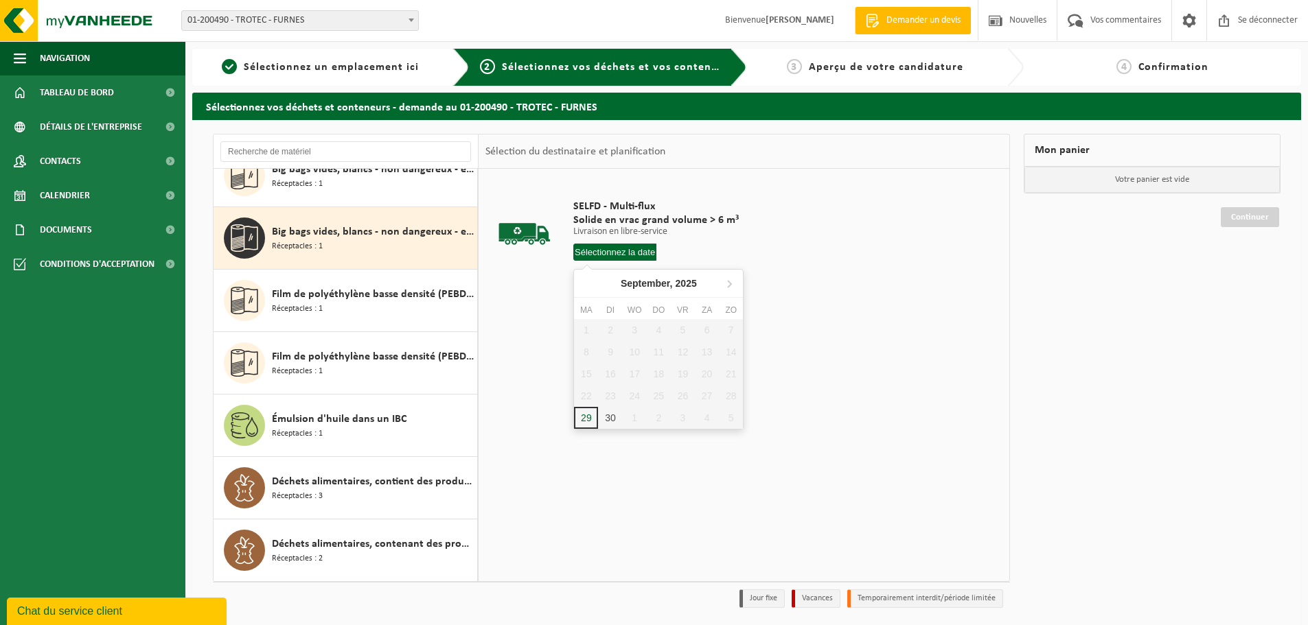
click at [628, 252] on input "text" at bounding box center [614, 252] width 83 height 17
click at [614, 432] on font "30" at bounding box center [611, 431] width 11 height 11
type input "Van 2025-09-30"
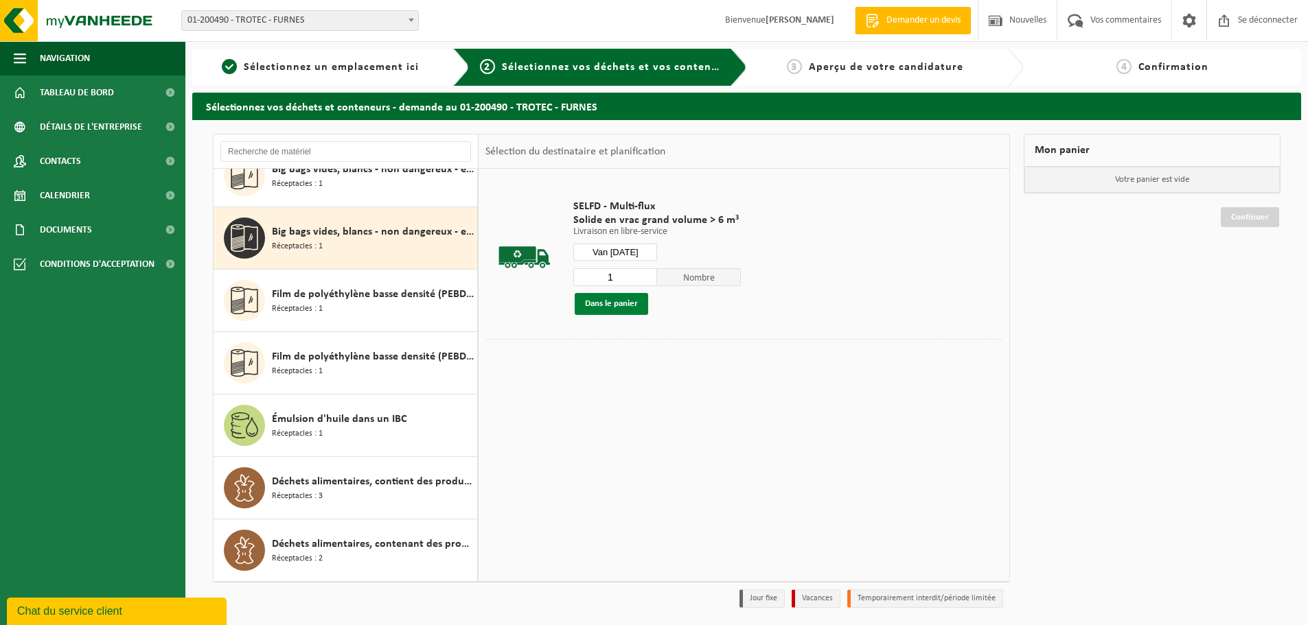
click at [597, 303] on font "Dans le panier" at bounding box center [611, 303] width 53 height 9
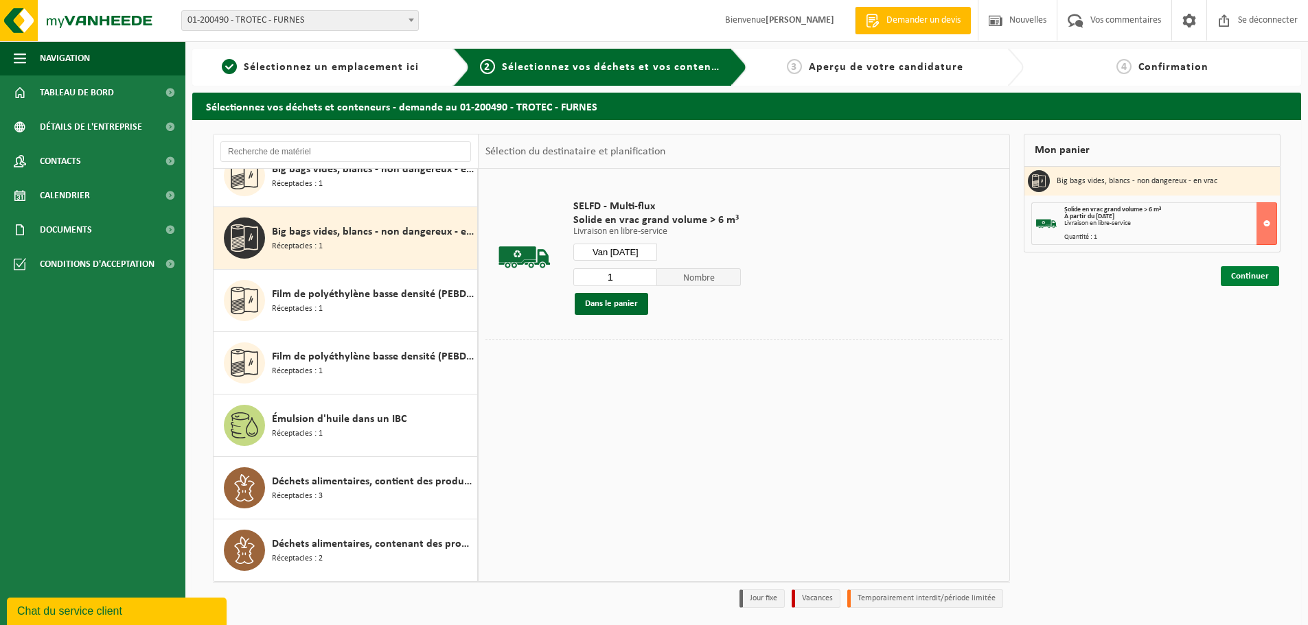
click at [1233, 279] on font "Continuer" at bounding box center [1250, 276] width 38 height 9
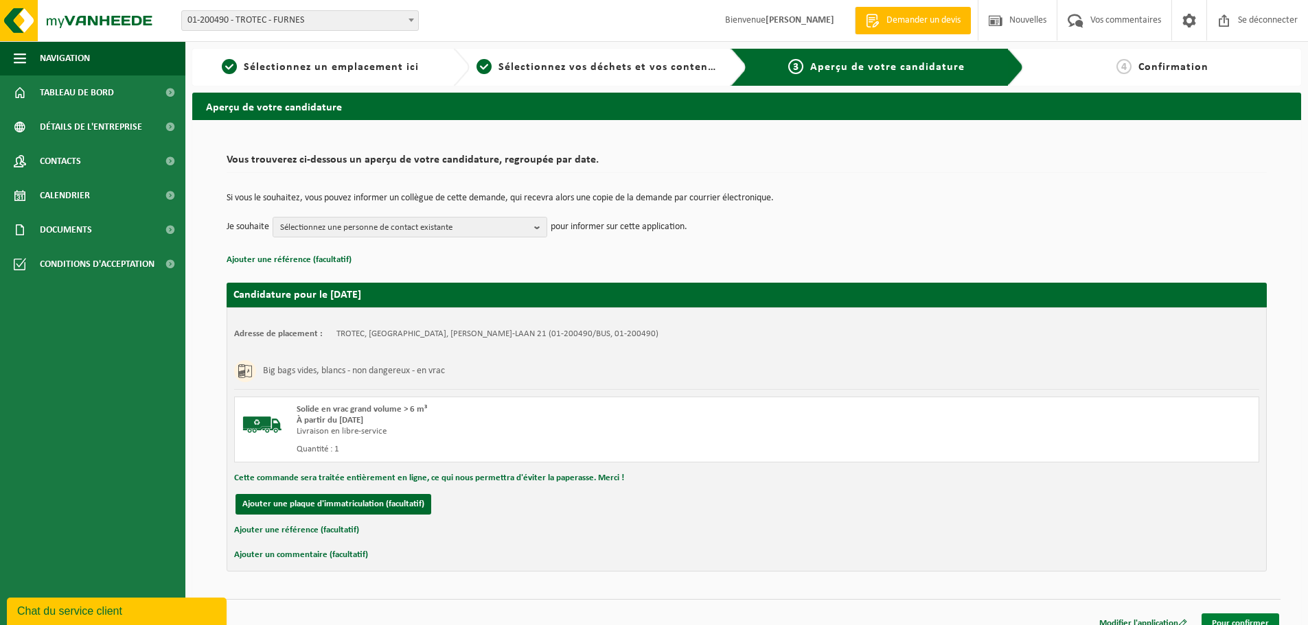
click at [1213, 622] on font "Pour confirmer" at bounding box center [1239, 623] width 57 height 9
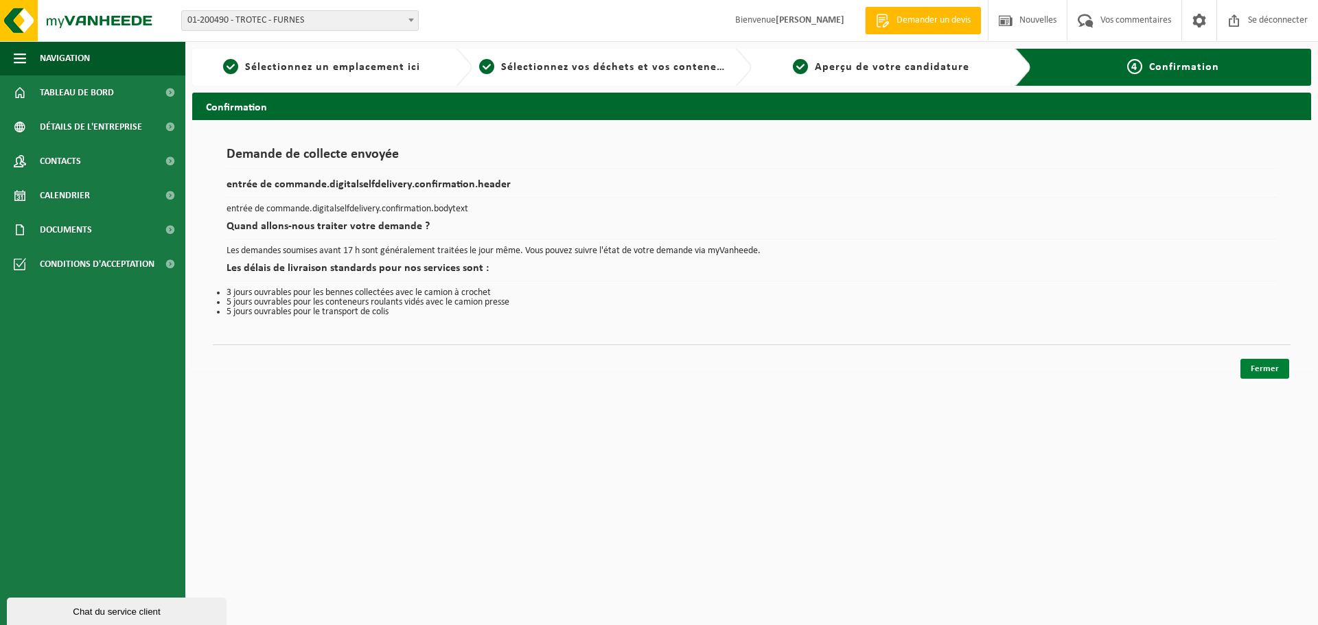
click at [1257, 368] on font "Fermer" at bounding box center [1265, 368] width 28 height 9
